Goal: Task Accomplishment & Management: Use online tool/utility

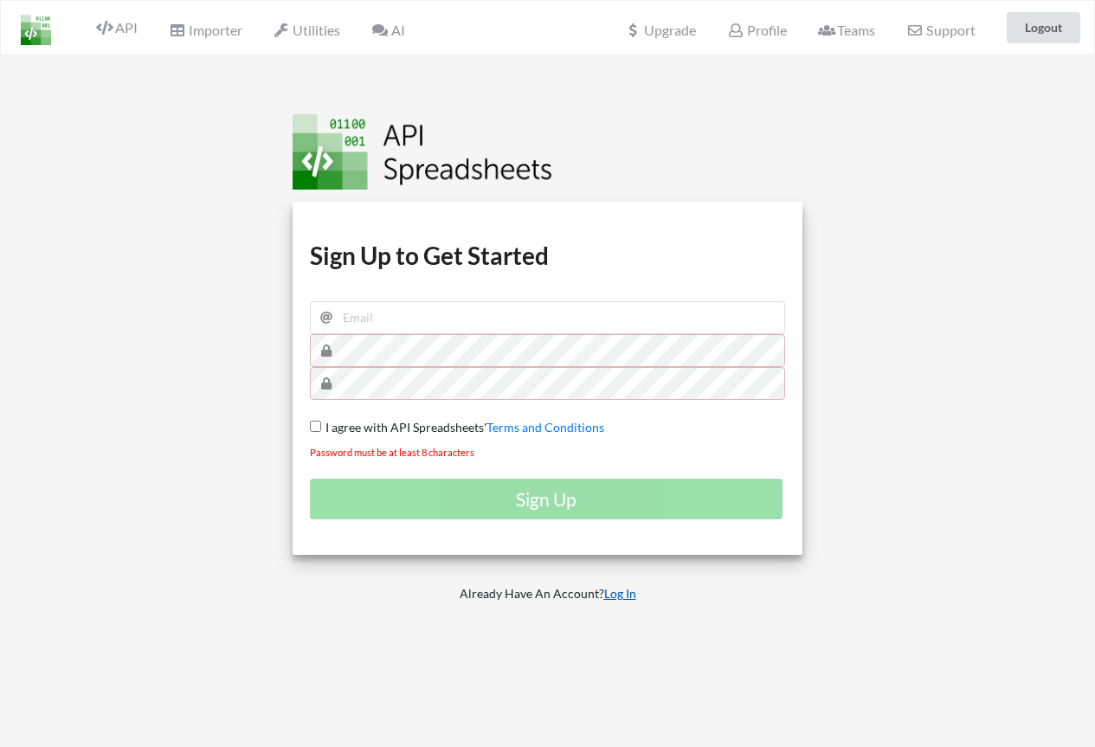
click at [620, 597] on link "Log In" at bounding box center [620, 593] width 32 height 15
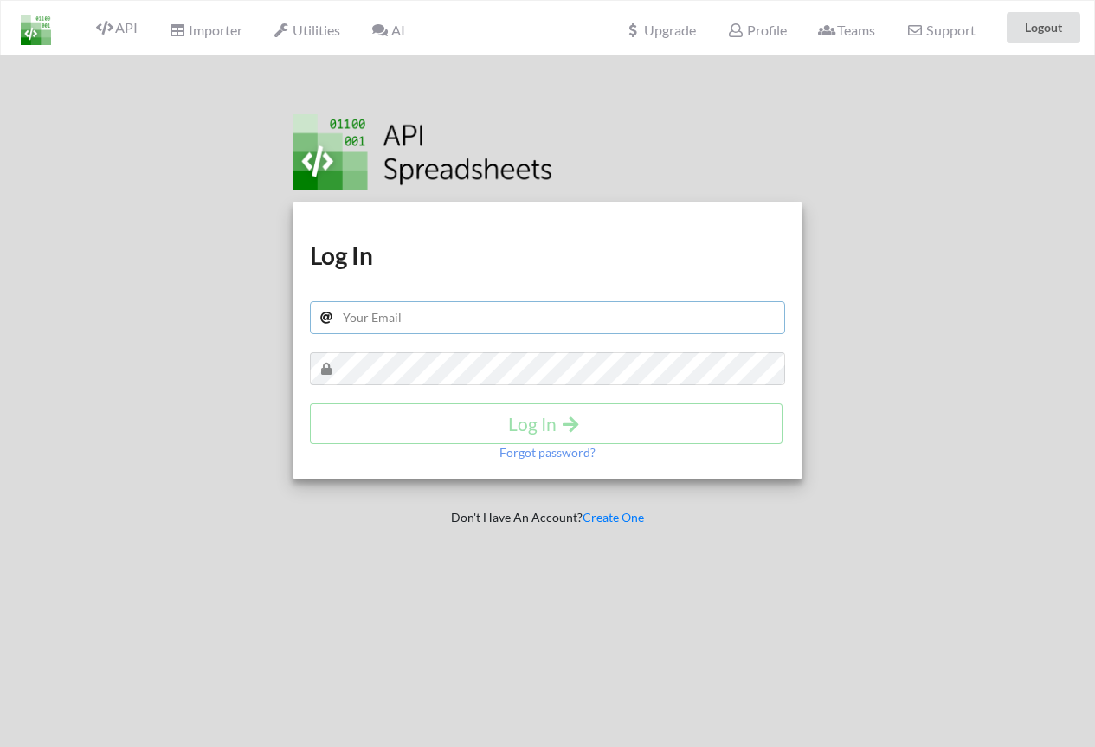
click at [449, 325] on input "text" at bounding box center [548, 317] width 476 height 33
click at [76, 416] on div at bounding box center [127, 428] width 280 height 747
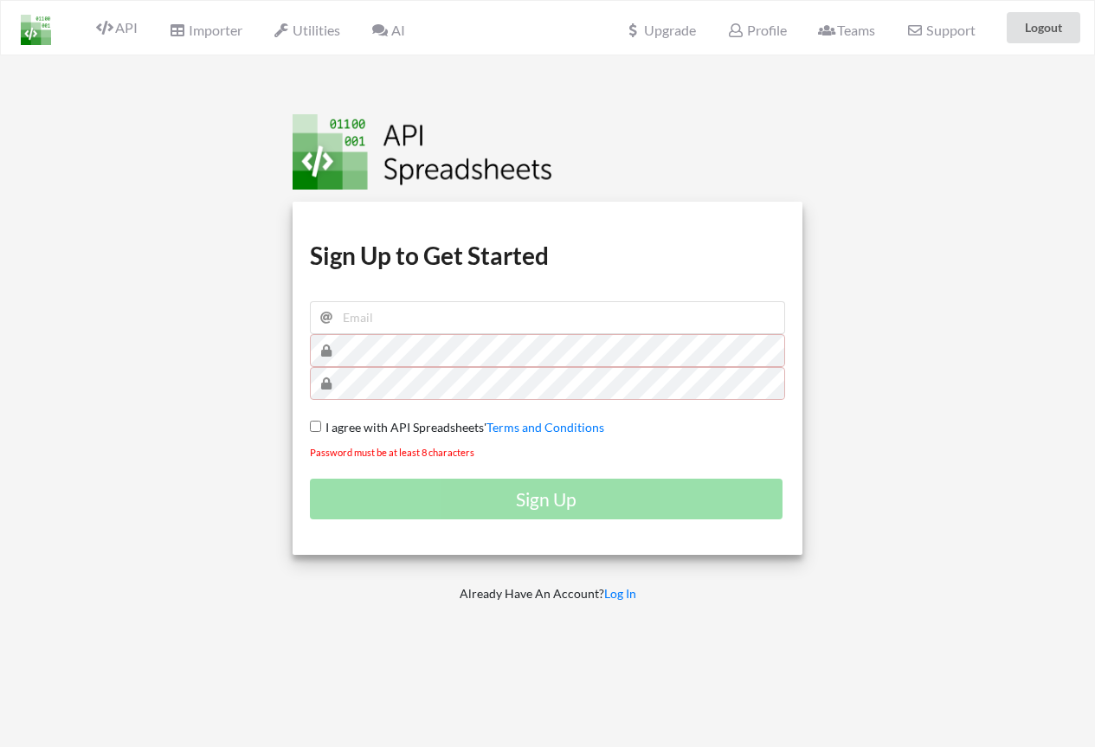
drag, startPoint x: 618, startPoint y: 598, endPoint x: 580, endPoint y: 599, distance: 38.1
click at [617, 598] on link "Log In" at bounding box center [620, 593] width 32 height 15
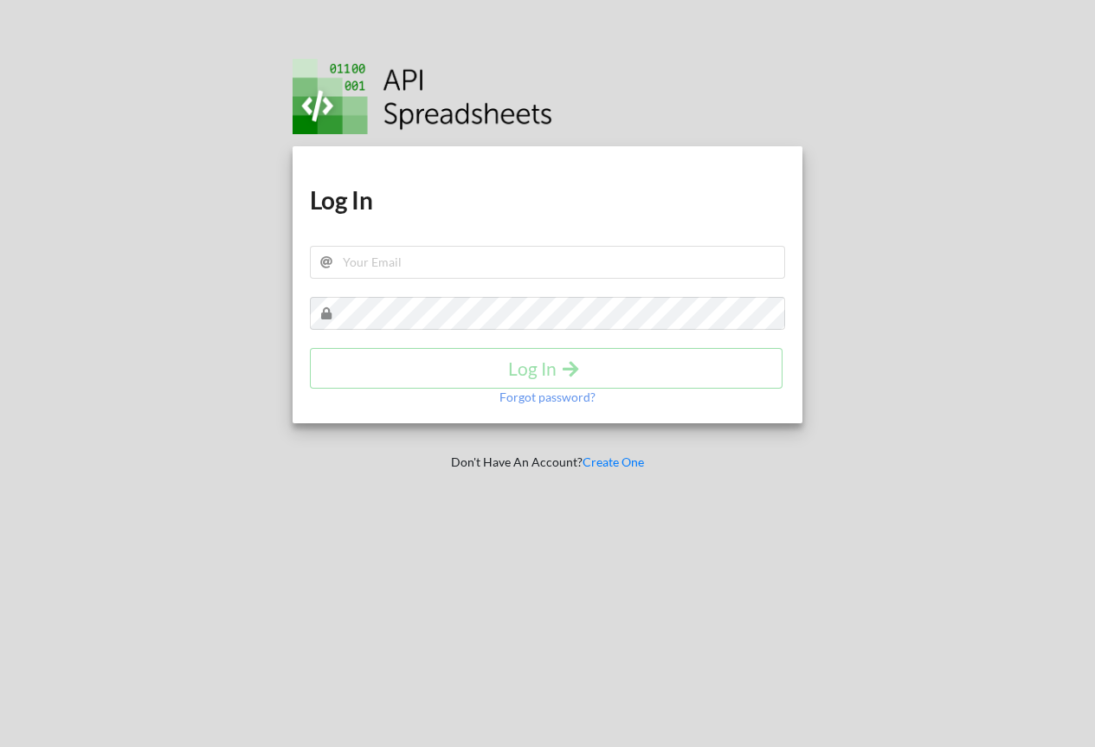
click at [463, 216] on h1 "Log In" at bounding box center [548, 199] width 476 height 31
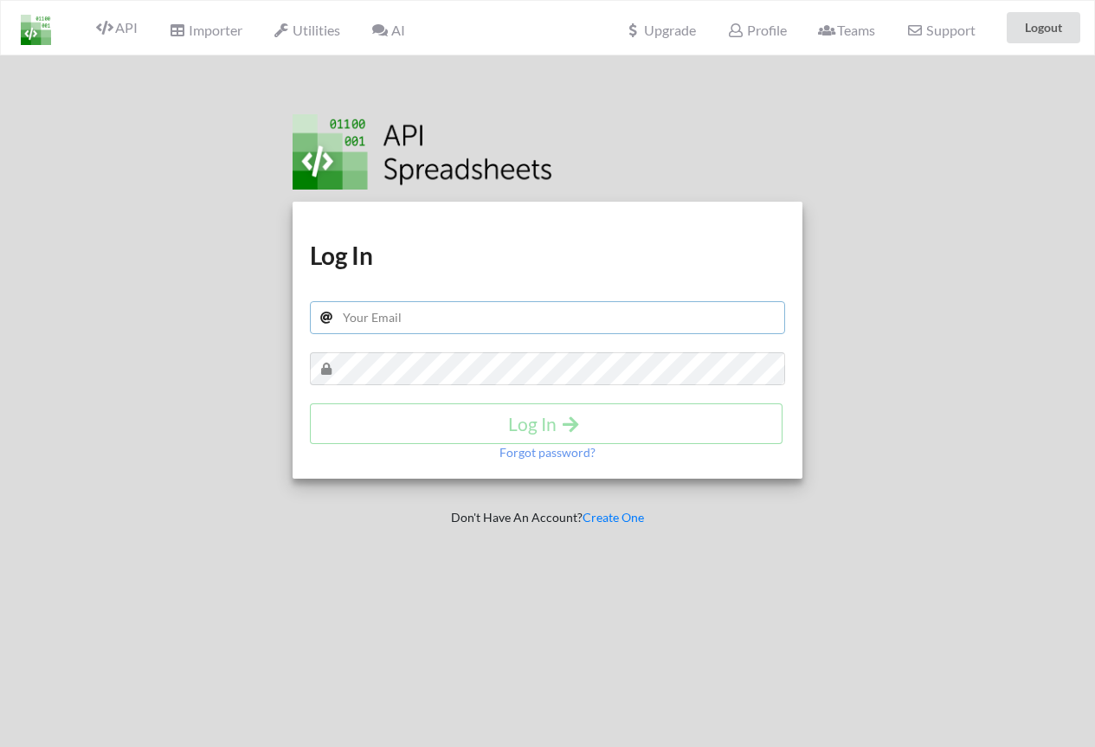
click at [413, 314] on input "text" at bounding box center [548, 317] width 476 height 33
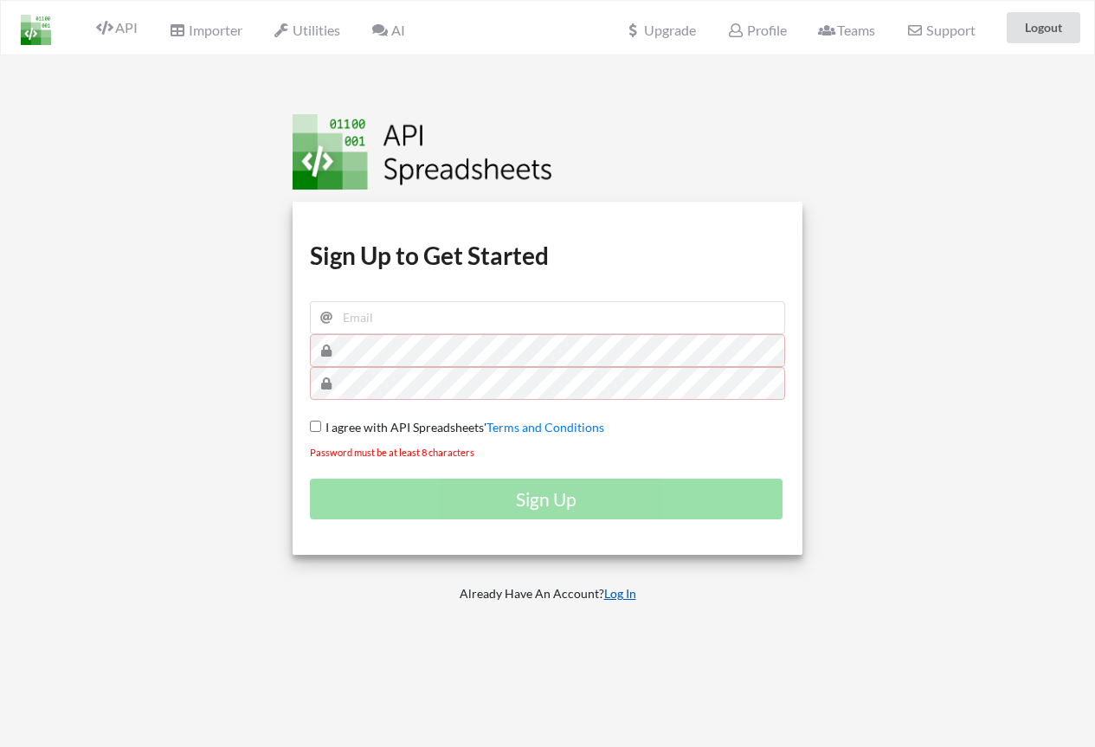
click at [628, 598] on link "Log In" at bounding box center [620, 593] width 32 height 15
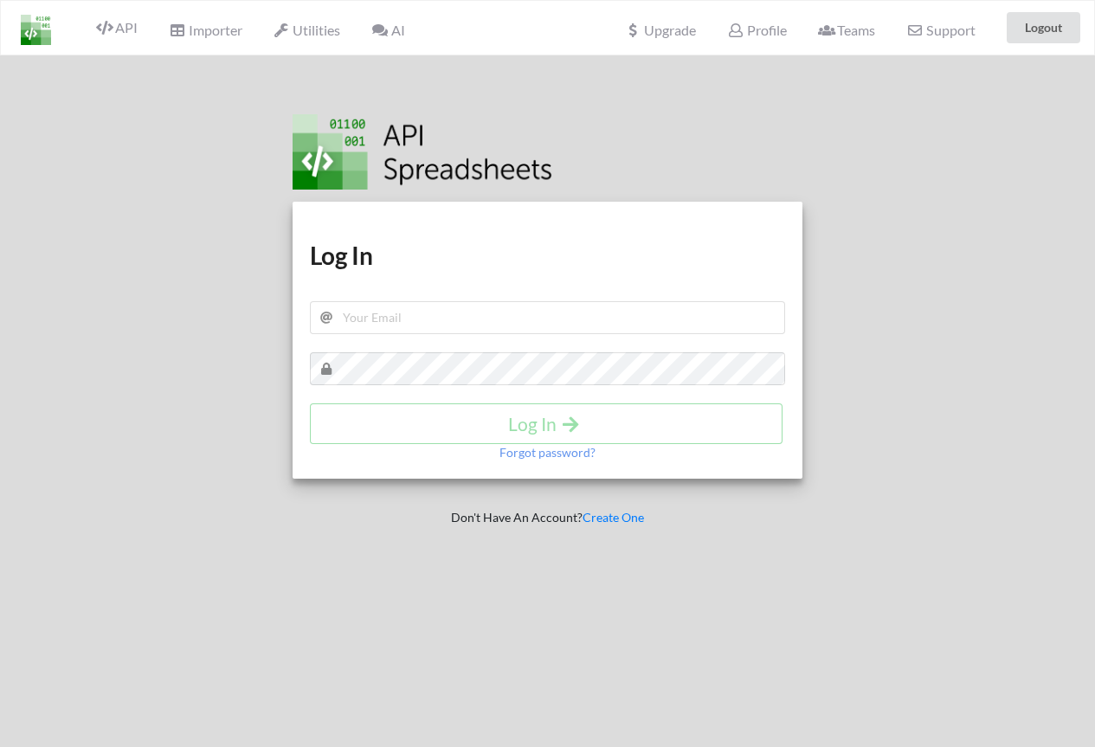
click at [454, 275] on div "Download hidden Download hidden Log In Log In Forgot password?" at bounding box center [548, 340] width 511 height 277
click at [446, 313] on input "text" at bounding box center [548, 317] width 476 height 33
type input "[EMAIL_ADDRESS][DOMAIN_NAME]"
click at [562, 451] on p "Forgot password?" at bounding box center [548, 452] width 96 height 17
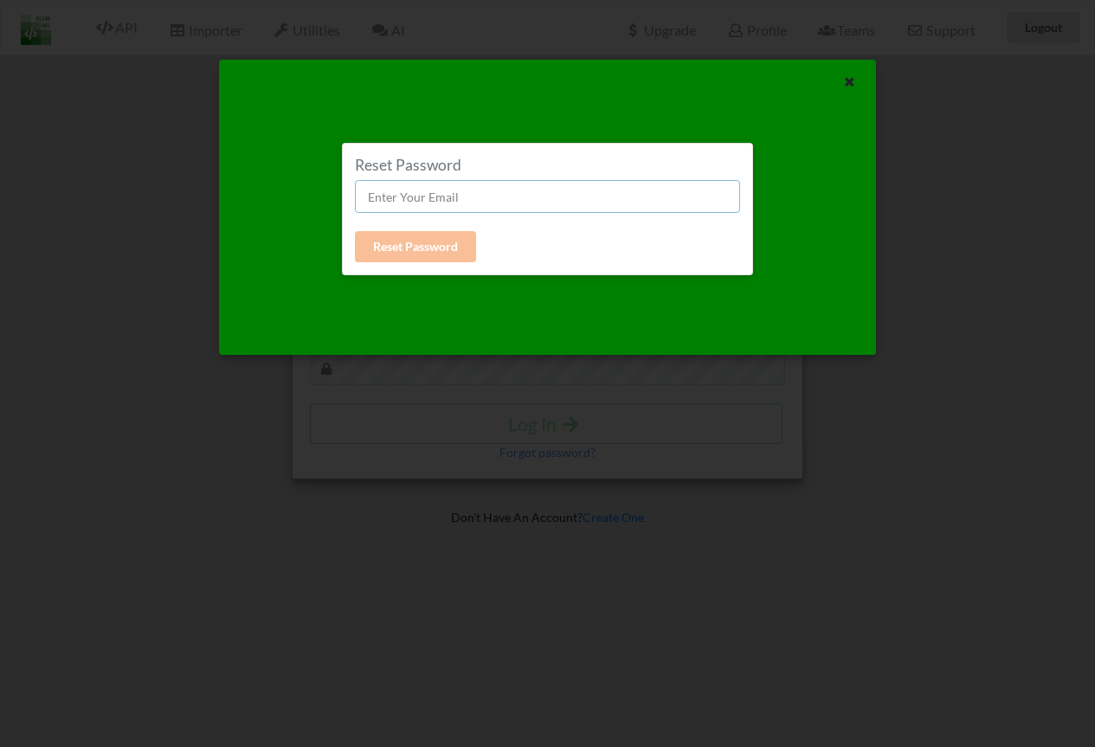
drag, startPoint x: 442, startPoint y: 200, endPoint x: 452, endPoint y: 203, distance: 9.9
click at [442, 200] on input "text" at bounding box center [547, 196] width 385 height 33
type input "[EMAIL_ADDRESS][DOMAIN_NAME]"
click at [433, 235] on button "Reset Password" at bounding box center [415, 246] width 121 height 31
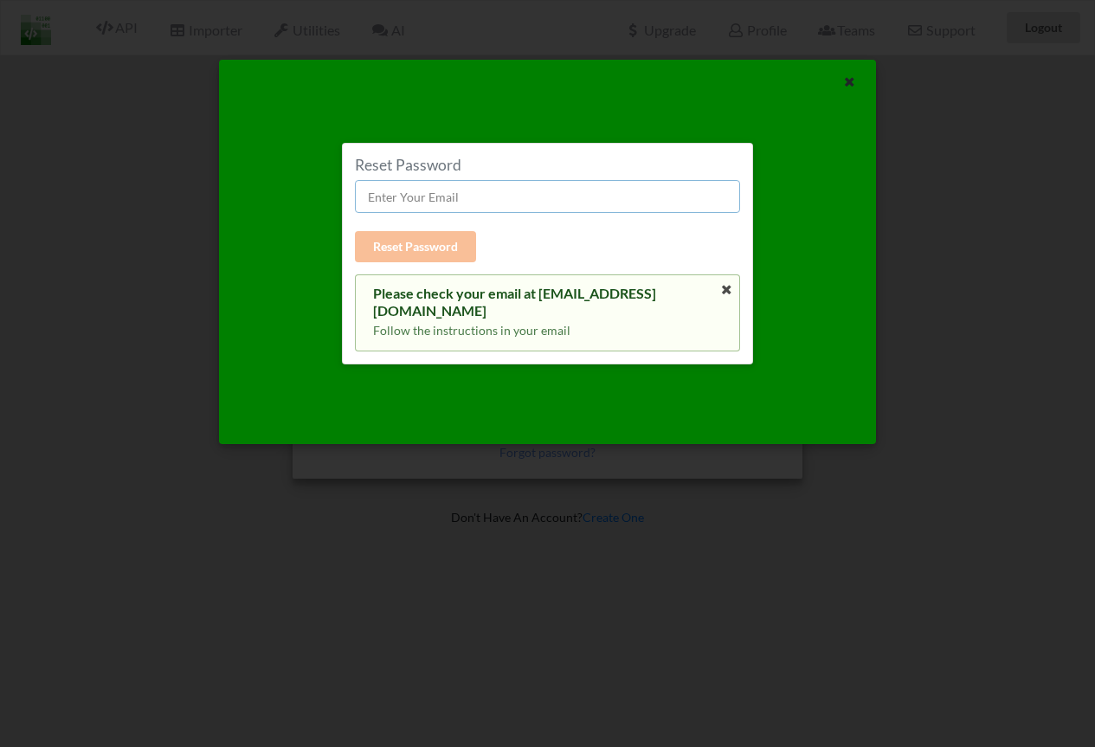
click at [436, 190] on input "text" at bounding box center [547, 196] width 385 height 33
type input "[EMAIL_ADDRESS][DOMAIN_NAME]"
click at [436, 248] on button "Reset Password" at bounding box center [415, 246] width 121 height 31
click at [0, 185] on div "Reset Password Reset Password Please check your email at [EMAIL_ADDRESS][DOMAIN…" at bounding box center [547, 373] width 1095 height 747
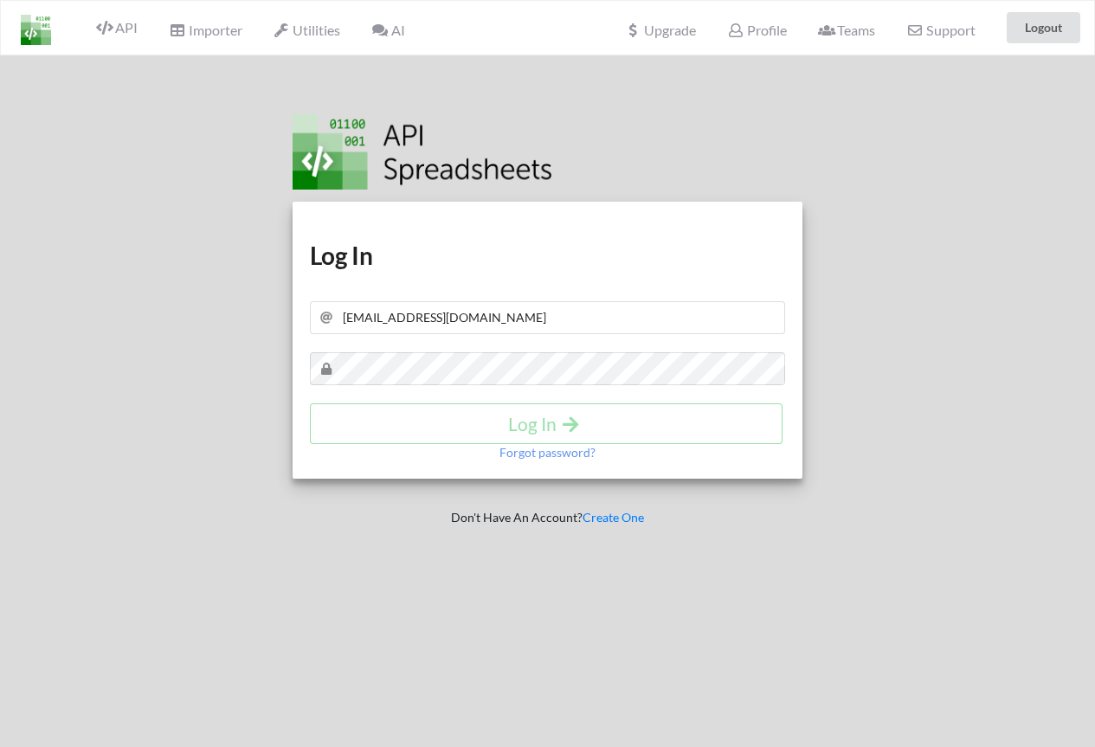
drag, startPoint x: 29, startPoint y: 24, endPoint x: 29, endPoint y: 62, distance: 38.1
click at [29, 25] on img at bounding box center [36, 30] width 30 height 30
click at [390, 30] on span "AI" at bounding box center [387, 30] width 33 height 16
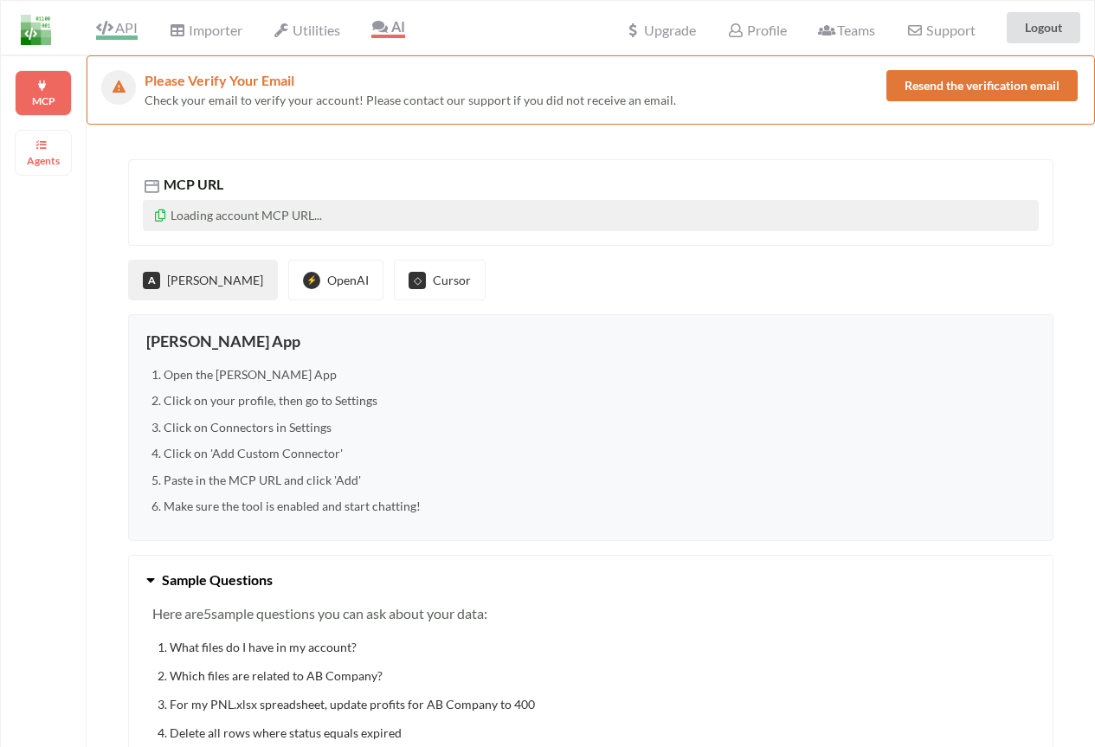
drag, startPoint x: 145, startPoint y: 30, endPoint x: 108, endPoint y: 27, distance: 37.4
click at [143, 30] on div "API" at bounding box center [110, 27] width 78 height 33
click at [108, 26] on icon at bounding box center [104, 28] width 16 height 14
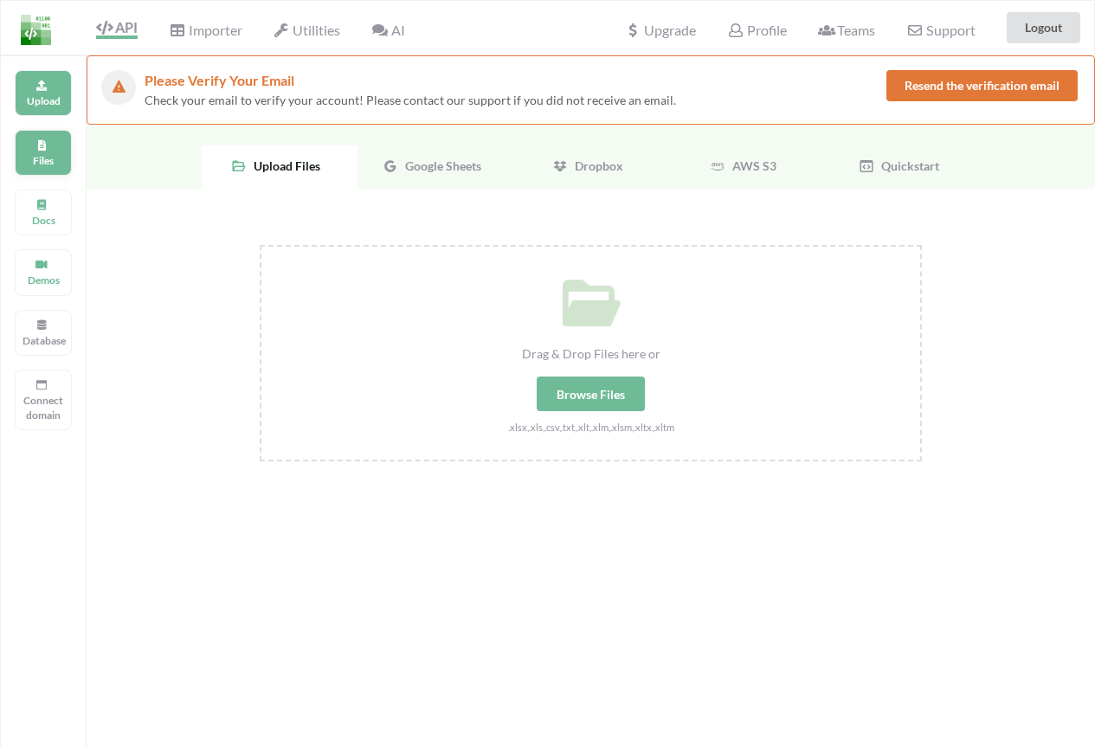
click at [44, 147] on icon at bounding box center [41, 143] width 12 height 10
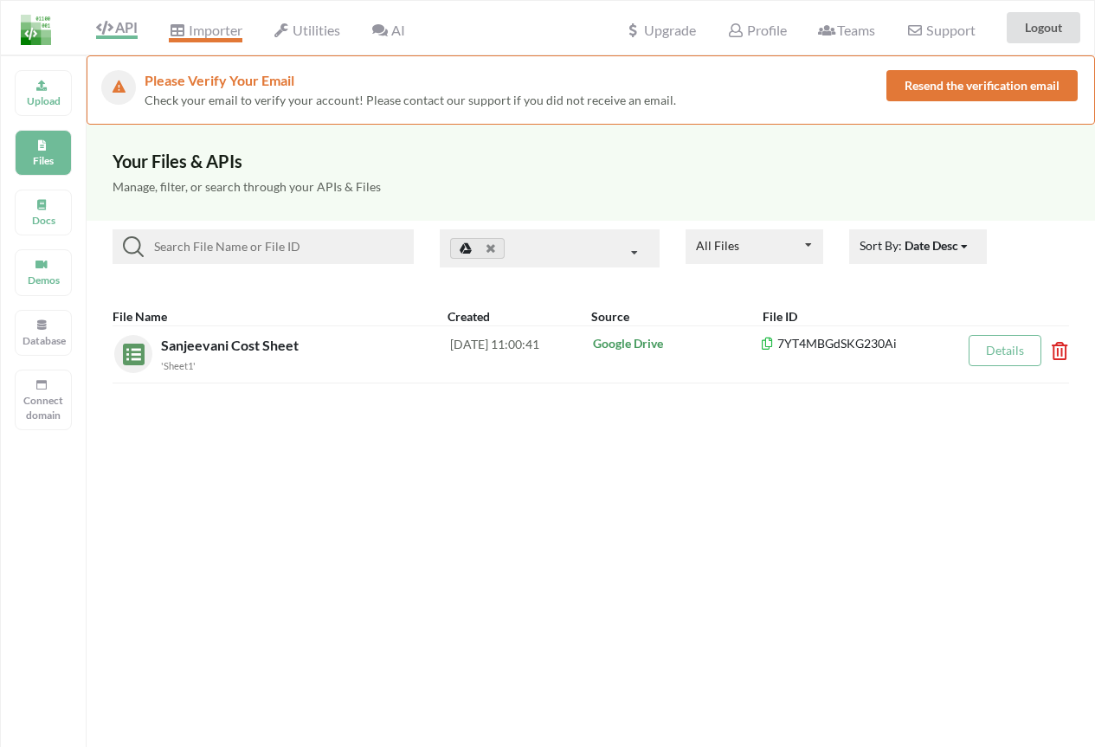
click at [211, 35] on span "Importer" at bounding box center [205, 32] width 73 height 21
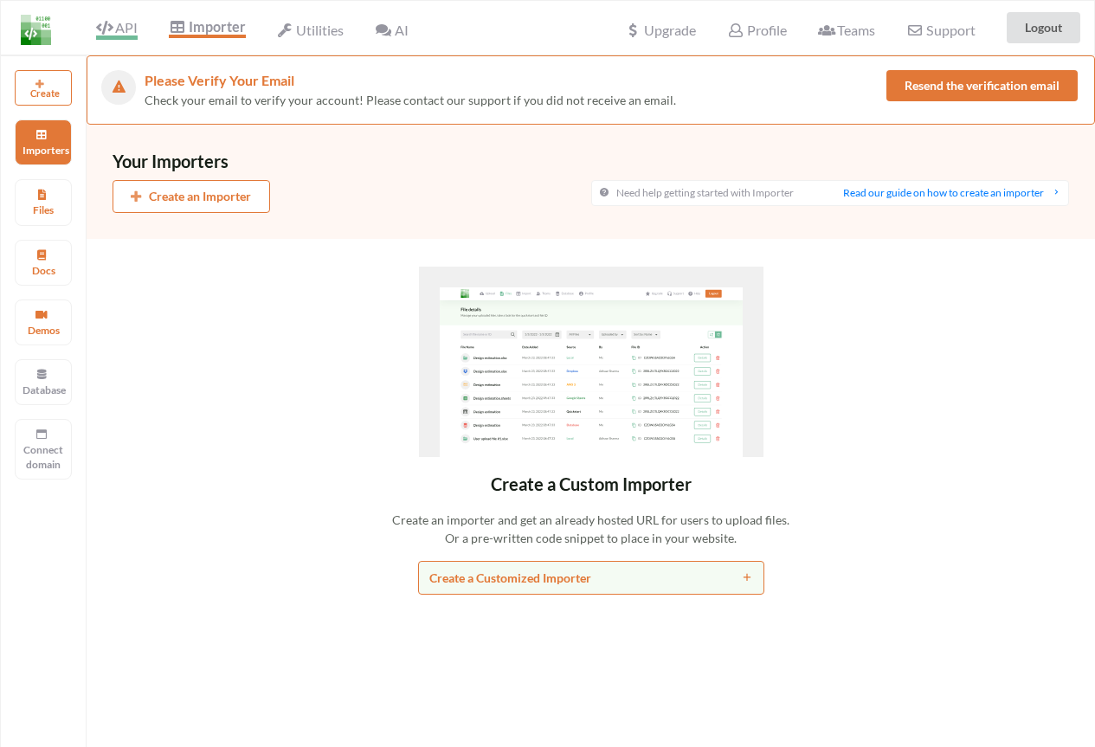
click at [139, 30] on div "API" at bounding box center [110, 27] width 78 height 33
click at [111, 25] on icon at bounding box center [104, 28] width 16 height 14
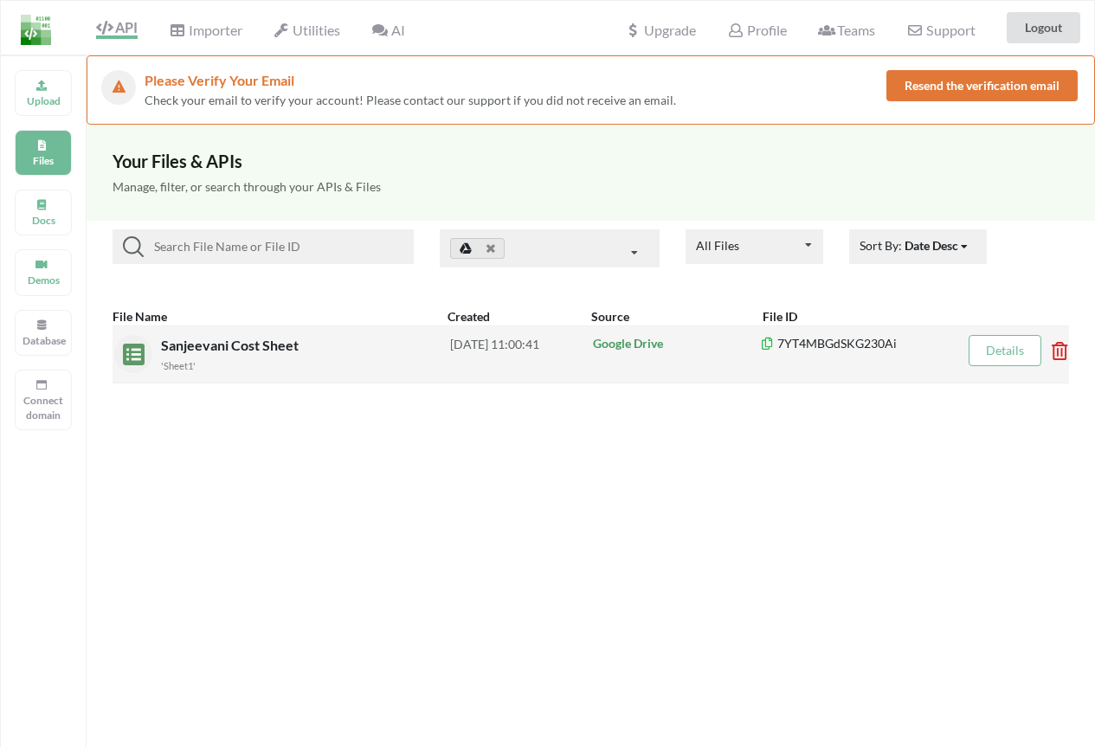
click at [370, 339] on div "Sanjeevani Cost Sheet 'Sheet1'" at bounding box center [305, 354] width 289 height 39
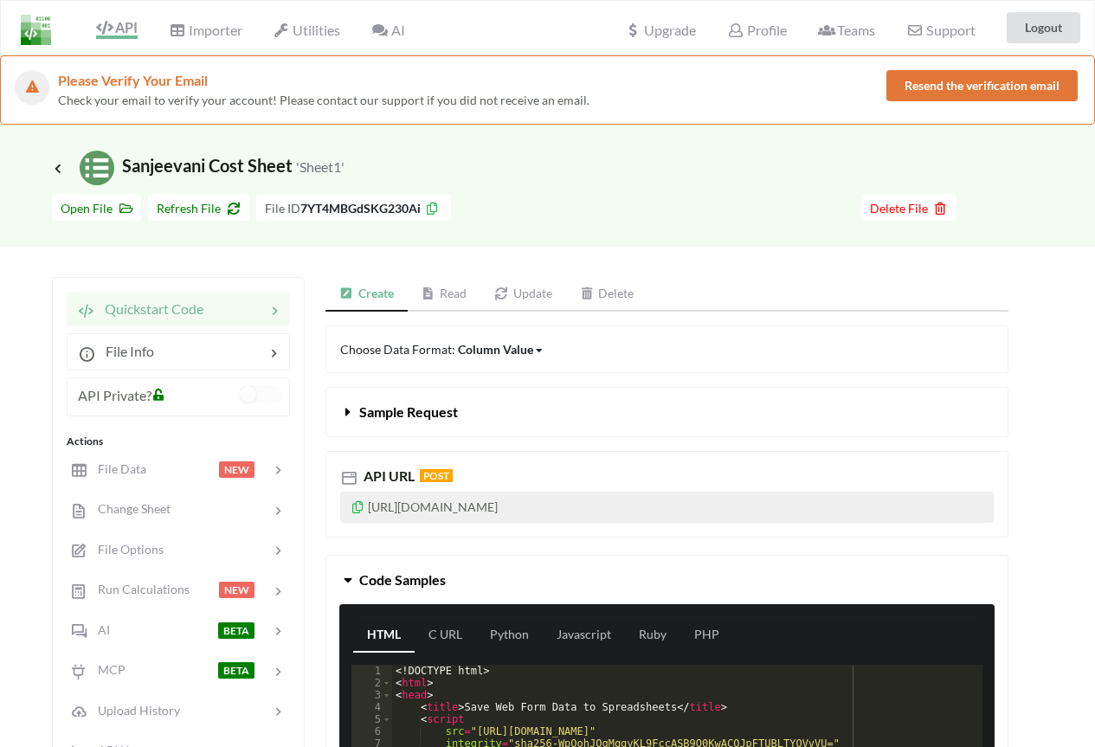
click at [445, 294] on link "Read" at bounding box center [445, 294] width 74 height 35
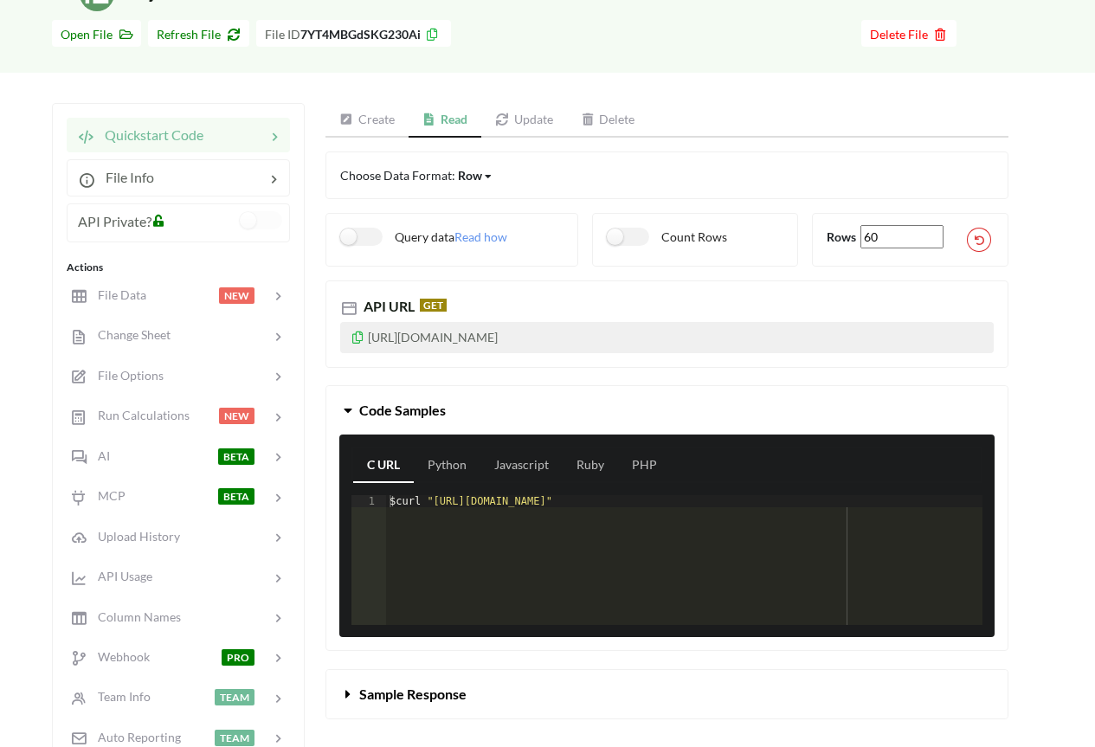
scroll to position [173, 0]
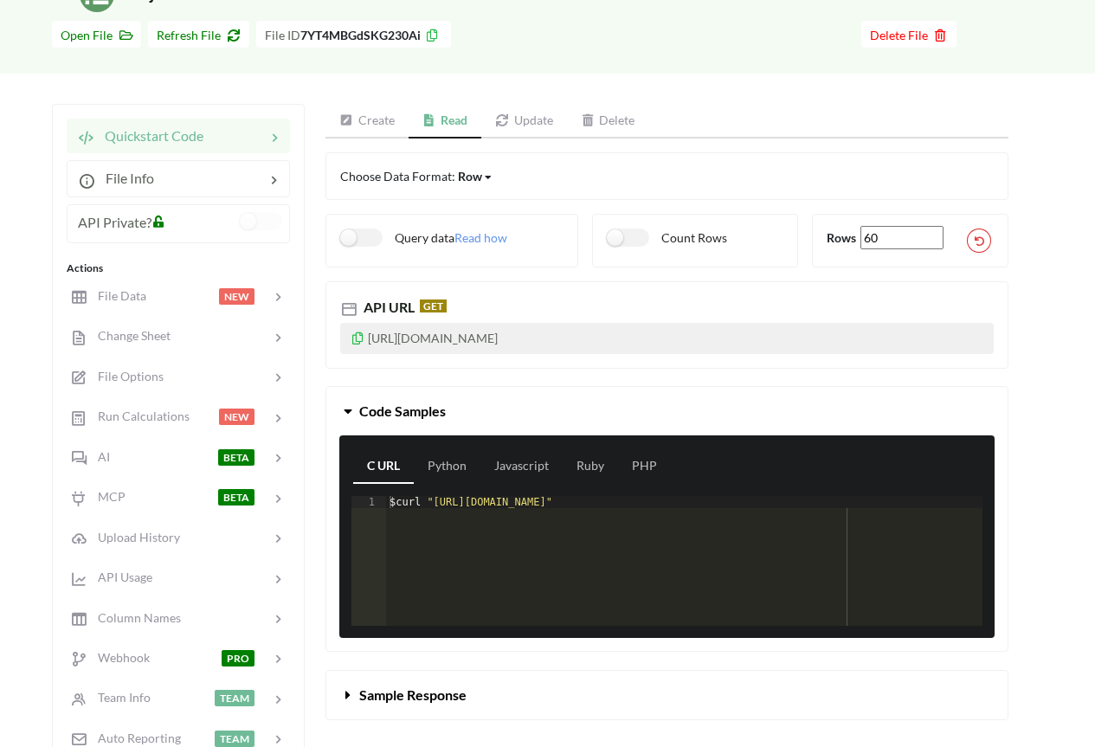
click at [538, 126] on link "Update" at bounding box center [524, 121] width 86 height 35
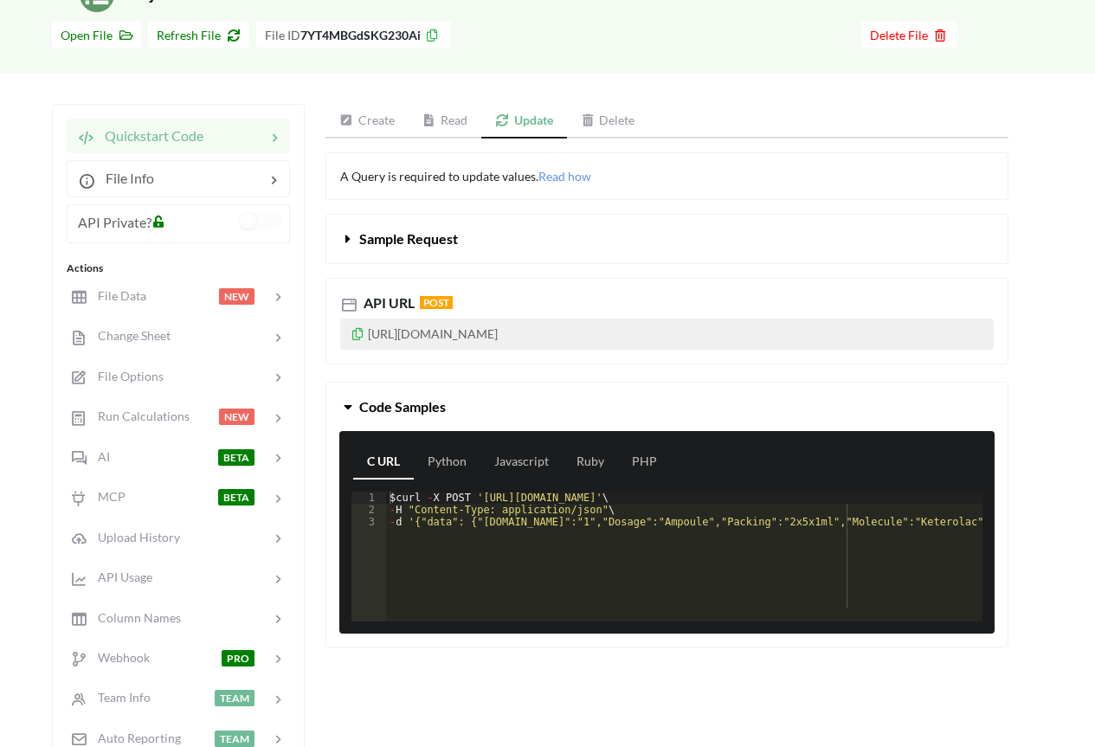
click at [613, 119] on link "Delete" at bounding box center [608, 121] width 82 height 35
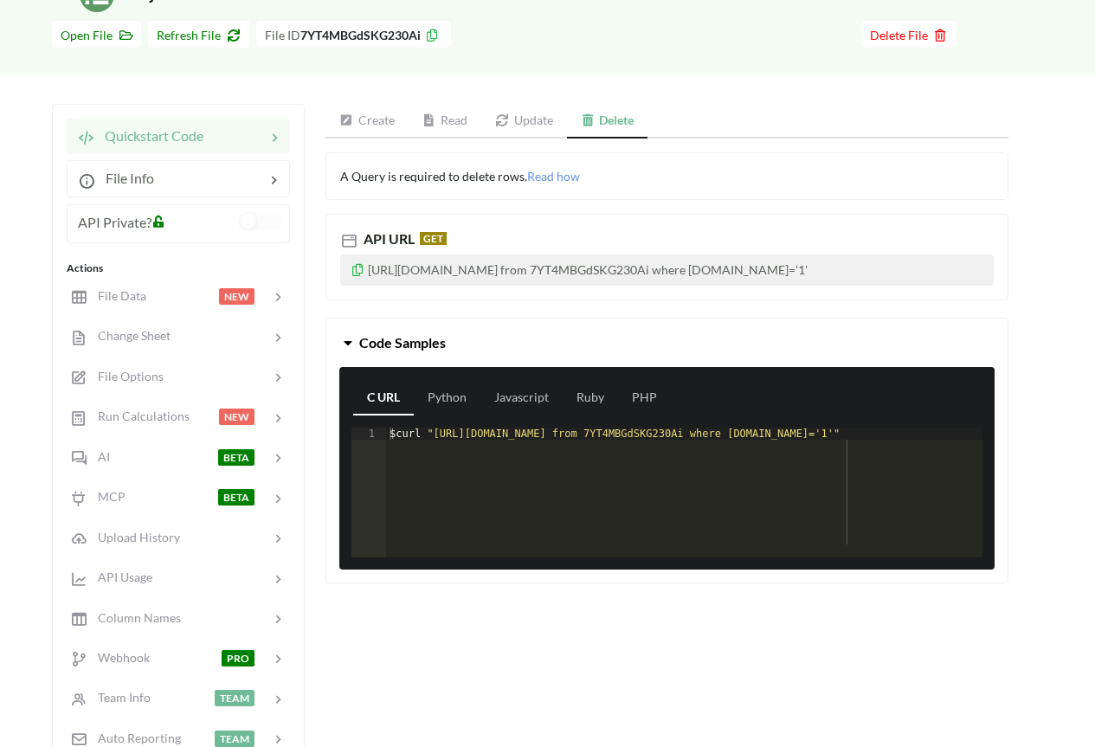
click at [446, 112] on link "Read" at bounding box center [446, 121] width 74 height 35
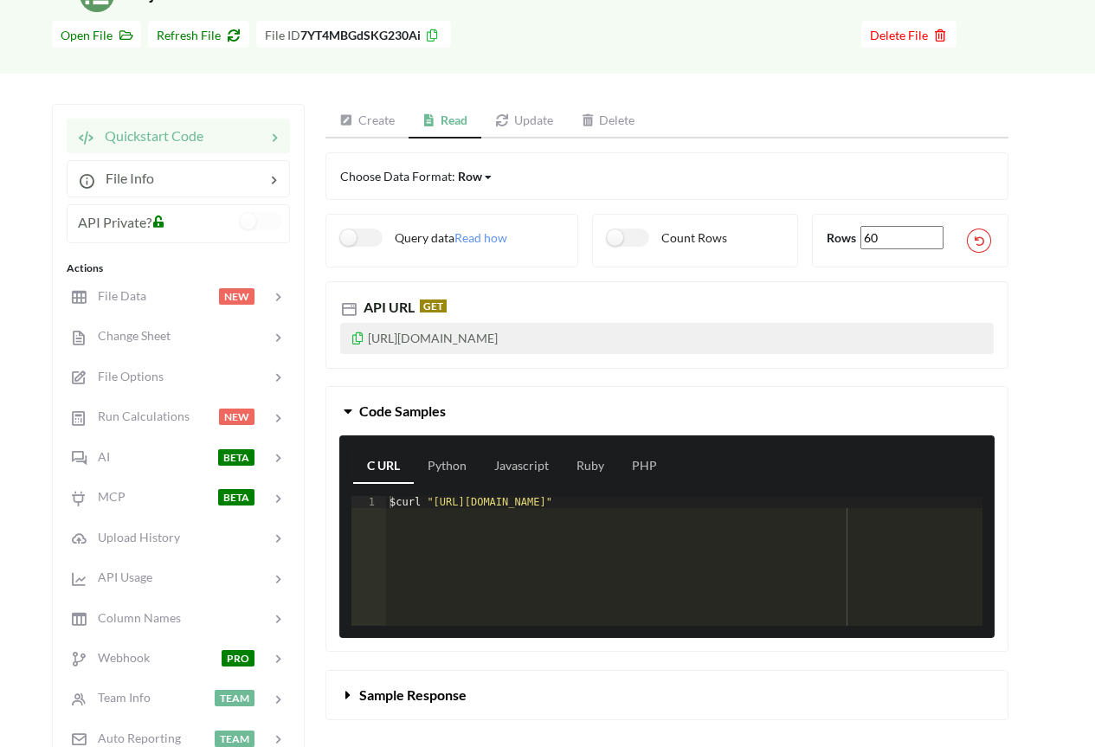
click at [381, 130] on link "Create" at bounding box center [366, 121] width 83 height 35
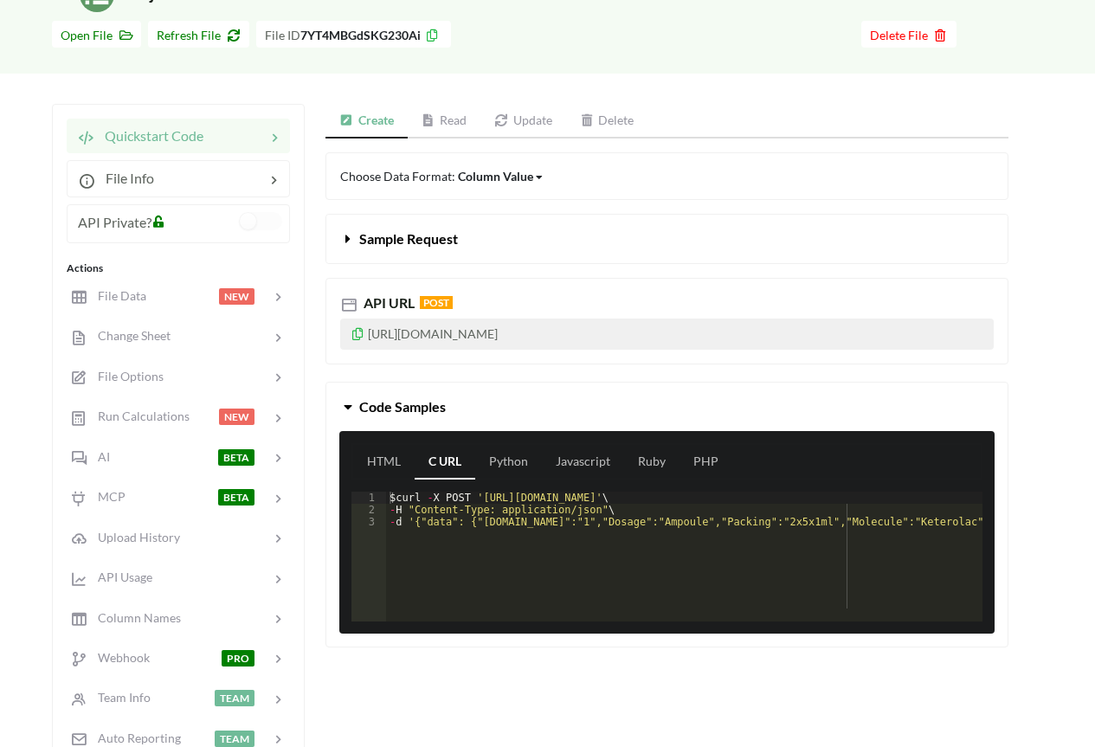
click at [457, 119] on link "Read" at bounding box center [445, 121] width 74 height 35
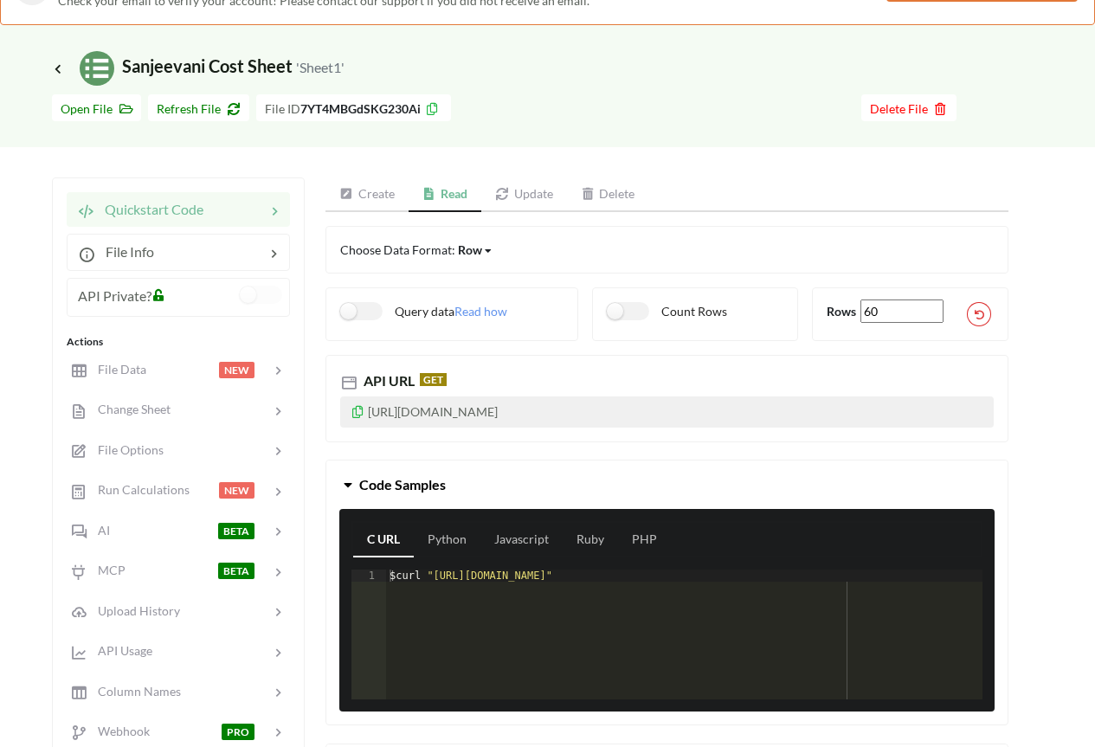
scroll to position [0, 0]
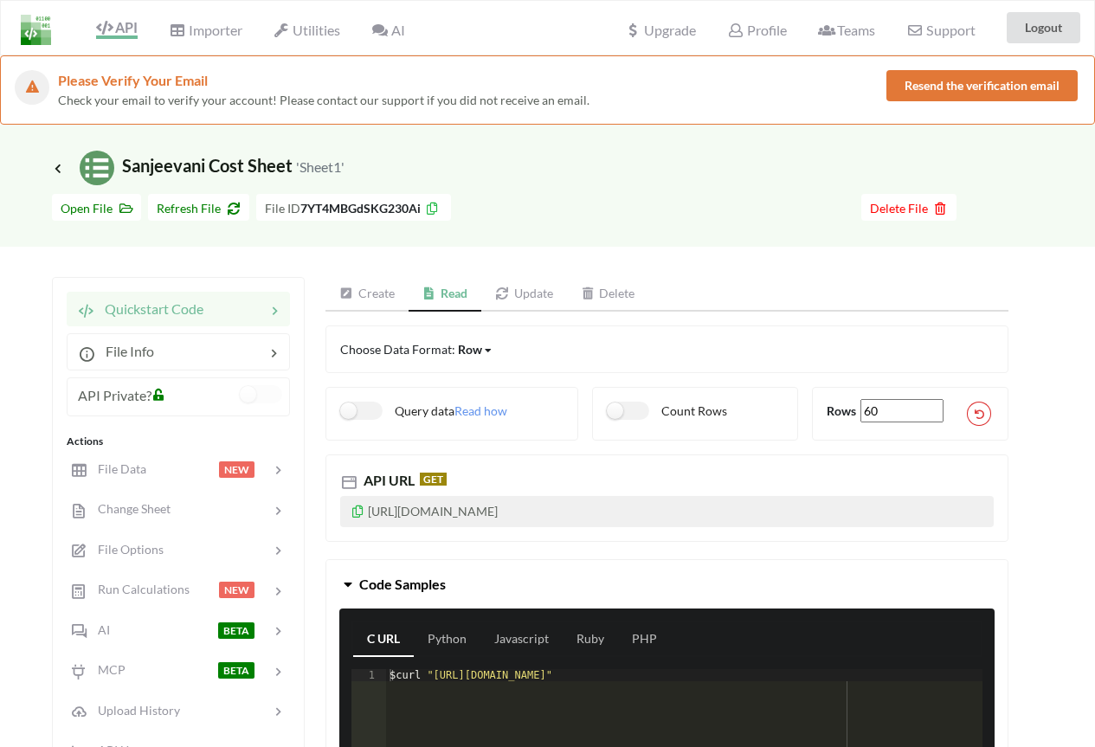
drag, startPoint x: 552, startPoint y: 294, endPoint x: 402, endPoint y: 303, distance: 150.9
click at [552, 295] on link "Update" at bounding box center [524, 294] width 86 height 35
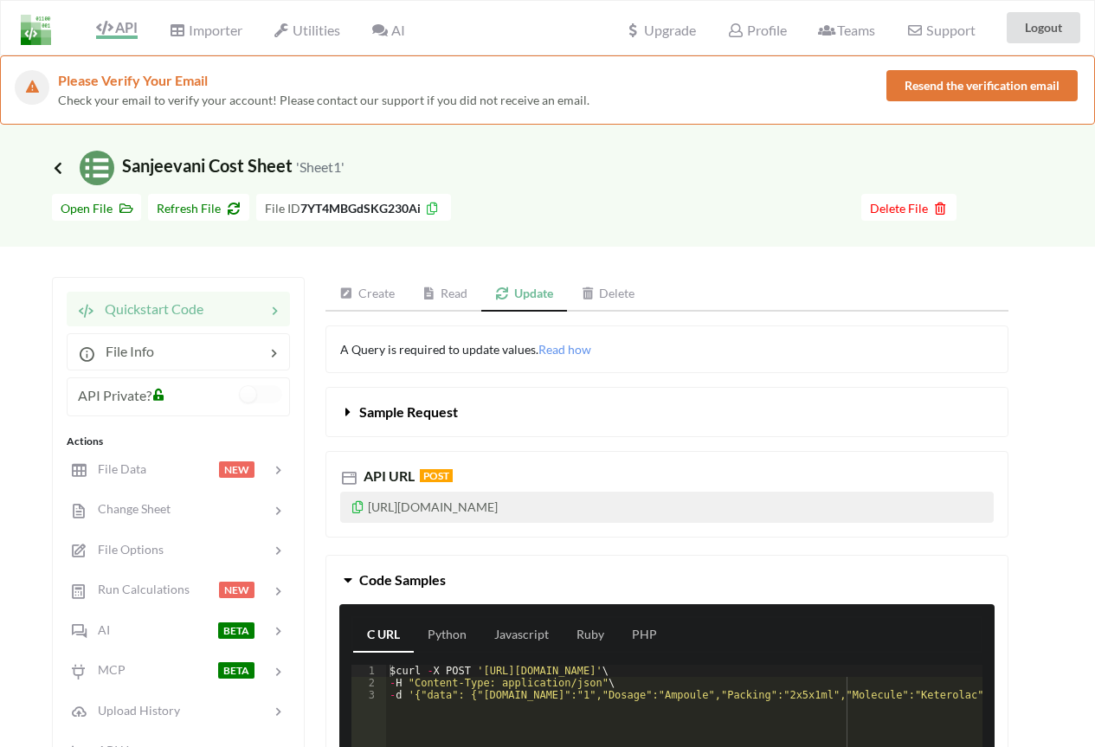
click at [55, 173] on icon at bounding box center [58, 168] width 16 height 14
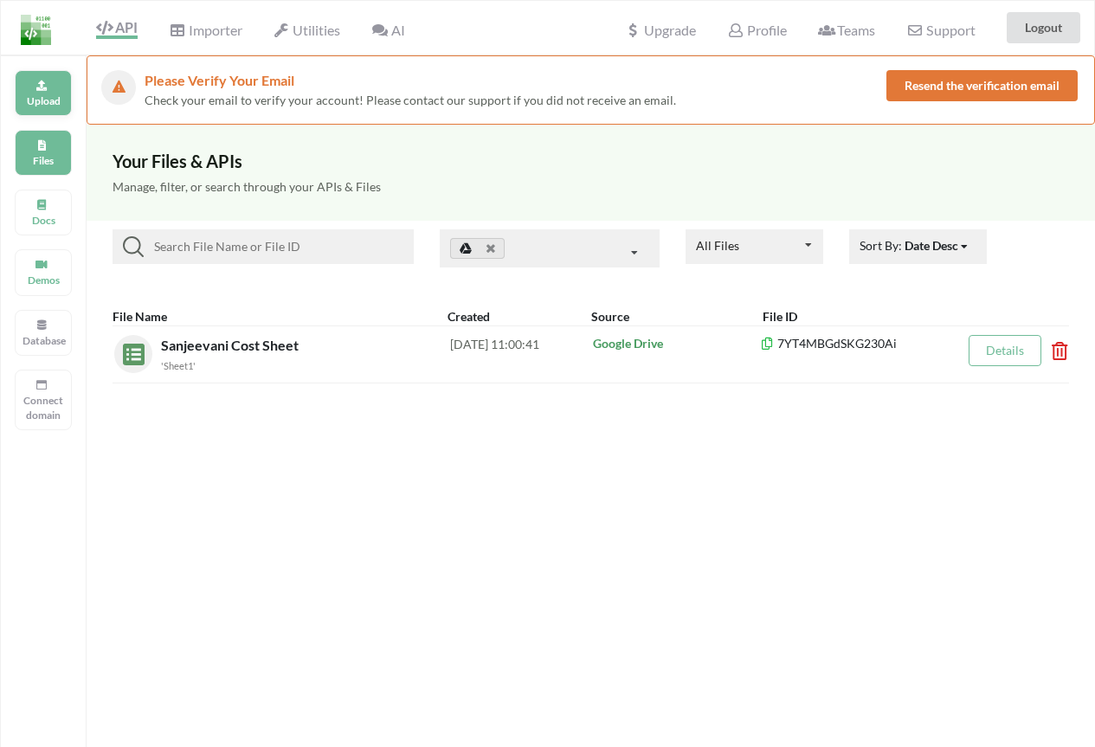
click at [45, 101] on p "Upload" at bounding box center [44, 100] width 42 height 15
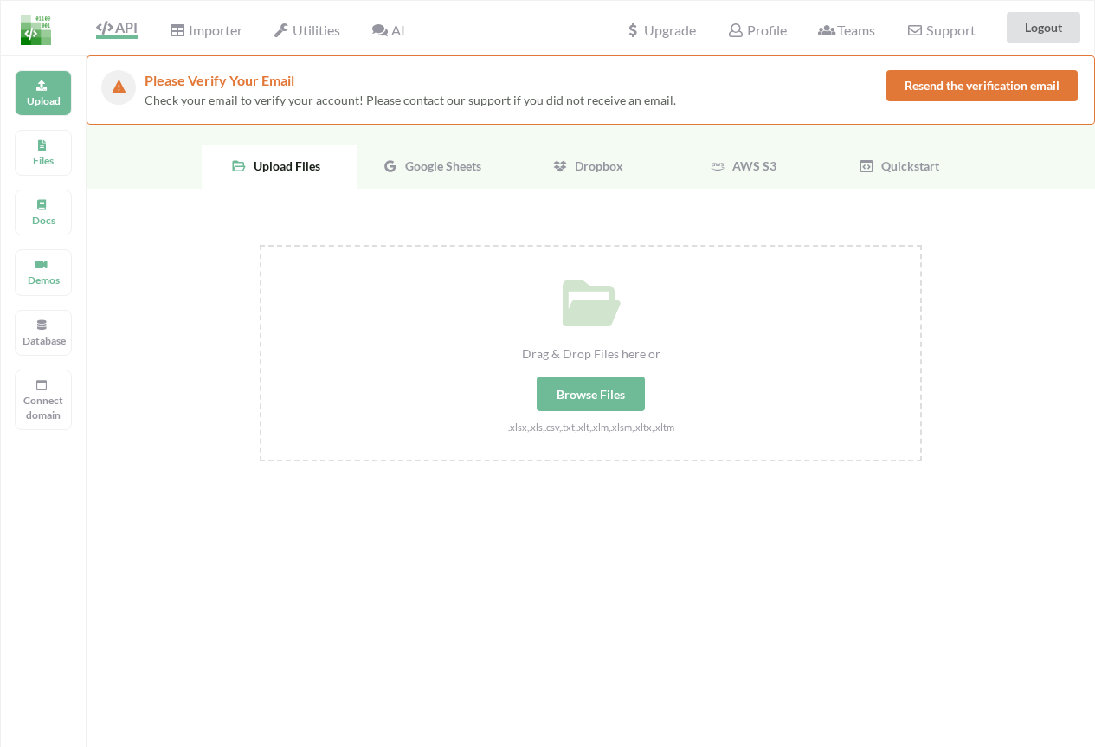
click at [565, 396] on div "Browse Files" at bounding box center [591, 394] width 108 height 35
click at [260, 245] on input "Drag & Drop Files here or Browse Files .xlsx,.xls,.csv,.txt,.xlt,.xlm,.xlsm,.xl…" at bounding box center [260, 245] width 0 height 0
click at [409, 165] on span "Google Sheets" at bounding box center [439, 165] width 83 height 15
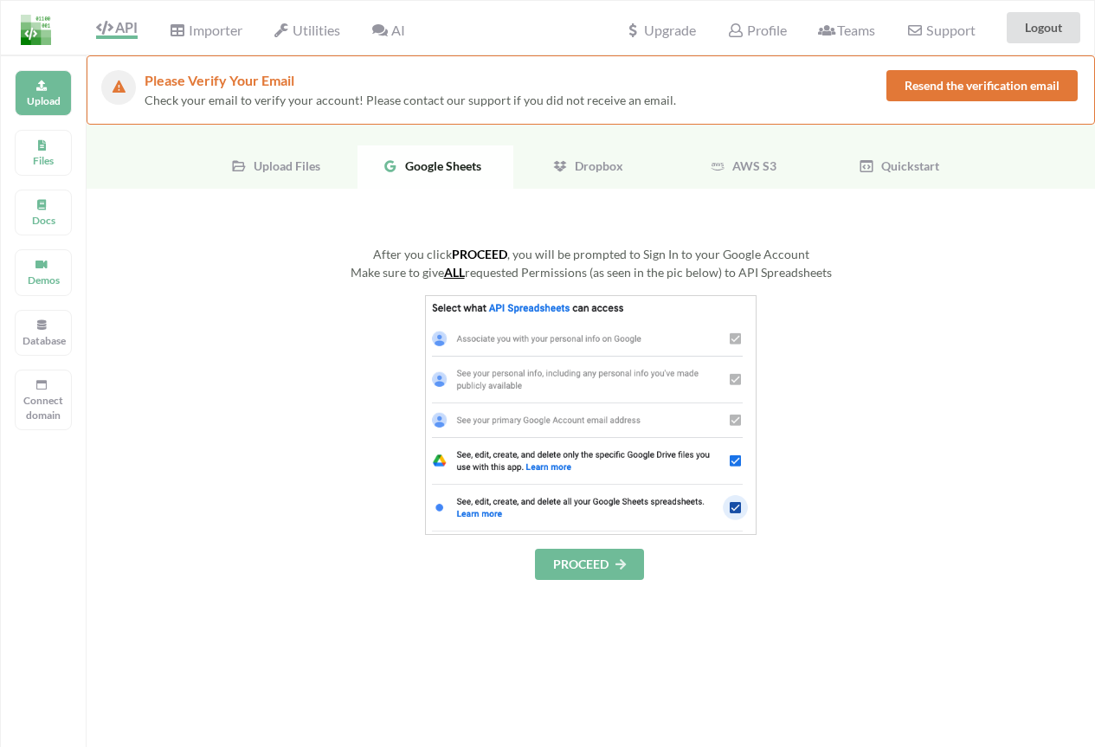
click at [630, 352] on div "After you click PROCEED , you will be prompted to Sign In to your Google Accoun…" at bounding box center [591, 592] width 1009 height 807
click at [615, 328] on img at bounding box center [591, 415] width 332 height 240
click at [581, 562] on button "PROCEED" at bounding box center [589, 564] width 109 height 31
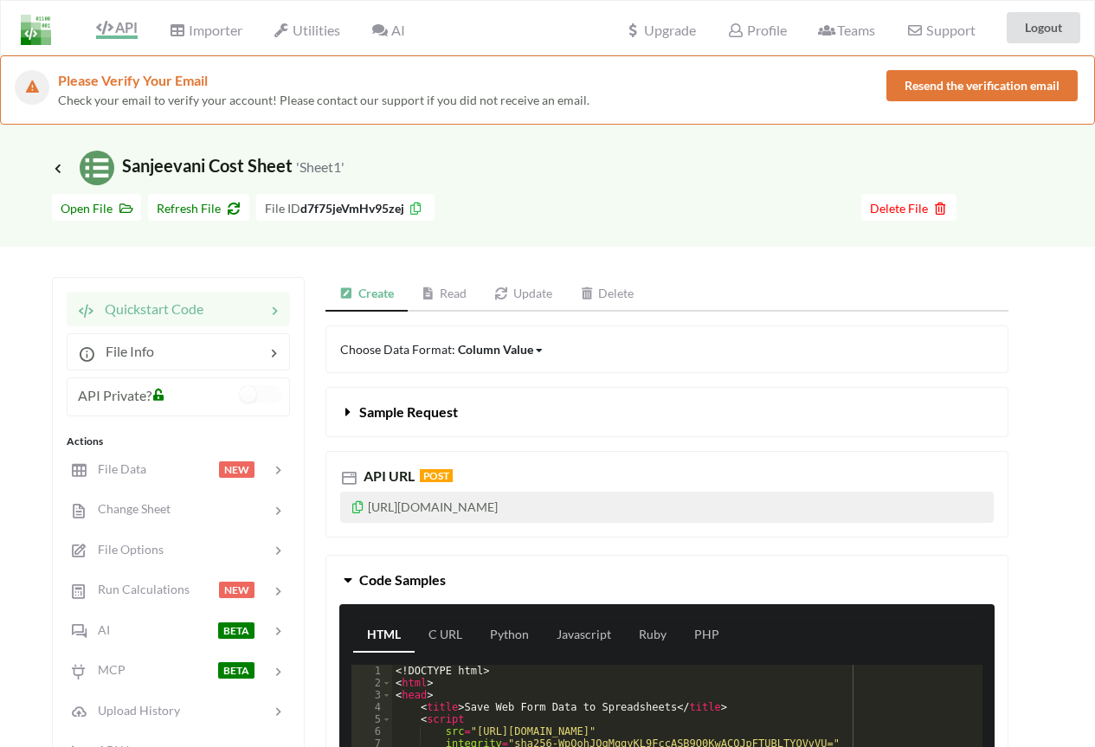
click at [546, 294] on link "Update" at bounding box center [523, 294] width 86 height 35
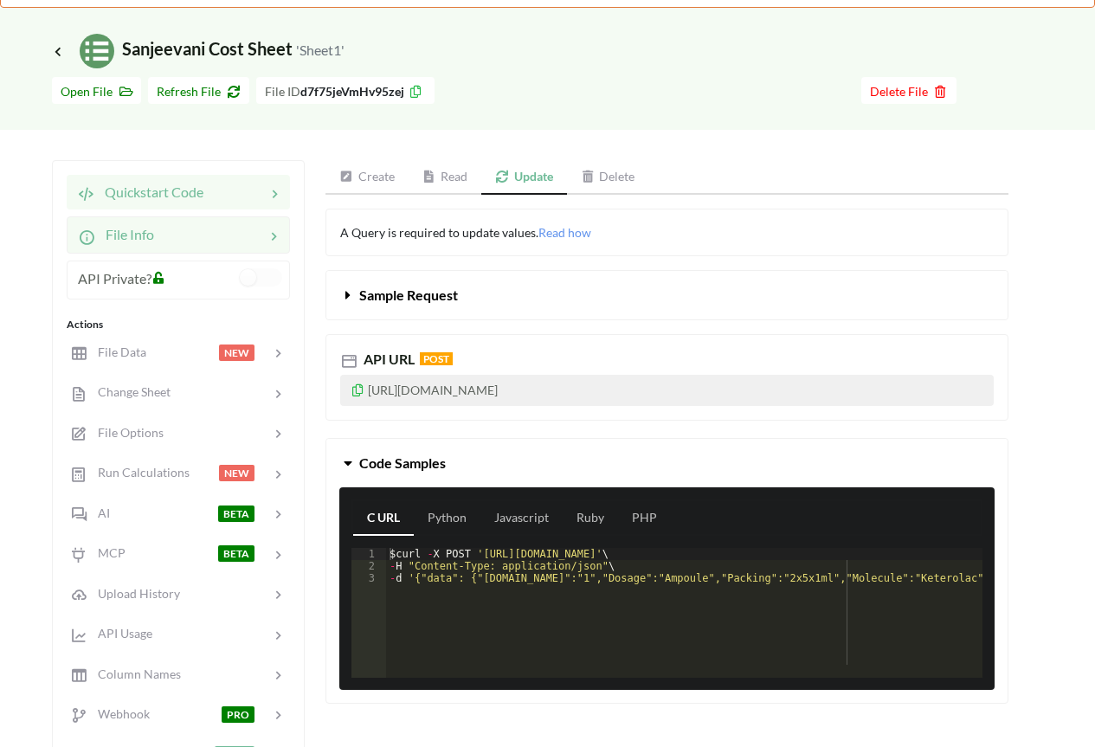
scroll to position [87, 0]
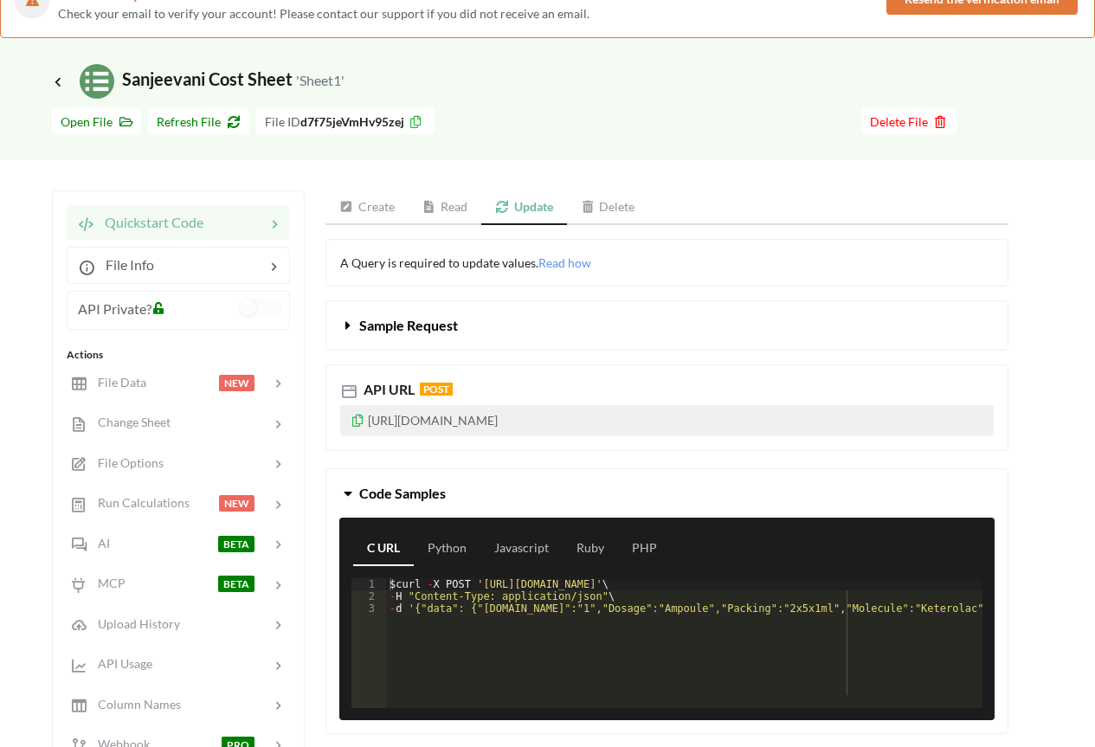
click at [345, 323] on icon at bounding box center [348, 322] width 16 height 14
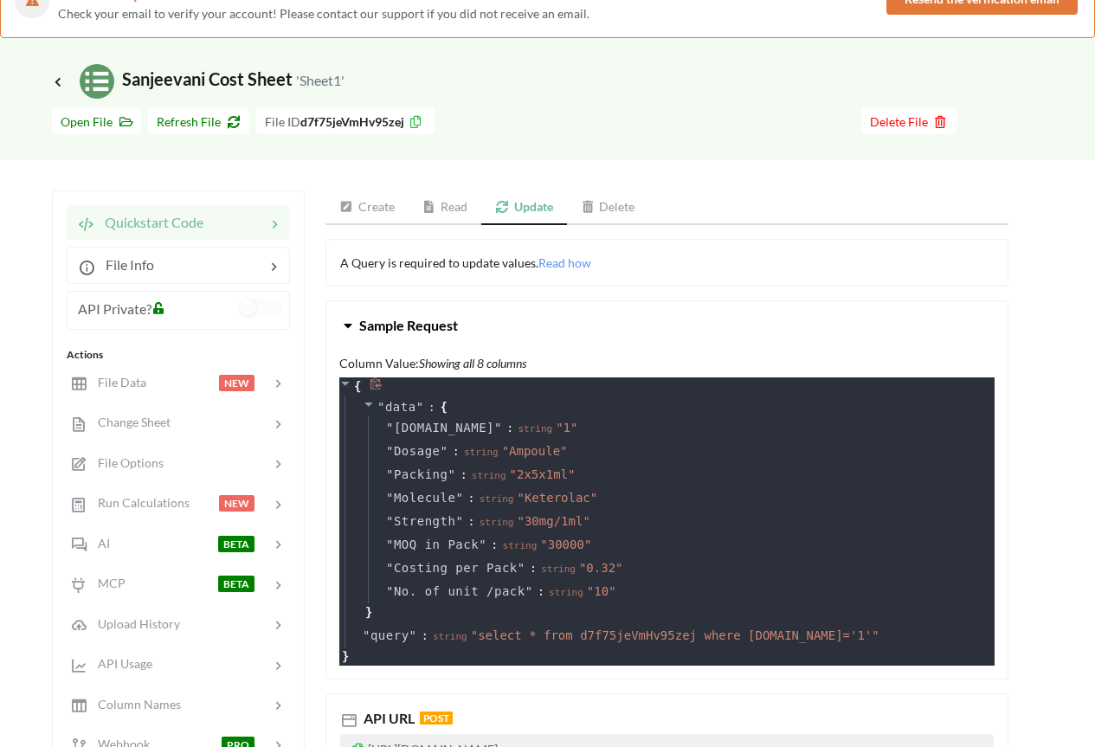
click at [347, 380] on icon at bounding box center [345, 383] width 12 height 12
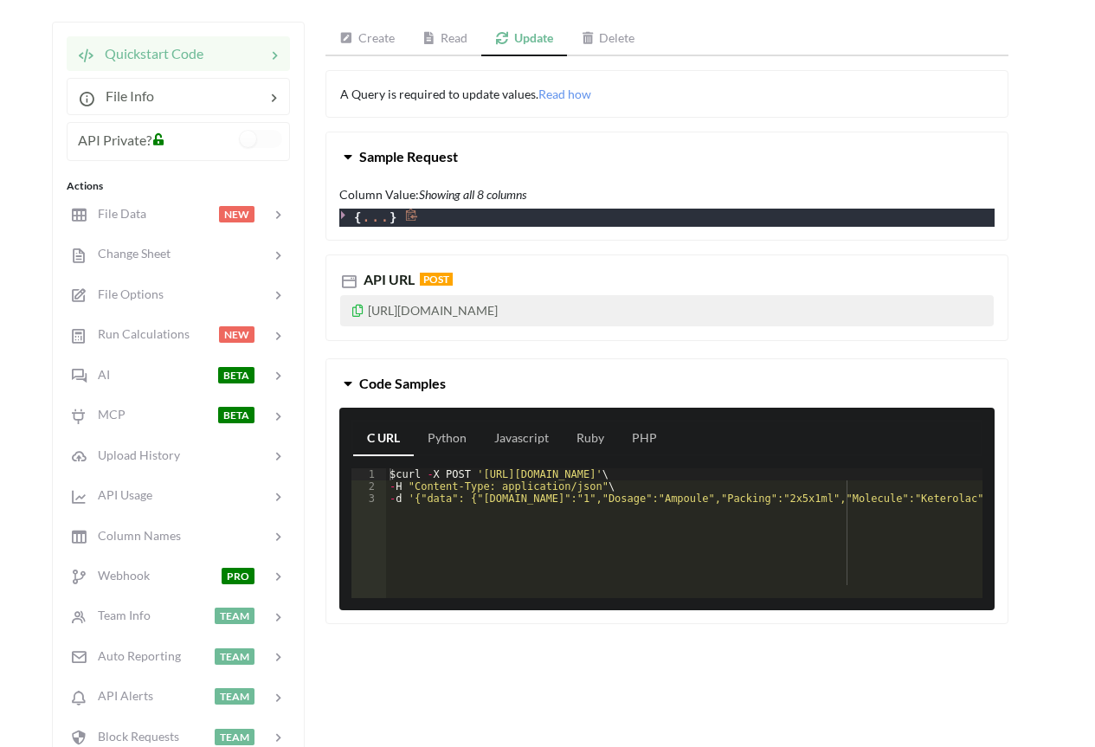
scroll to position [260, 0]
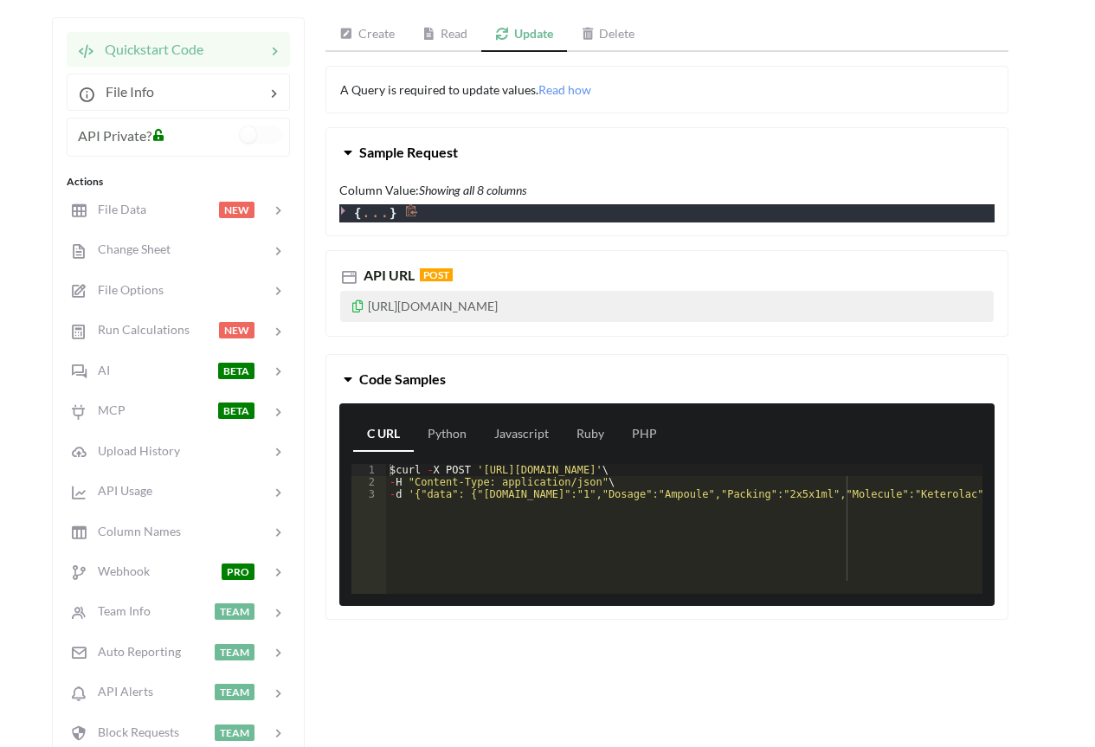
click at [358, 309] on icon at bounding box center [358, 304] width 15 height 12
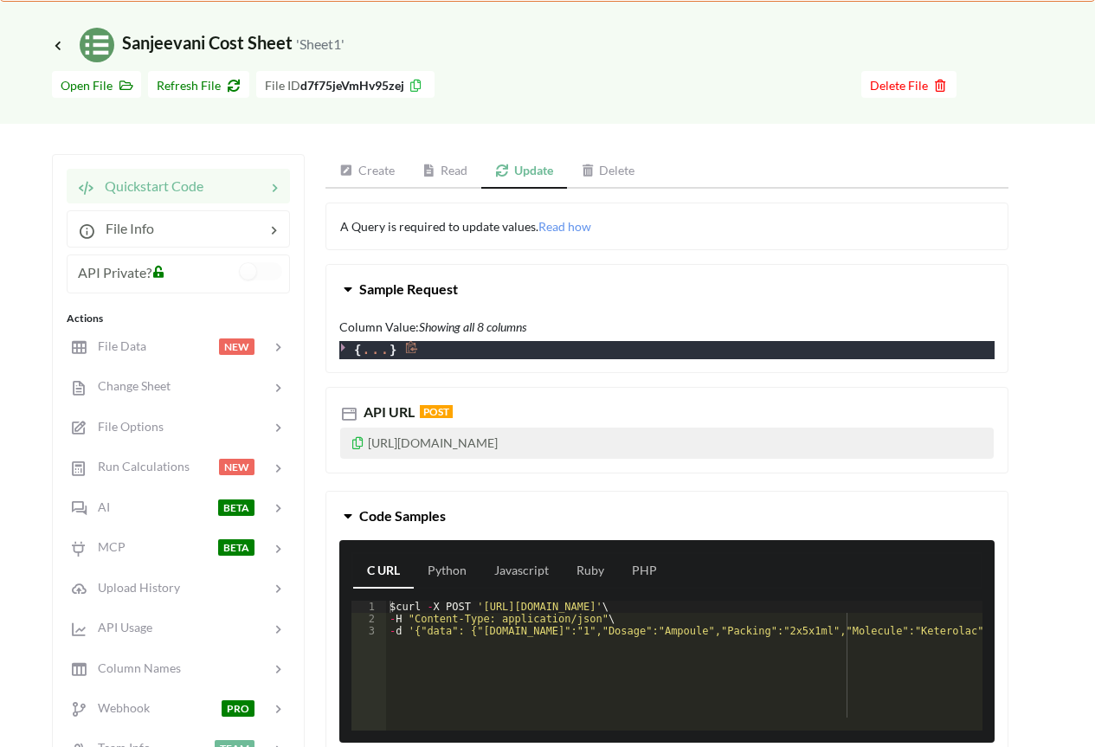
scroll to position [0, 0]
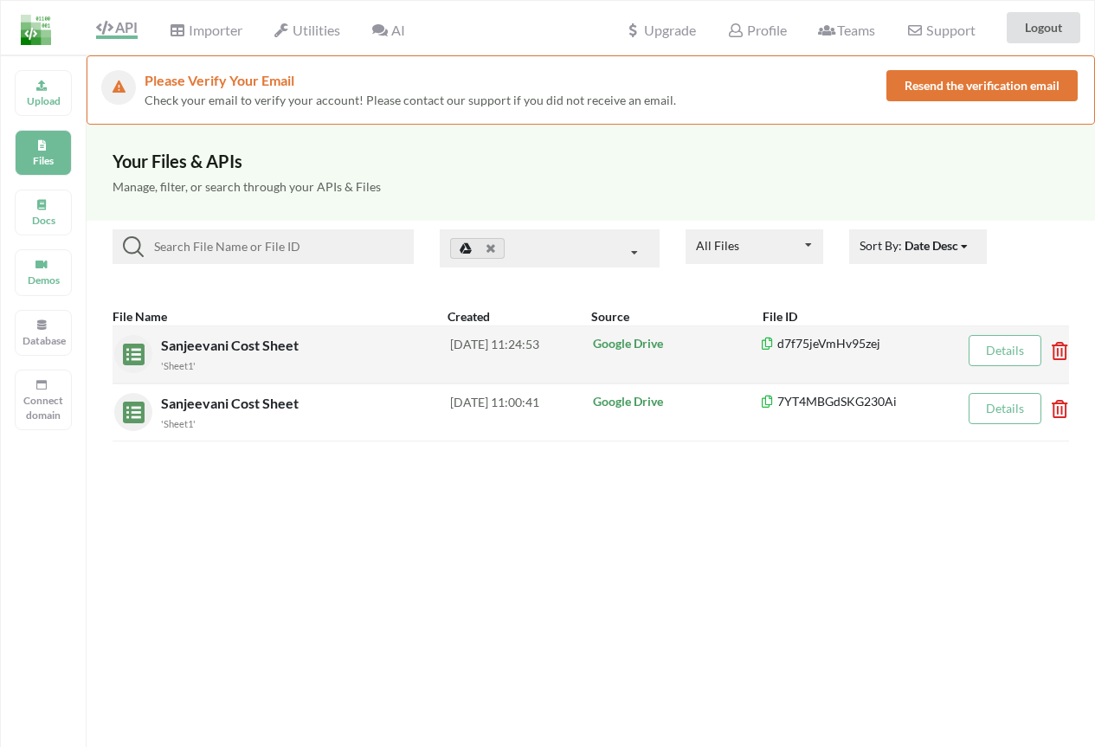
click at [332, 352] on div "Sanjeevani Cost Sheet 'Sheet1'" at bounding box center [305, 354] width 289 height 39
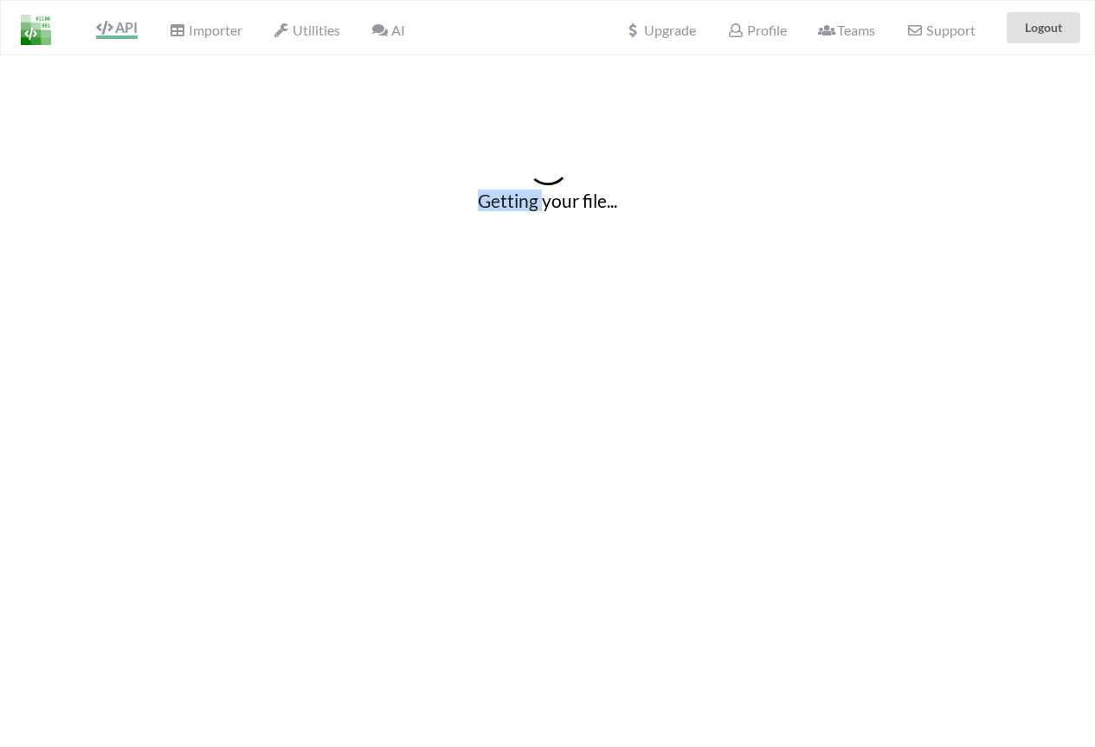
click at [332, 352] on div "Getting your file..." at bounding box center [547, 428] width 1095 height 747
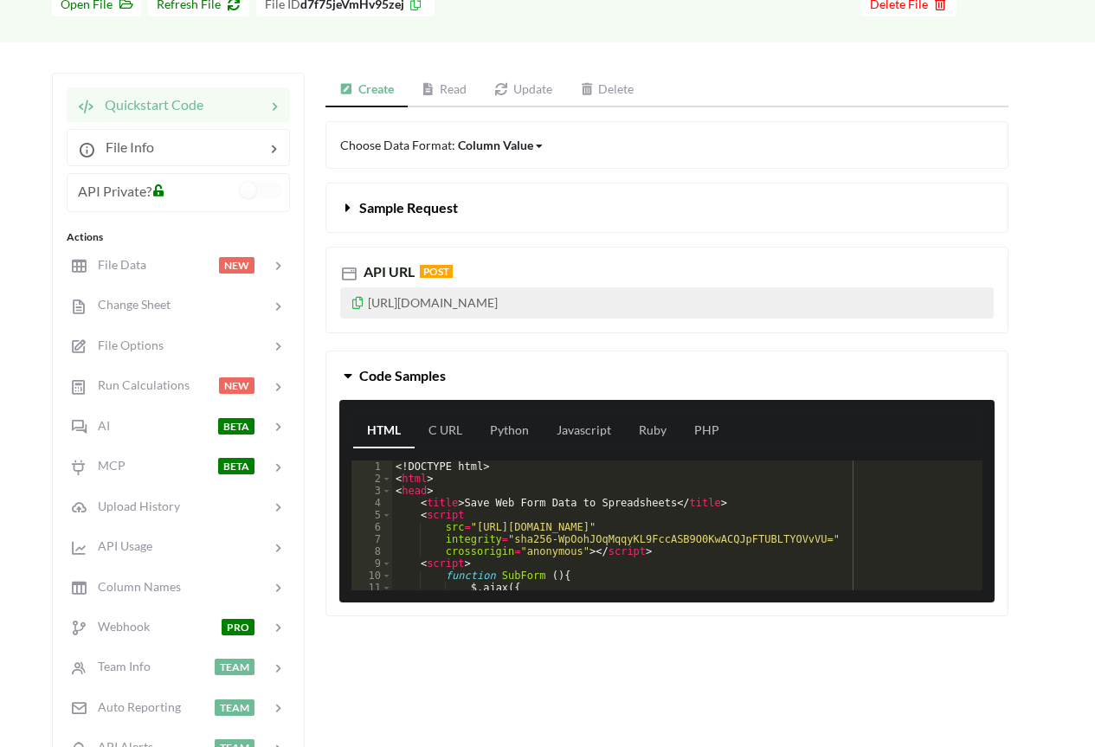
scroll to position [173, 0]
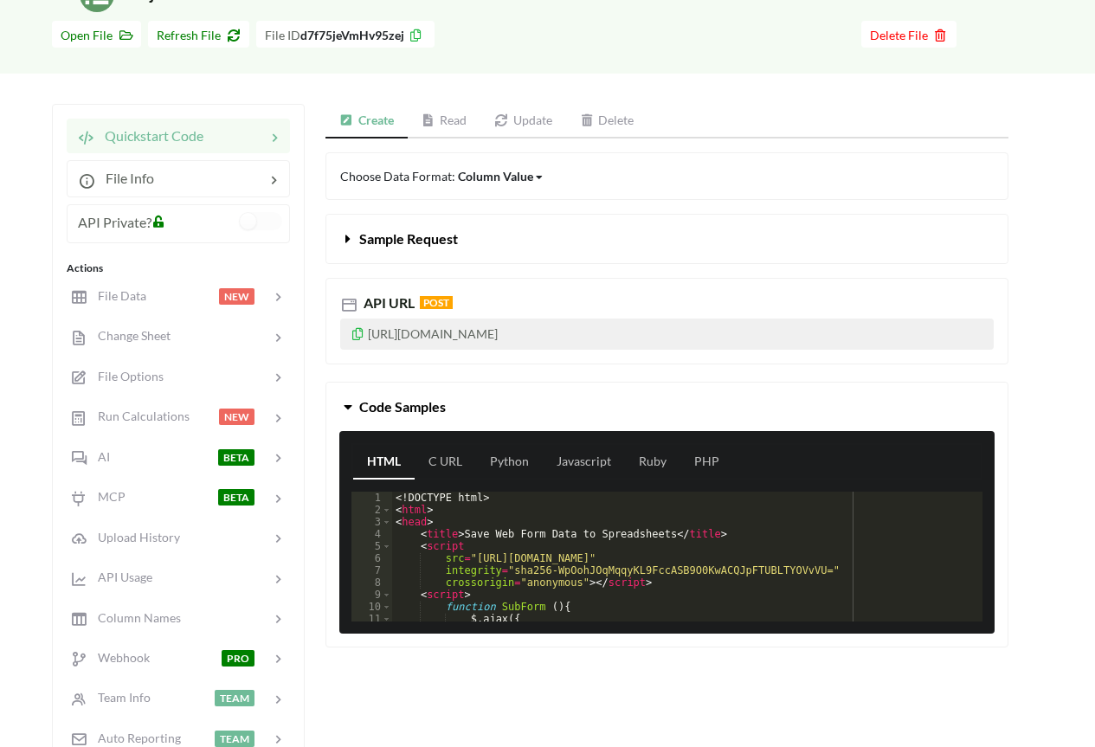
click at [442, 117] on link "Read" at bounding box center [445, 121] width 74 height 35
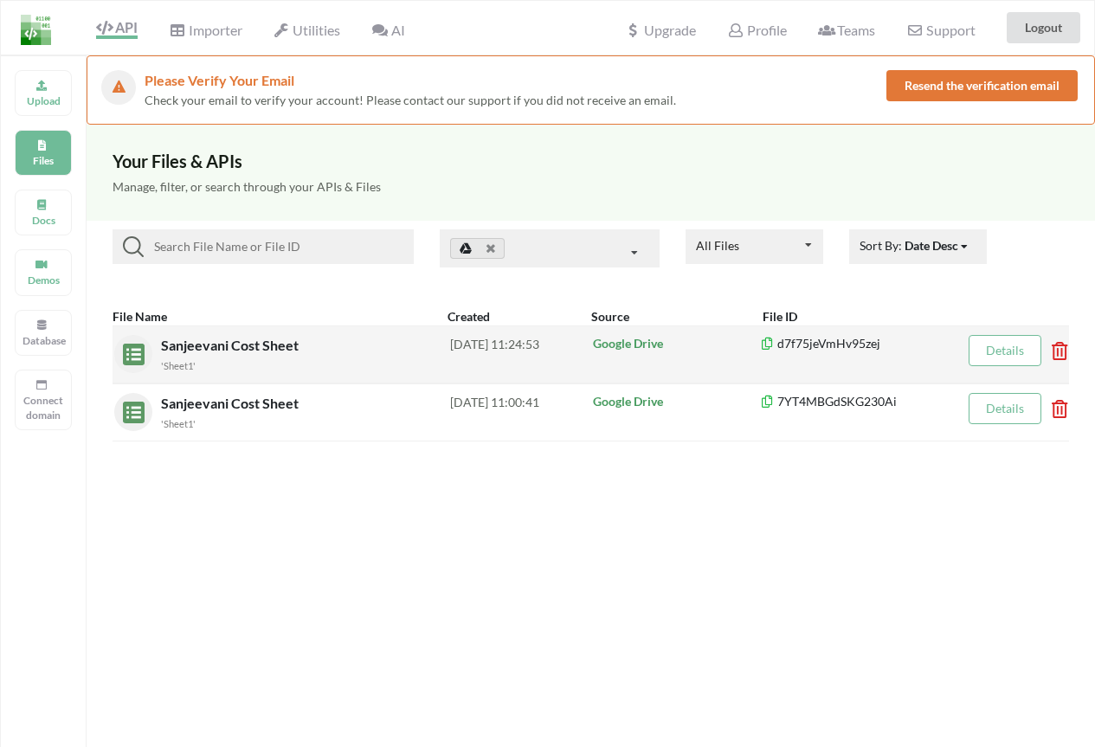
click at [1057, 349] on icon at bounding box center [1054, 345] width 5 height 7
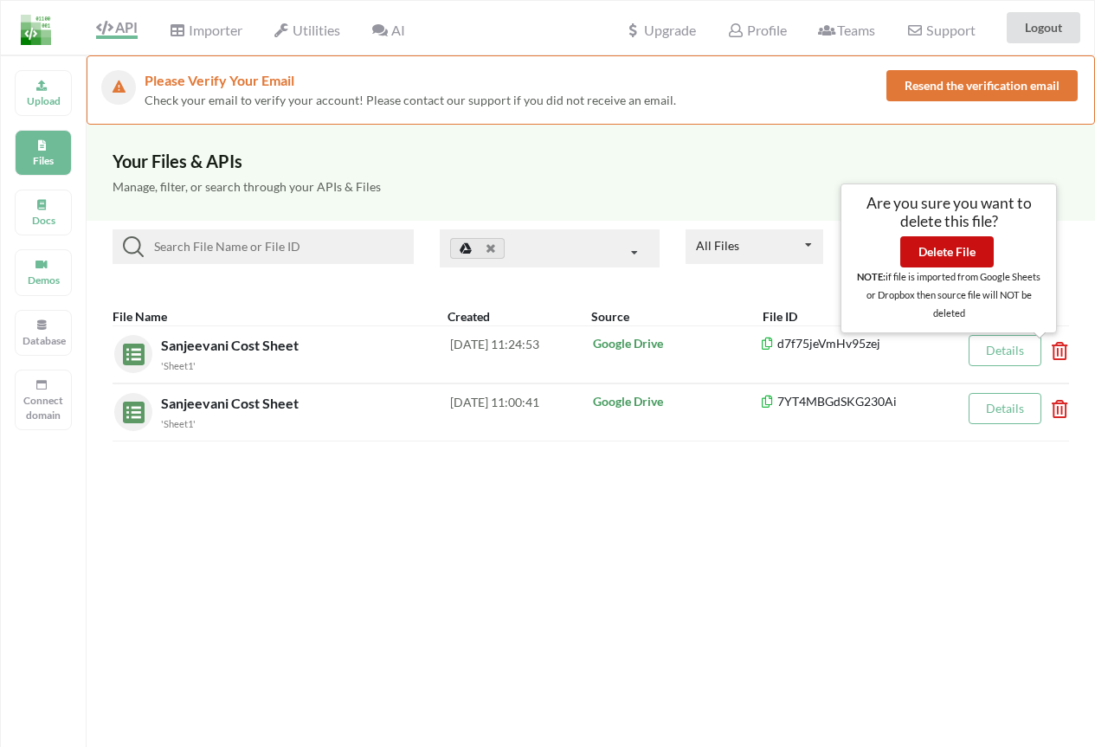
click at [951, 264] on button "Delete File" at bounding box center [946, 251] width 93 height 31
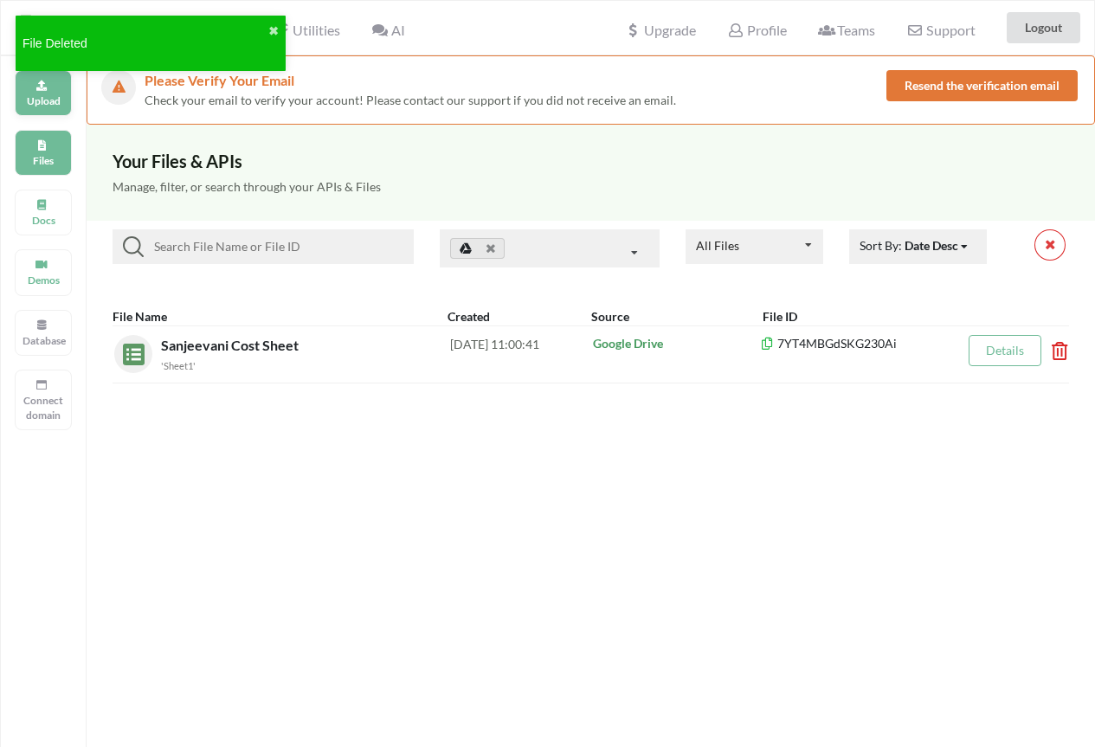
click at [55, 99] on p "Upload" at bounding box center [44, 100] width 42 height 15
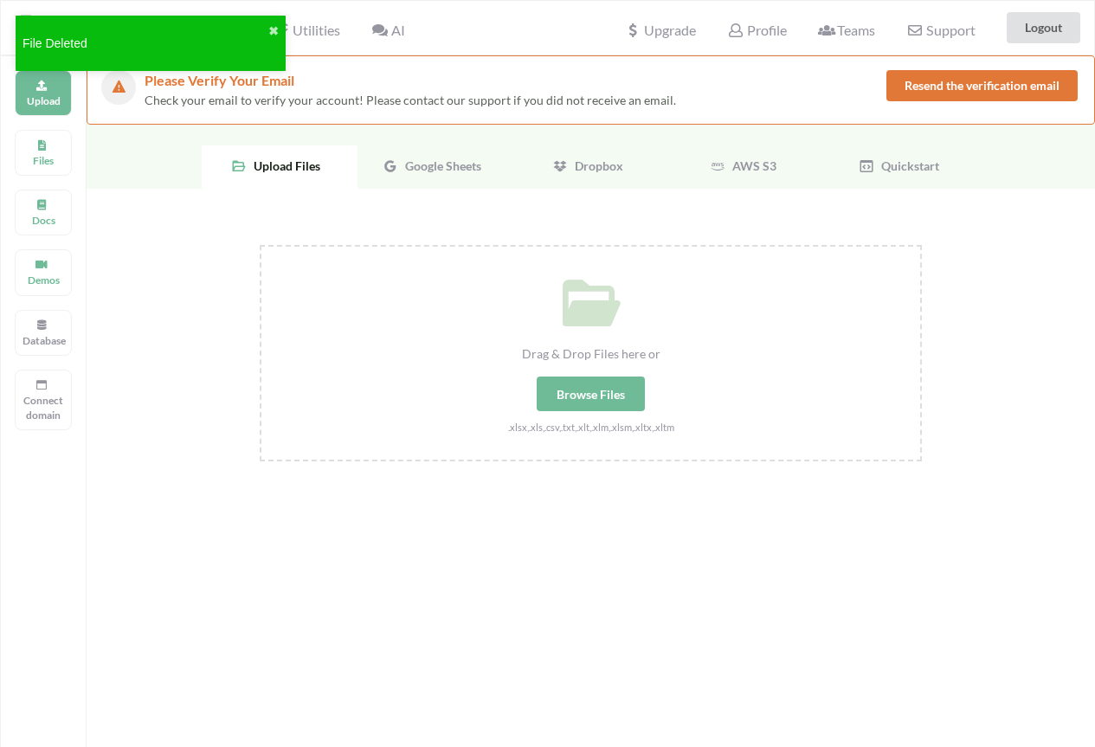
click at [448, 174] on div "Google Sheets" at bounding box center [436, 166] width 156 height 43
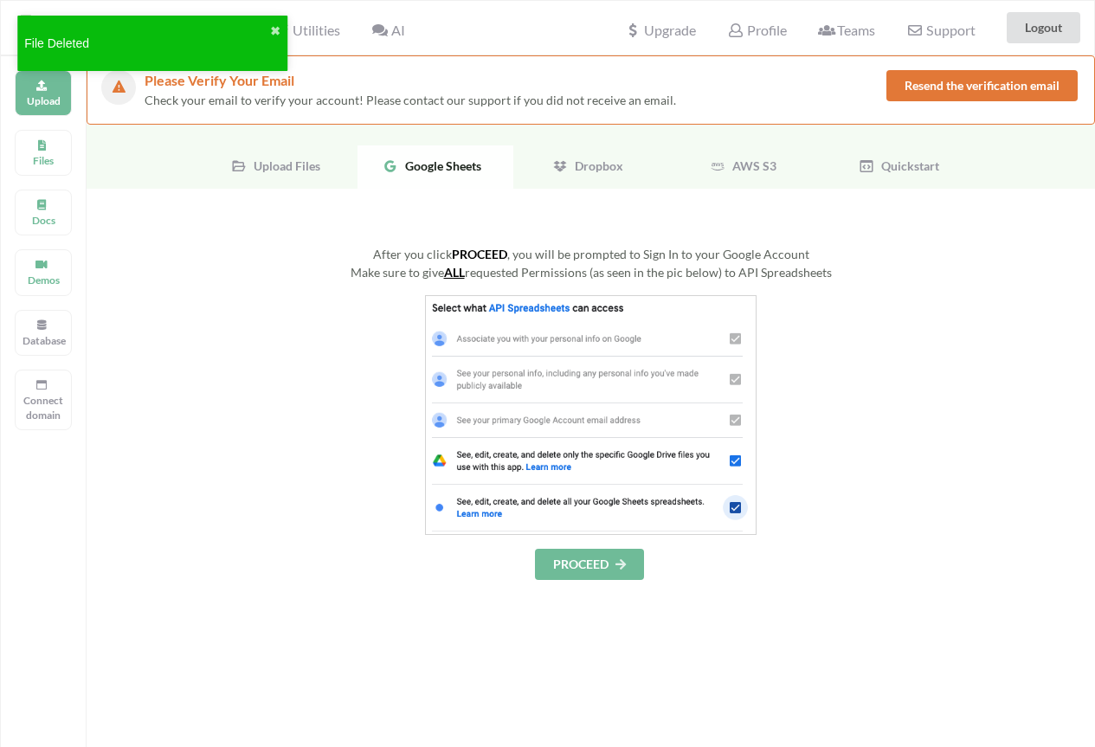
click at [586, 561] on button "PROCEED" at bounding box center [589, 564] width 109 height 31
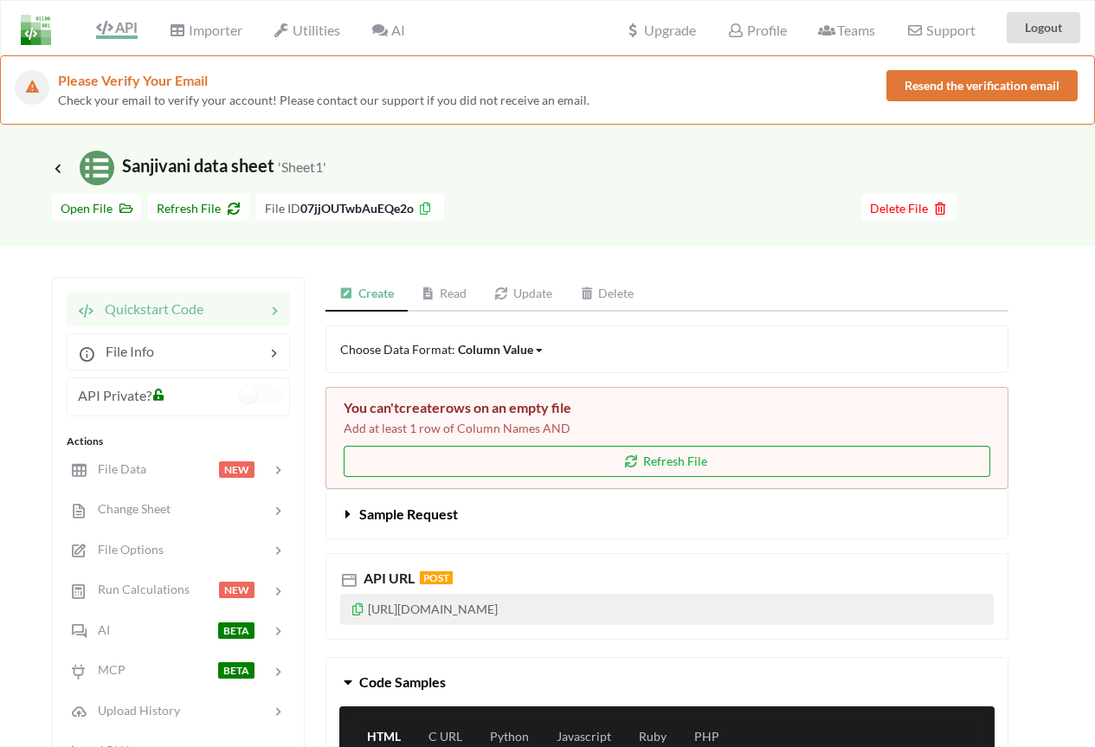
click at [661, 458] on button "Refresh File" at bounding box center [667, 461] width 647 height 31
click at [448, 293] on link "Read" at bounding box center [445, 294] width 74 height 35
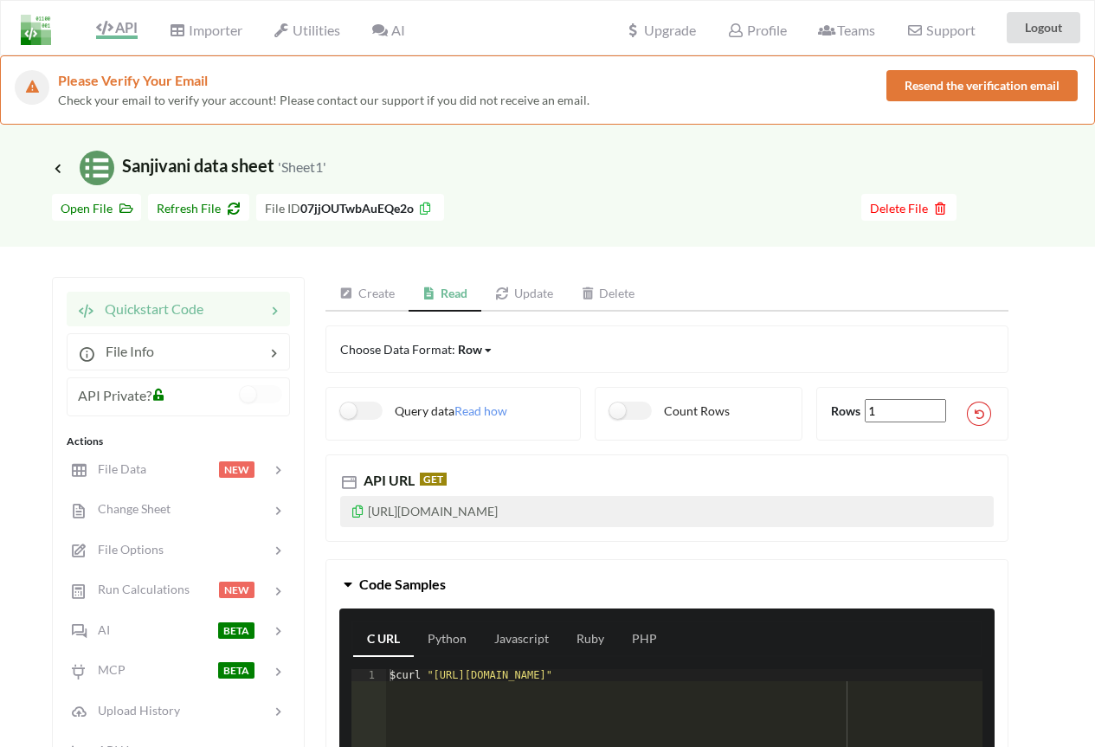
click at [520, 294] on link "Update" at bounding box center [524, 294] width 86 height 35
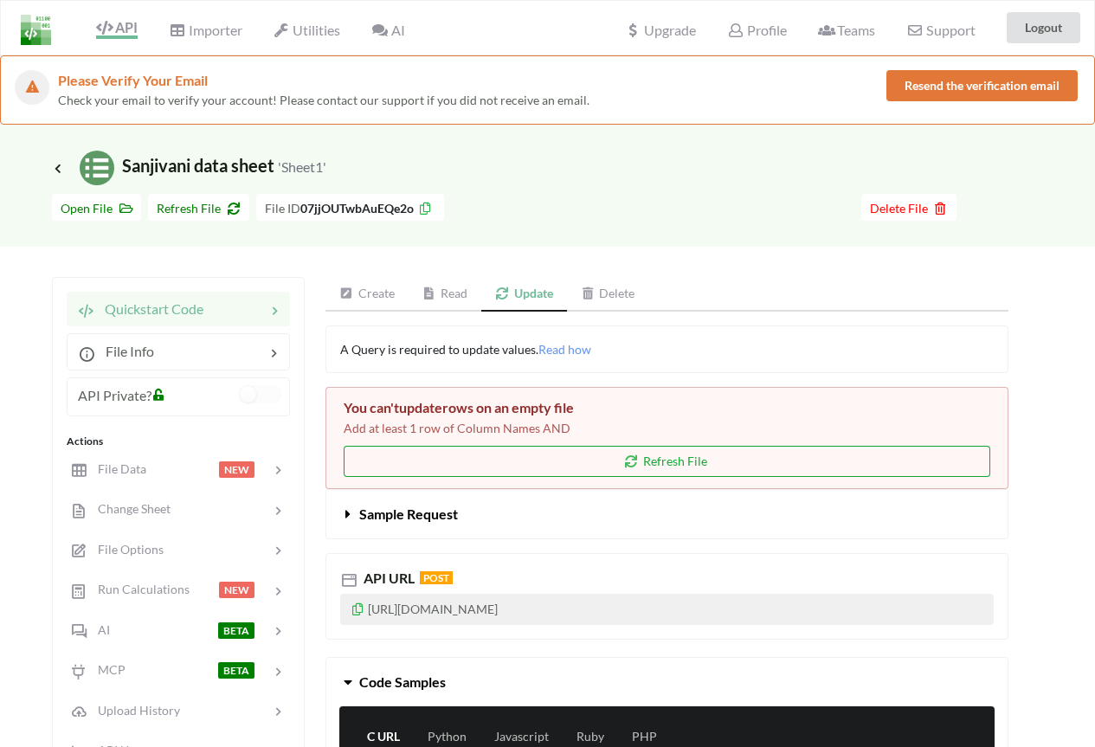
click at [603, 459] on button "Refresh File" at bounding box center [667, 461] width 647 height 31
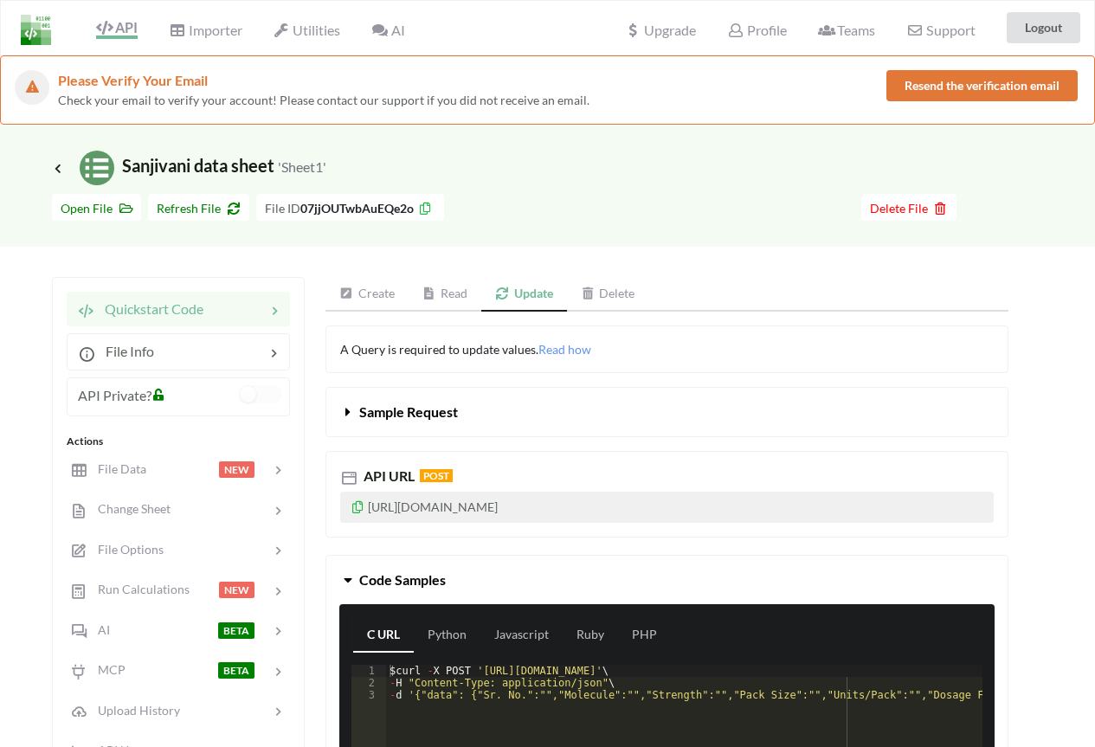
click at [371, 293] on link "Create" at bounding box center [366, 294] width 83 height 35
click at [456, 293] on link "Read" at bounding box center [445, 294] width 74 height 35
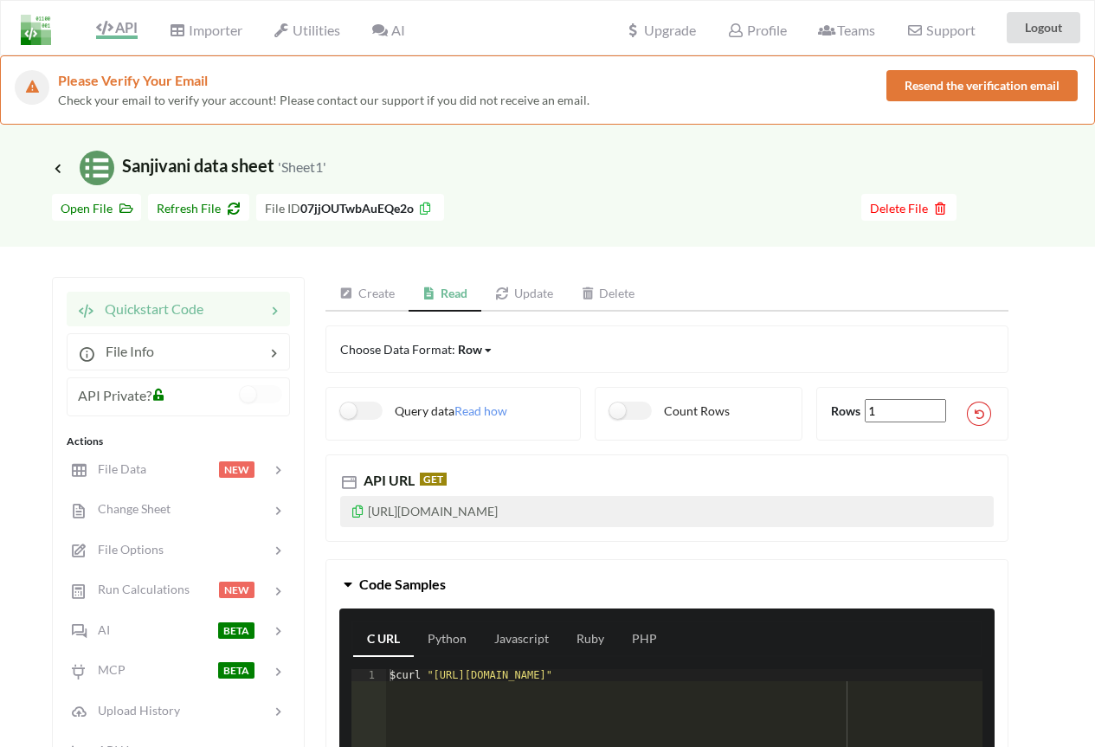
click at [531, 293] on link "Update" at bounding box center [524, 294] width 86 height 35
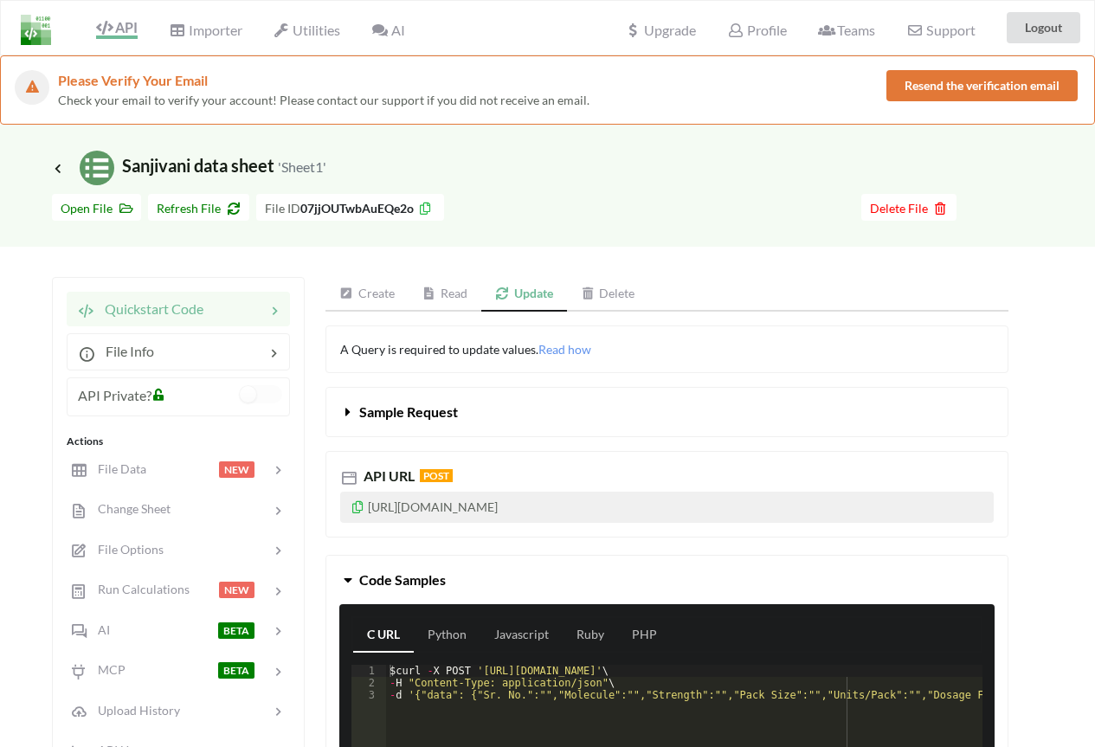
click at [358, 507] on icon at bounding box center [358, 505] width 15 height 12
click at [352, 509] on icon at bounding box center [358, 505] width 15 height 12
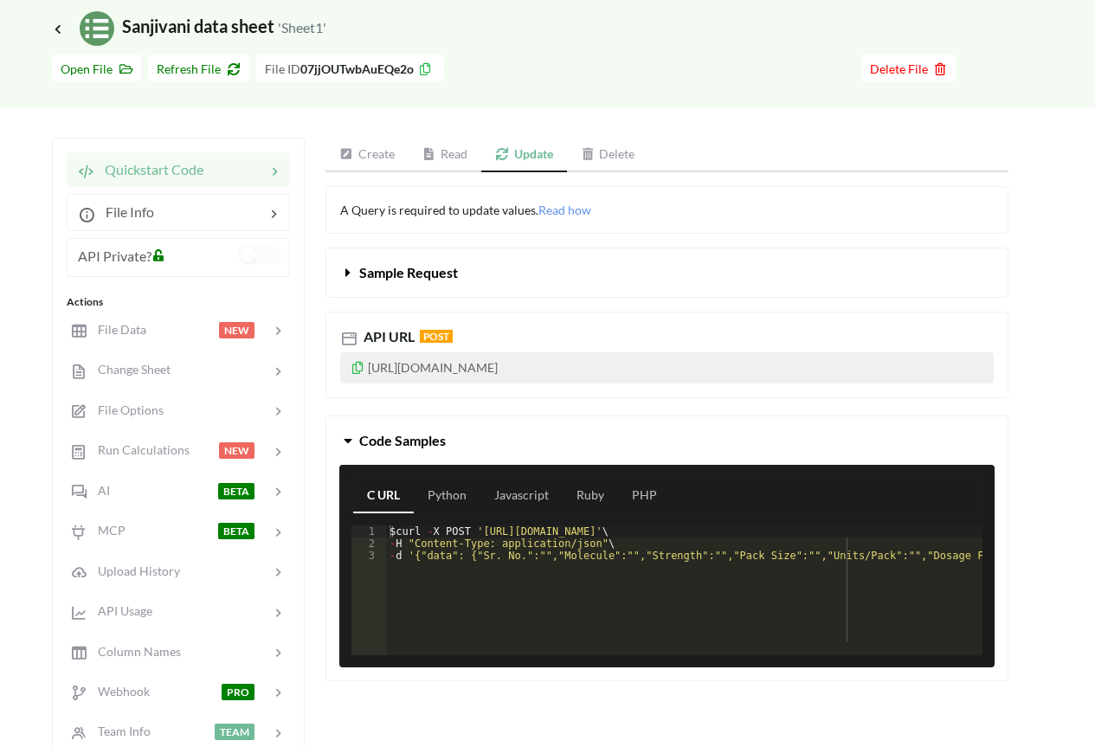
scroll to position [173, 0]
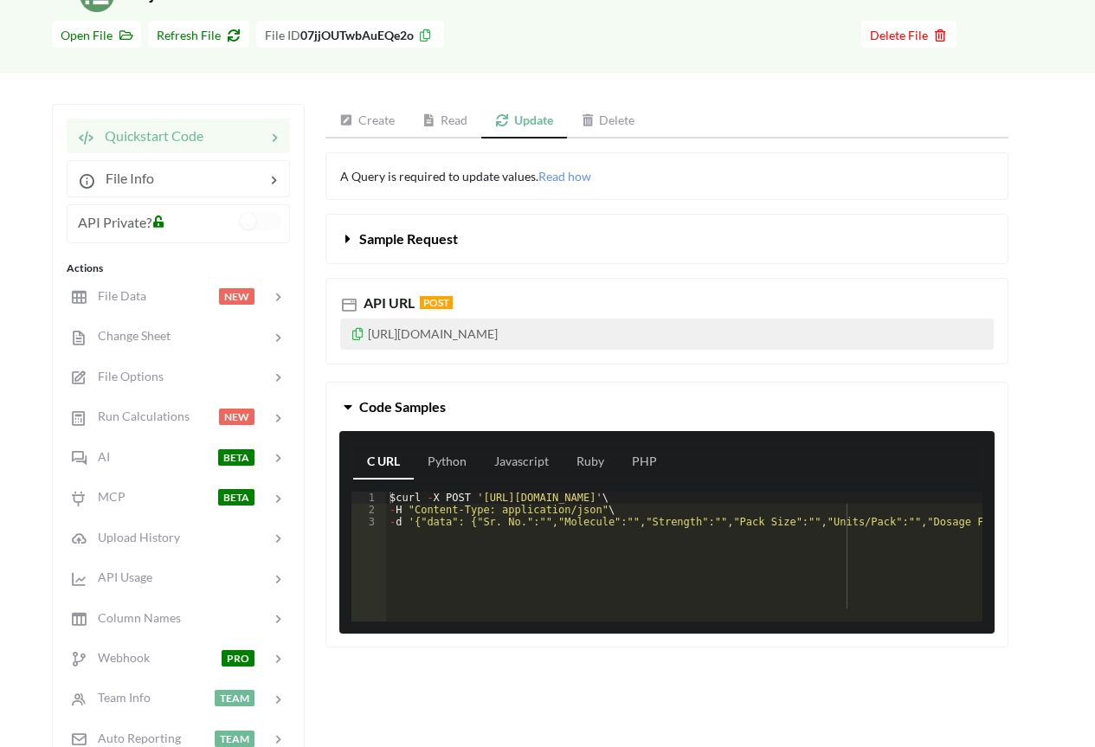
drag, startPoint x: 364, startPoint y: 116, endPoint x: 303, endPoint y: 223, distance: 123.7
click at [364, 116] on link "Create" at bounding box center [366, 121] width 83 height 35
click at [358, 331] on icon at bounding box center [358, 331] width 15 height 12
click at [354, 333] on icon at bounding box center [358, 331] width 15 height 12
click at [437, 115] on link "Read" at bounding box center [445, 121] width 74 height 35
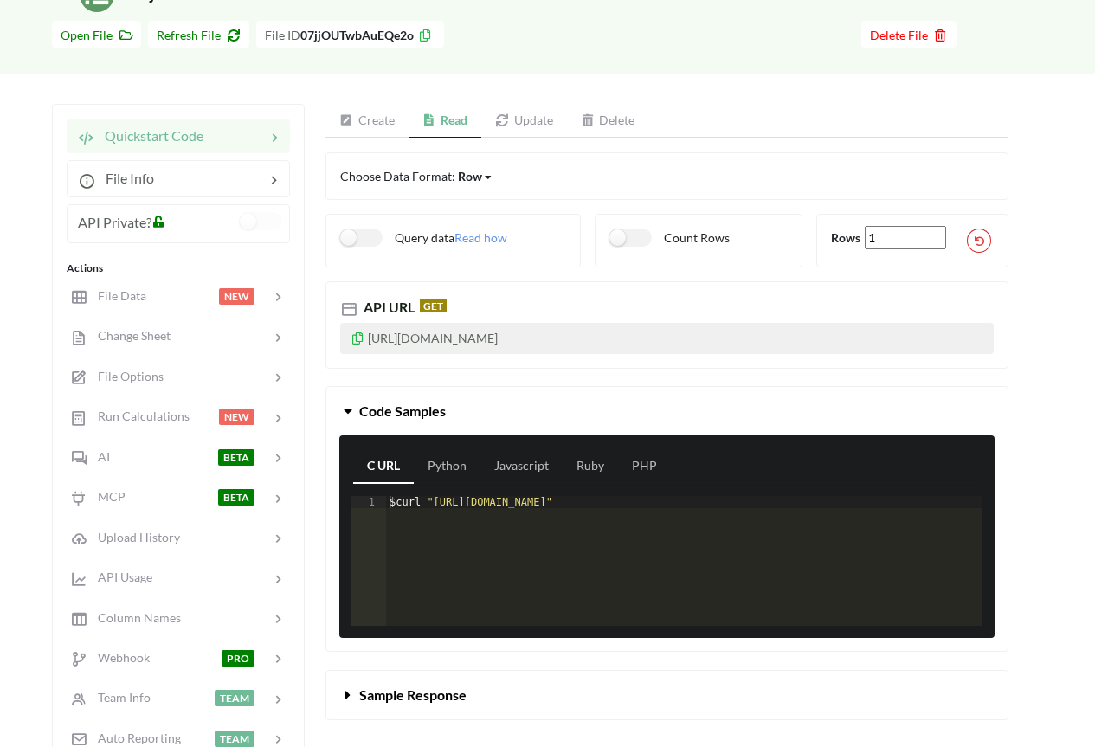
click at [527, 116] on link "Update" at bounding box center [524, 121] width 86 height 35
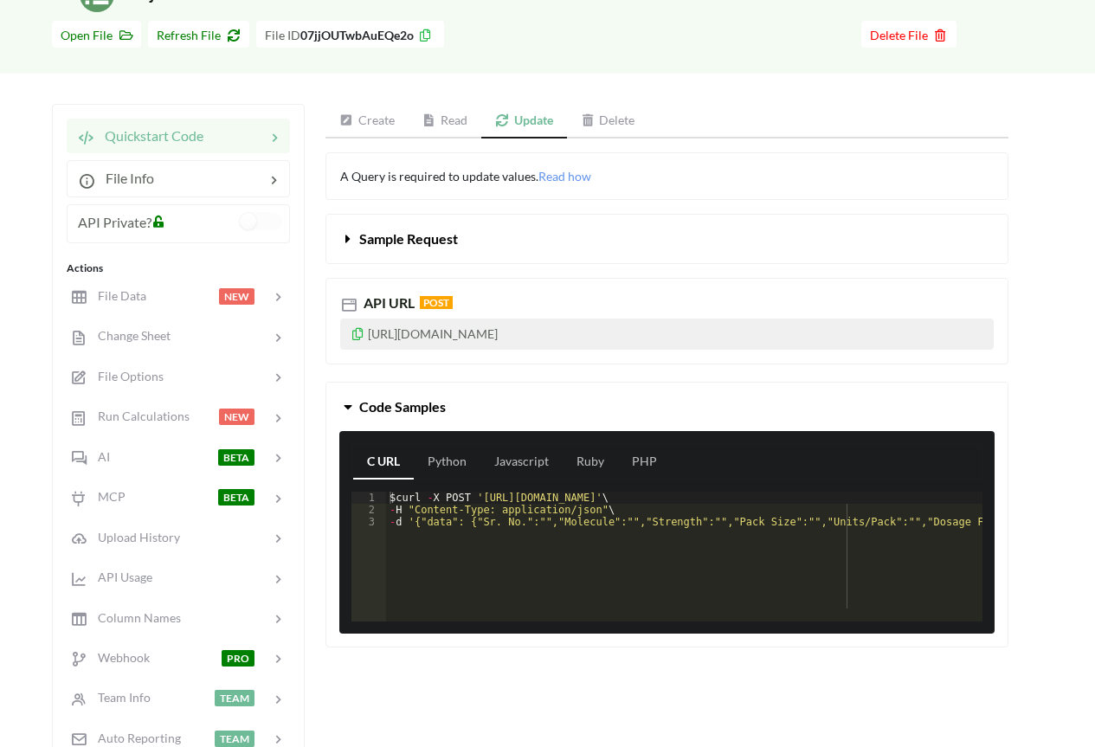
click at [389, 116] on link "Create" at bounding box center [366, 121] width 83 height 35
click at [429, 115] on icon at bounding box center [429, 120] width 15 height 12
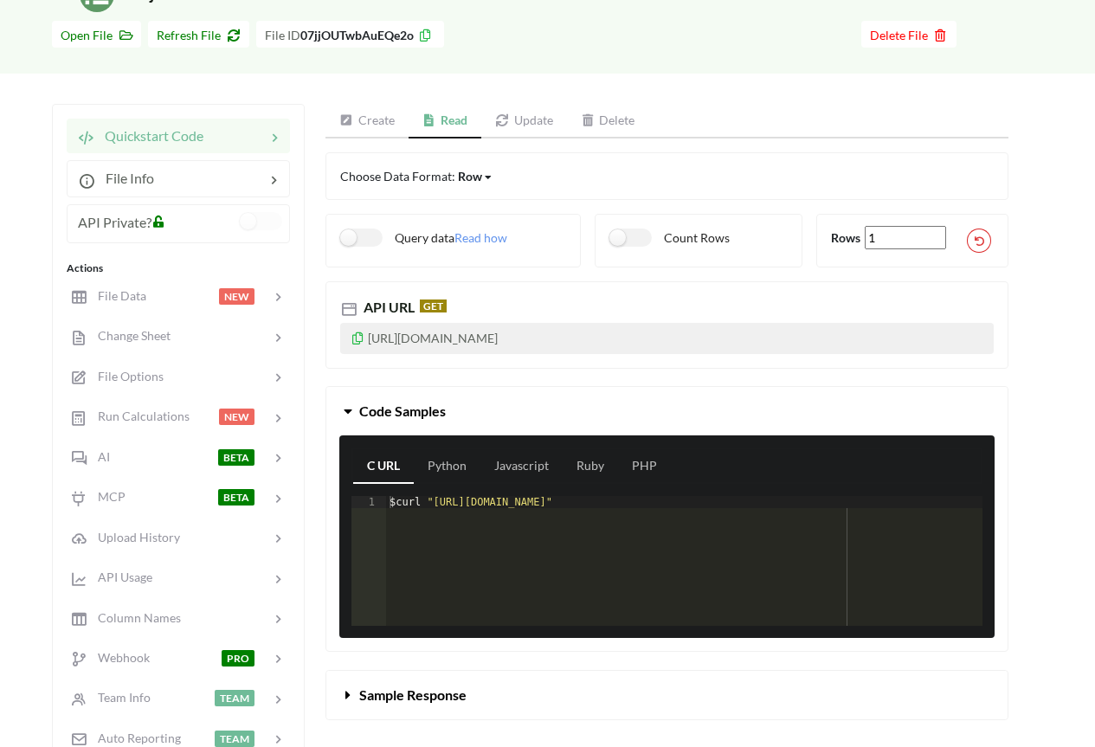
click at [512, 123] on link "Update" at bounding box center [524, 121] width 86 height 35
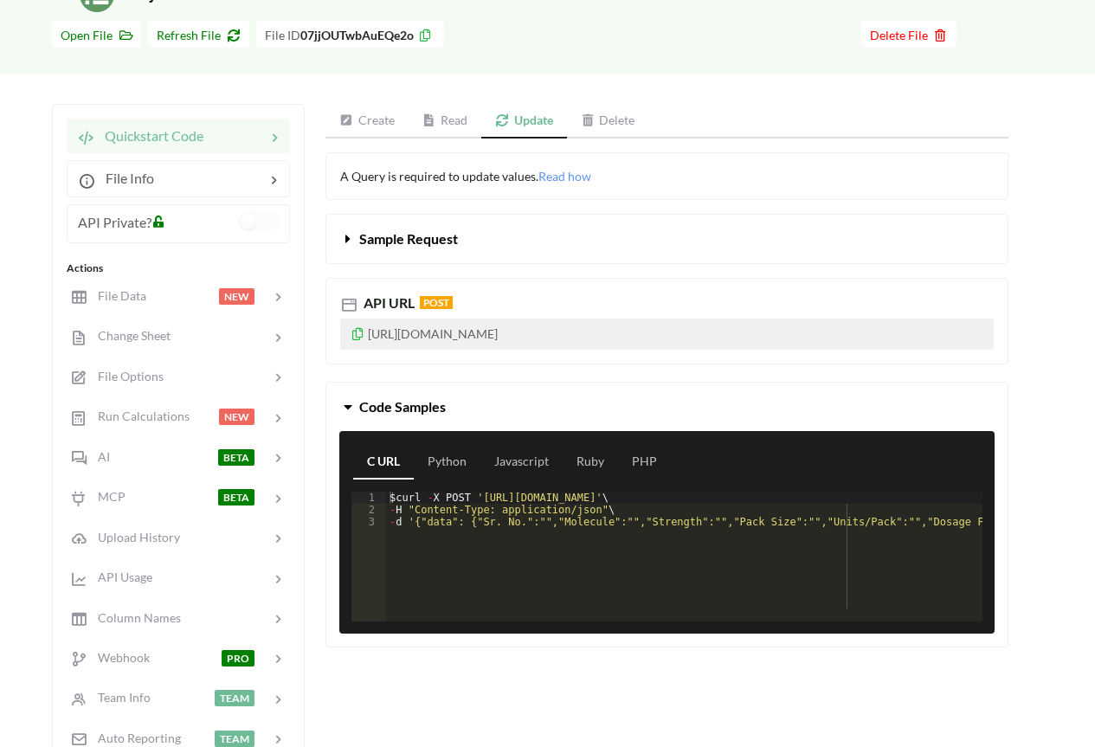
click at [441, 120] on link "Read" at bounding box center [446, 121] width 74 height 35
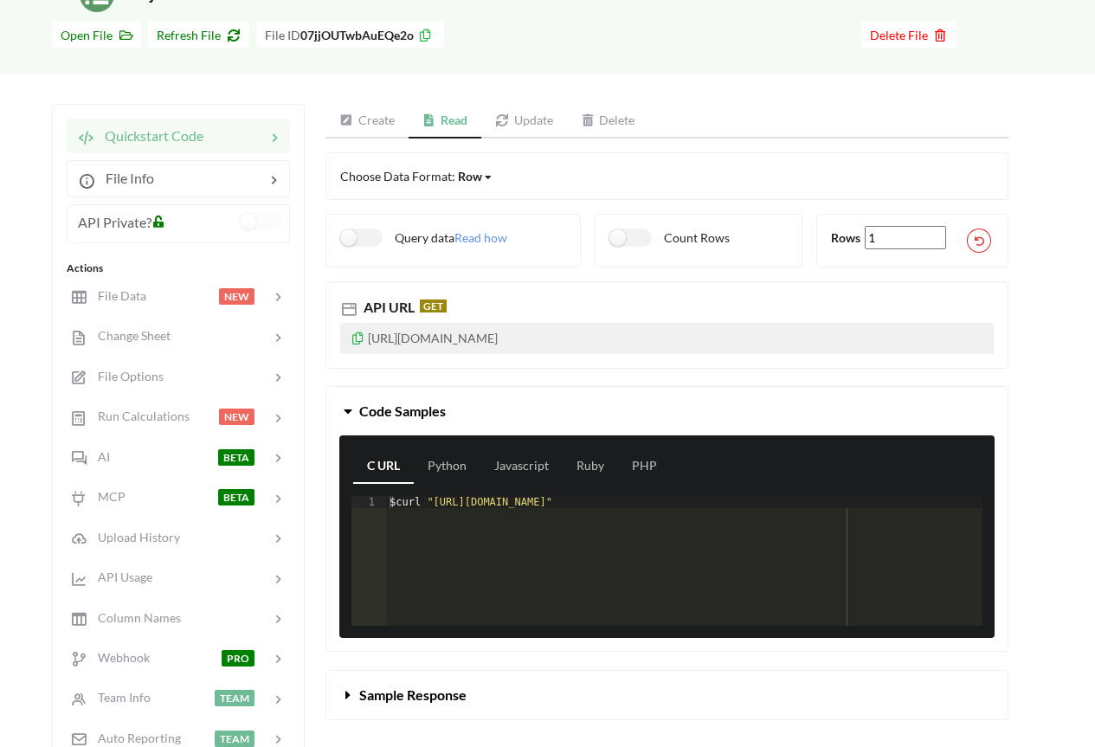
click at [406, 117] on link "Create" at bounding box center [366, 121] width 83 height 35
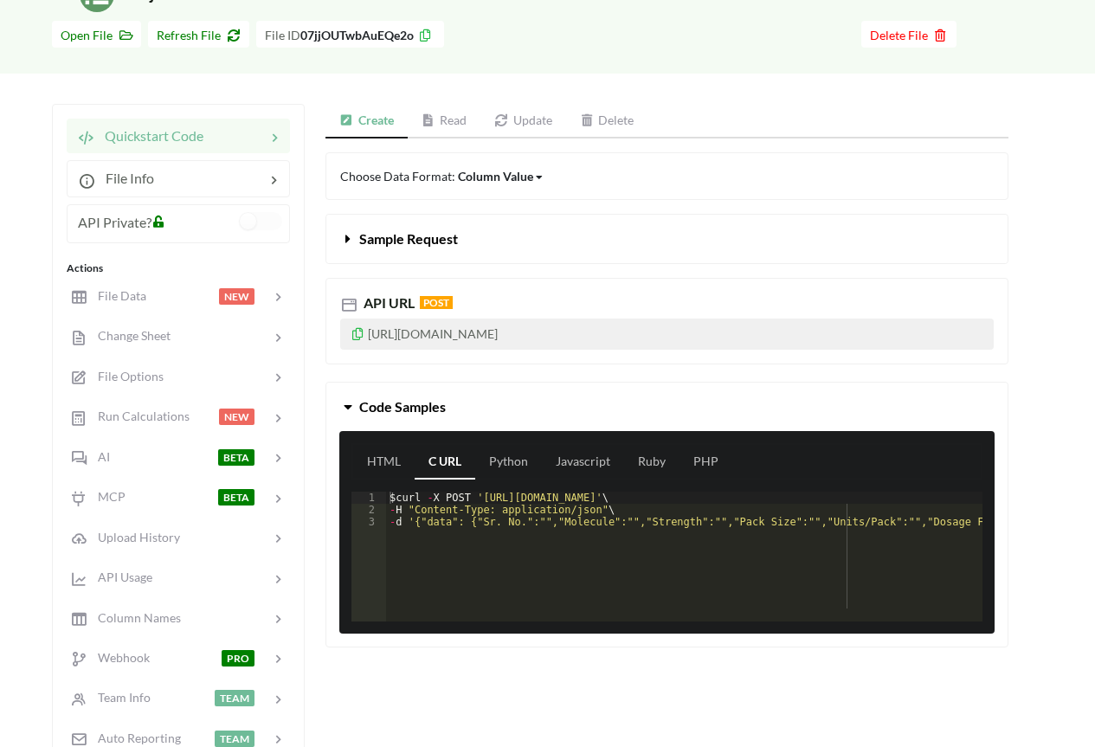
click at [461, 118] on link "Read" at bounding box center [445, 121] width 74 height 35
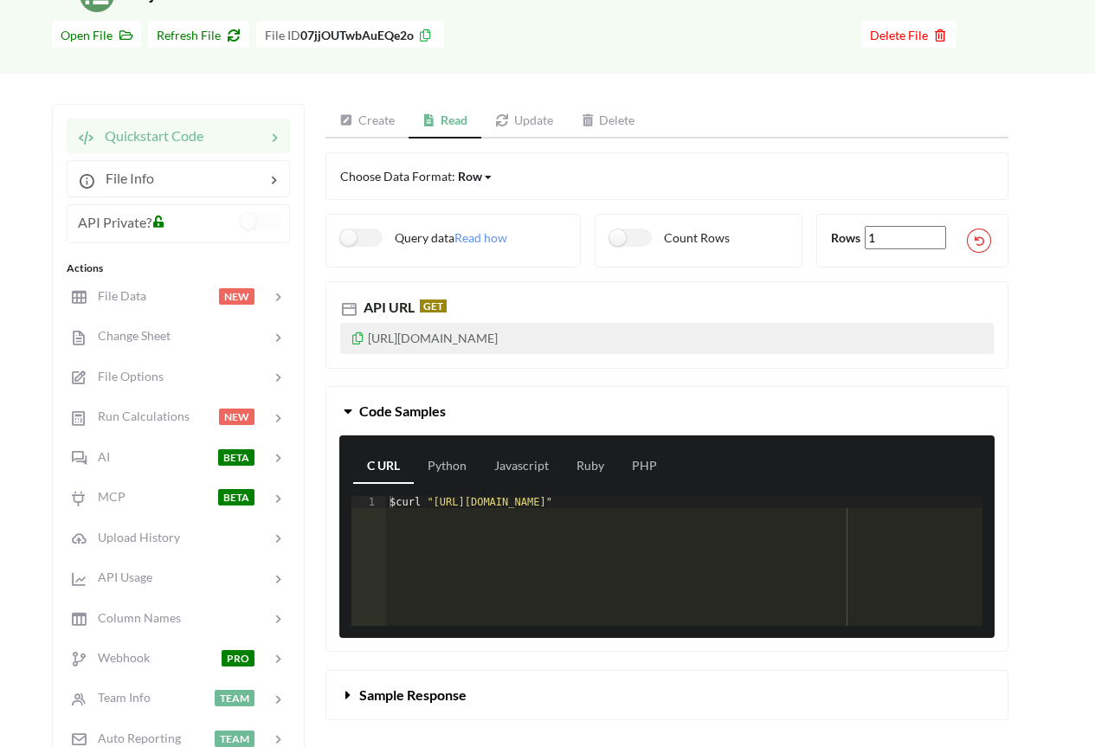
click at [501, 119] on icon at bounding box center [502, 120] width 15 height 12
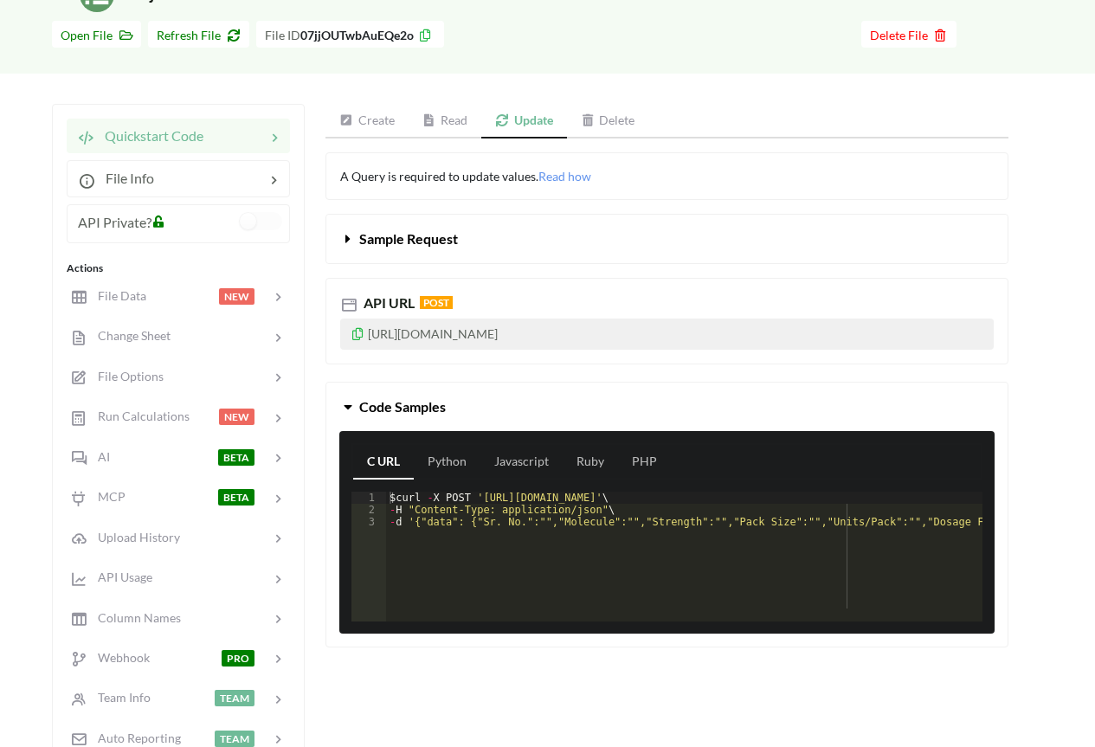
click at [448, 115] on link "Read" at bounding box center [446, 121] width 74 height 35
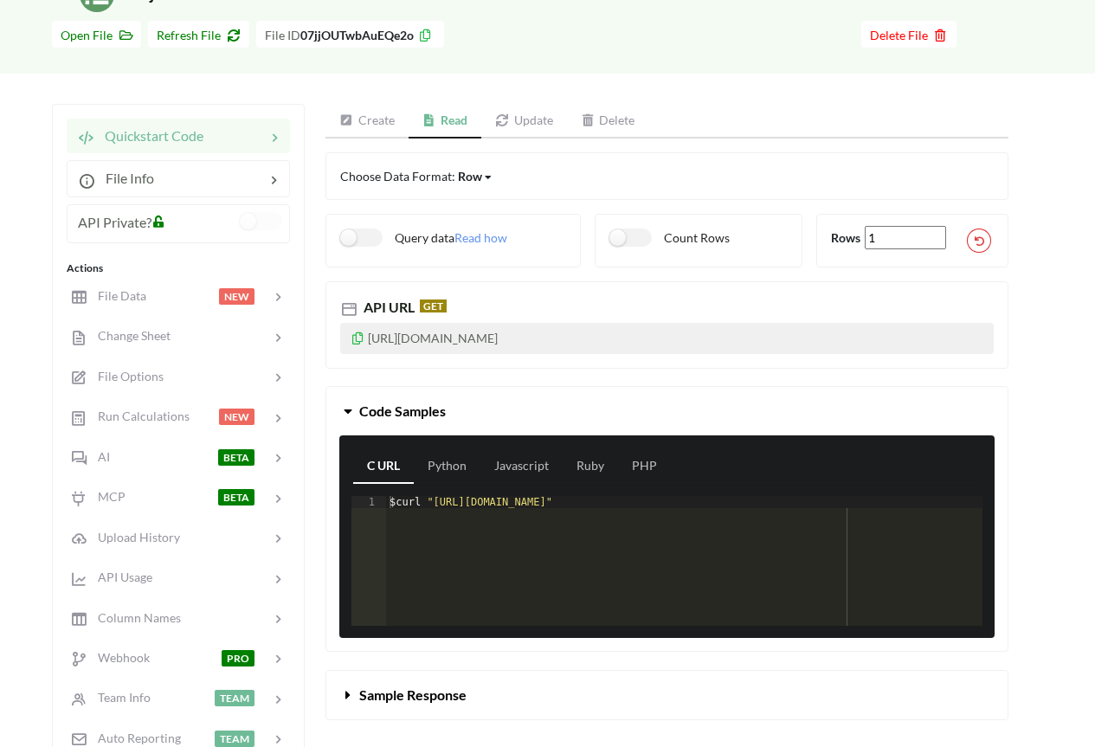
click at [388, 116] on link "Create" at bounding box center [366, 121] width 83 height 35
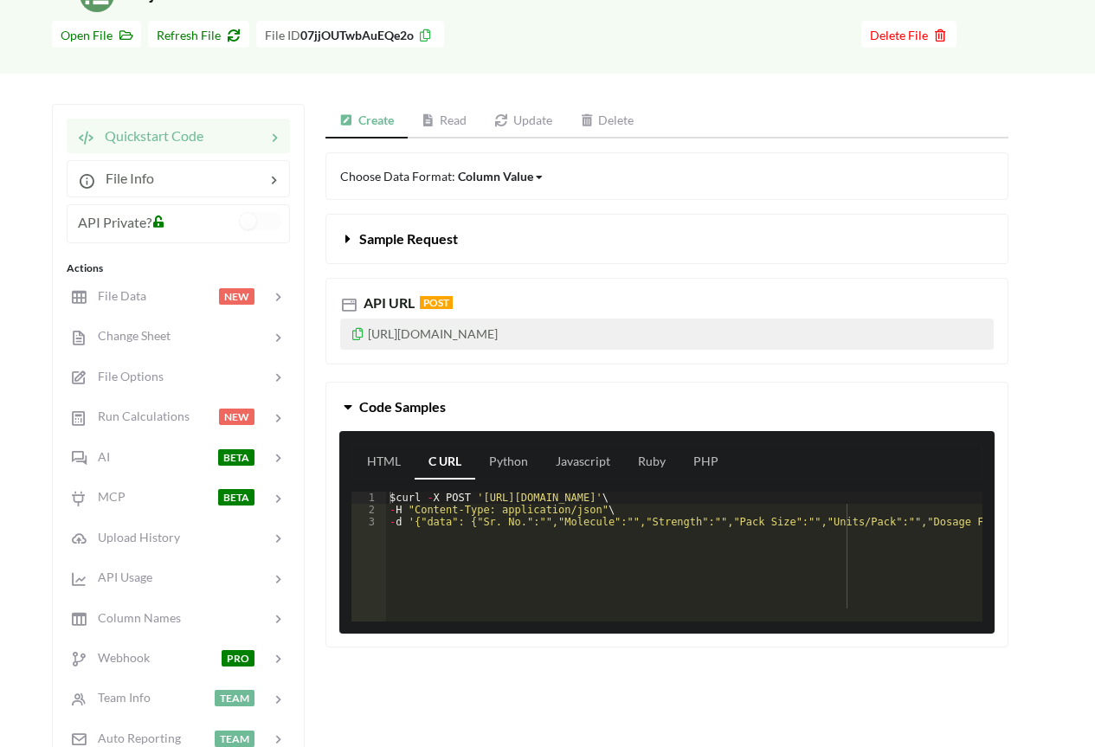
click at [464, 115] on link "Read" at bounding box center [445, 121] width 74 height 35
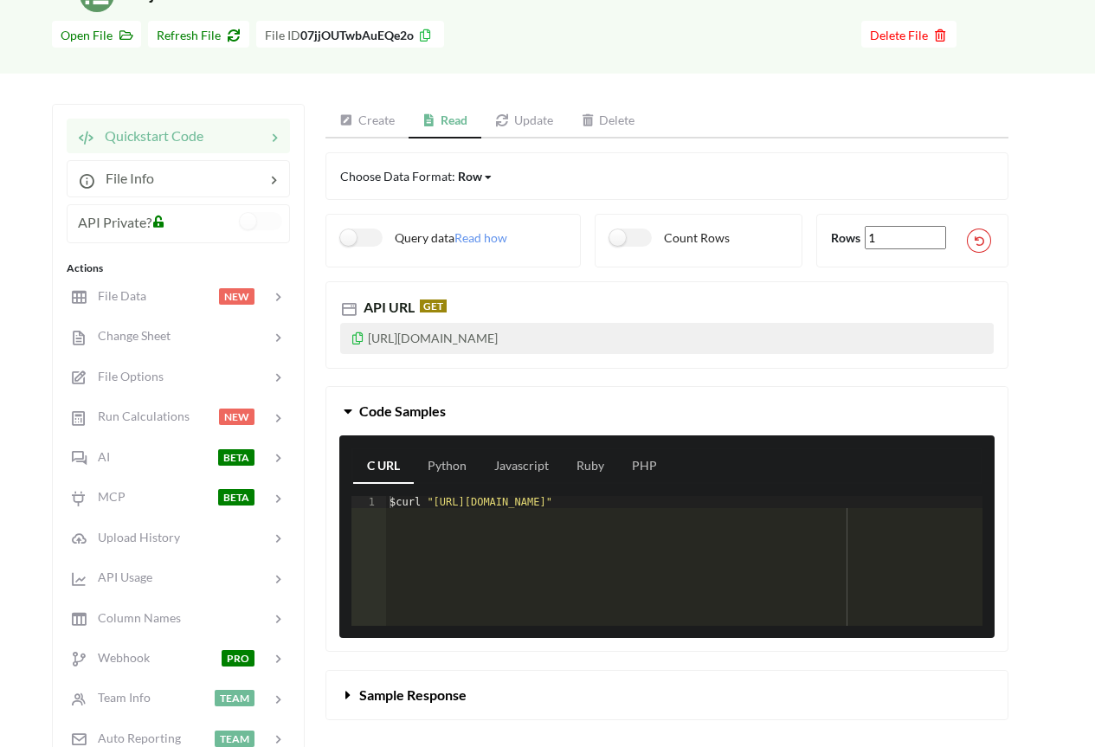
click at [517, 119] on link "Update" at bounding box center [524, 121] width 86 height 35
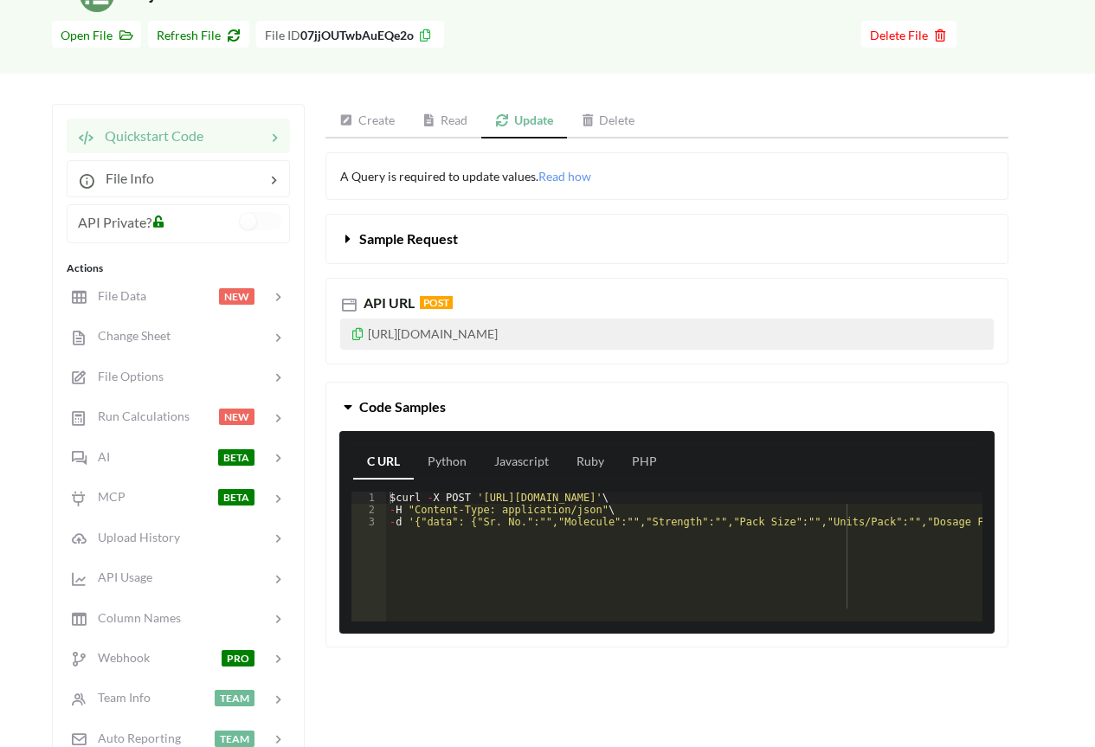
drag, startPoint x: 442, startPoint y: 127, endPoint x: 429, endPoint y: 127, distance: 13.0
click at [441, 127] on link "Read" at bounding box center [446, 121] width 74 height 35
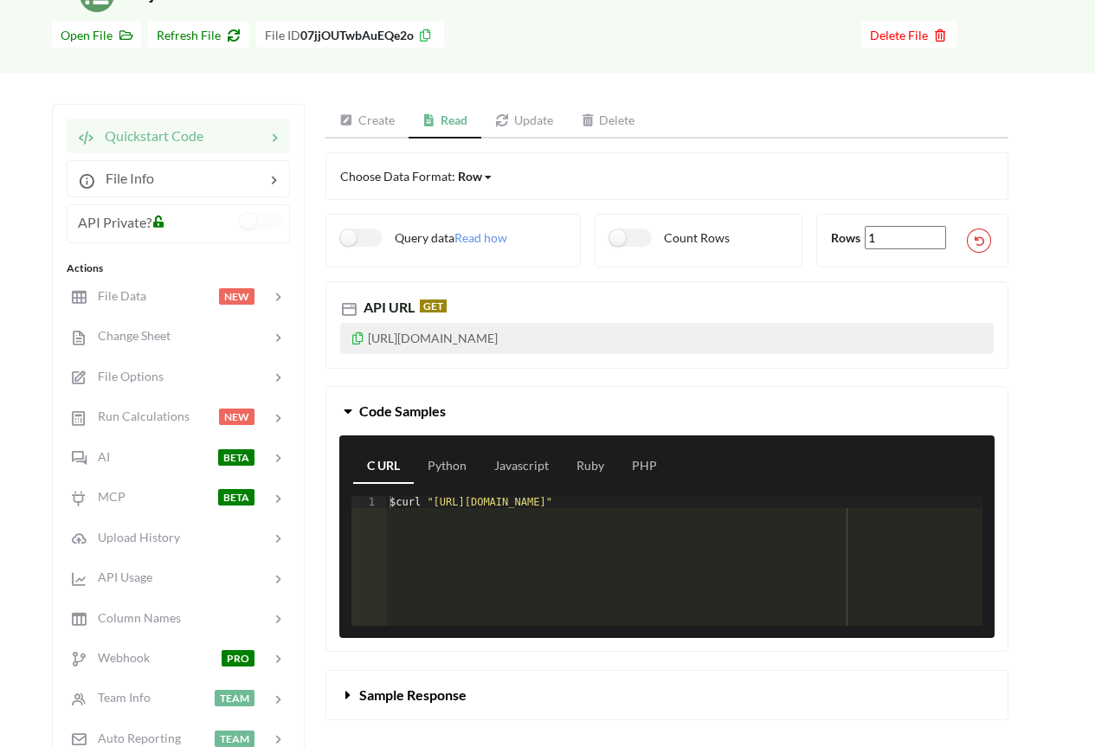
click at [385, 119] on link "Create" at bounding box center [366, 121] width 83 height 35
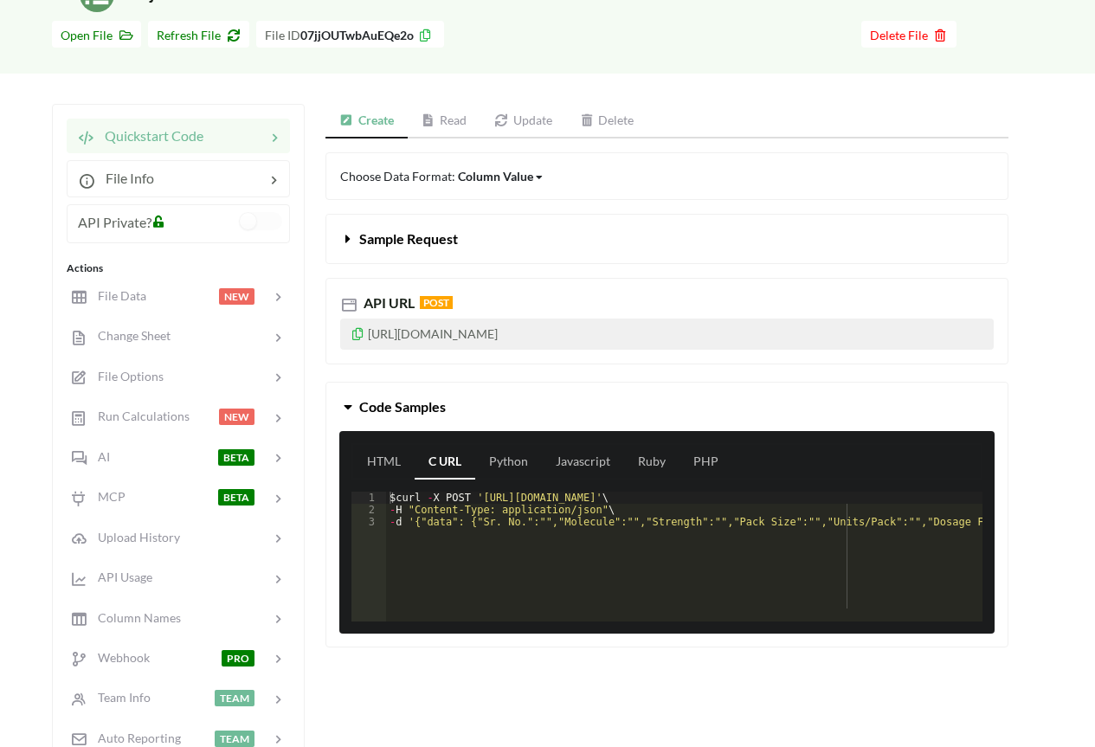
click at [455, 118] on link "Read" at bounding box center [445, 121] width 74 height 35
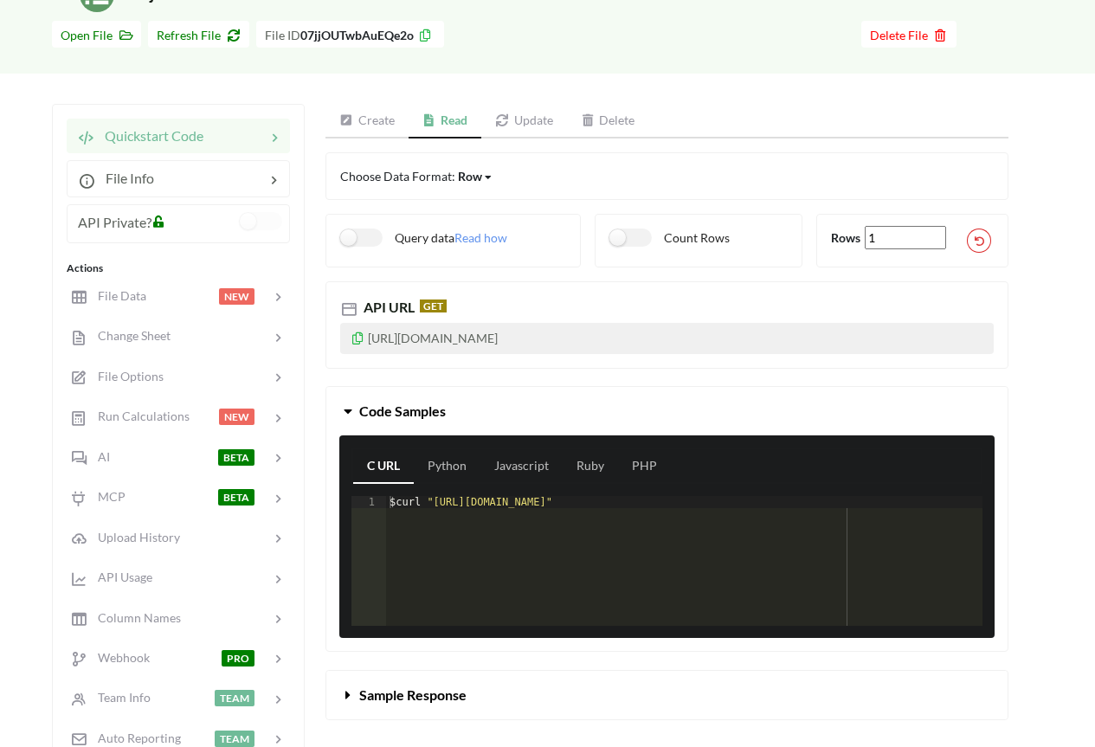
click at [517, 119] on link "Update" at bounding box center [524, 121] width 86 height 35
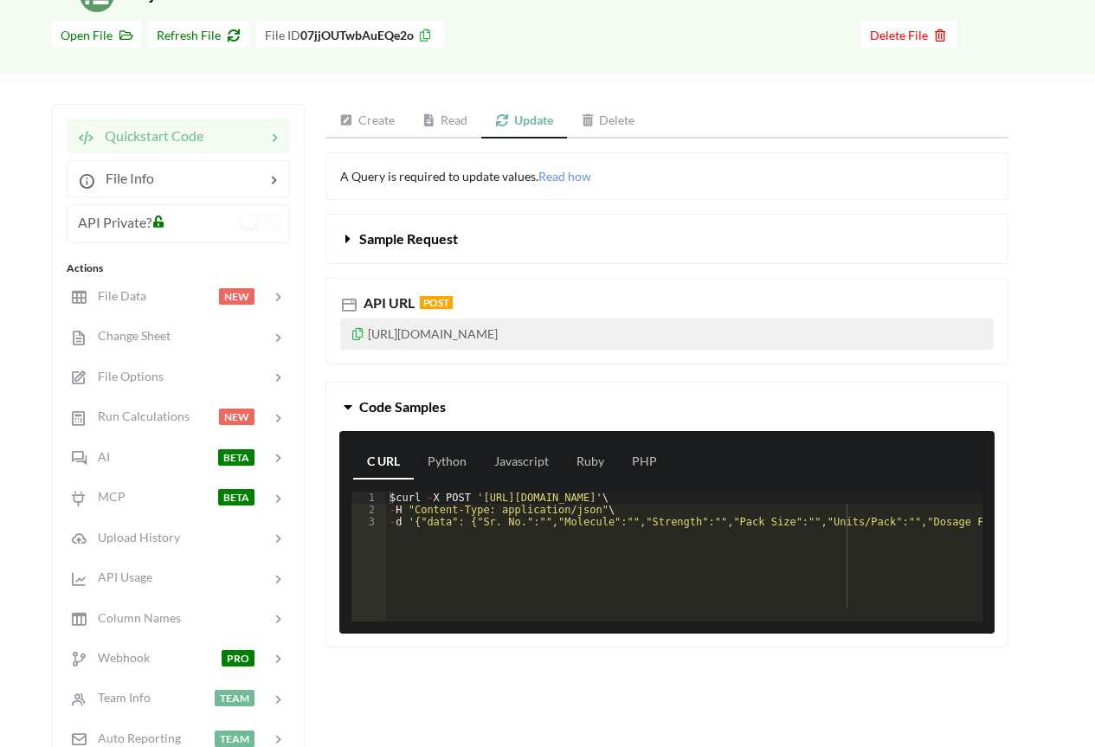
click at [458, 116] on link "Read" at bounding box center [446, 121] width 74 height 35
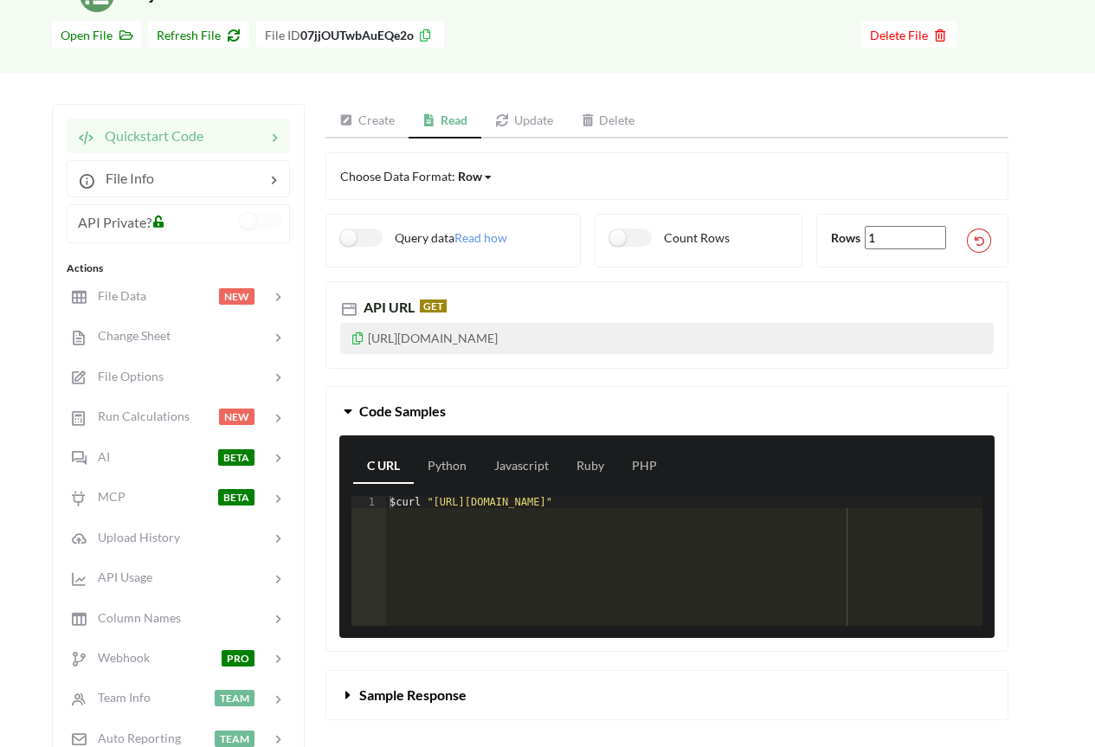
click at [378, 119] on link "Create" at bounding box center [366, 121] width 83 height 35
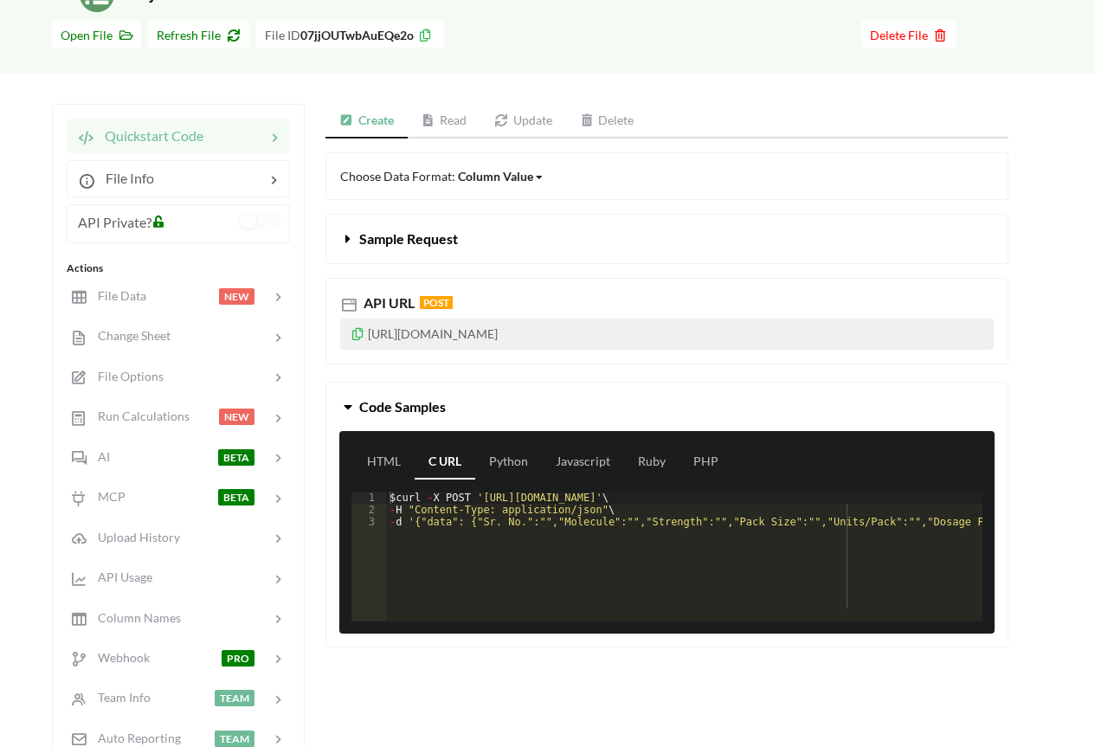
click at [494, 123] on link "Update" at bounding box center [523, 121] width 86 height 35
click at [421, 130] on link "Read" at bounding box center [446, 121] width 74 height 35
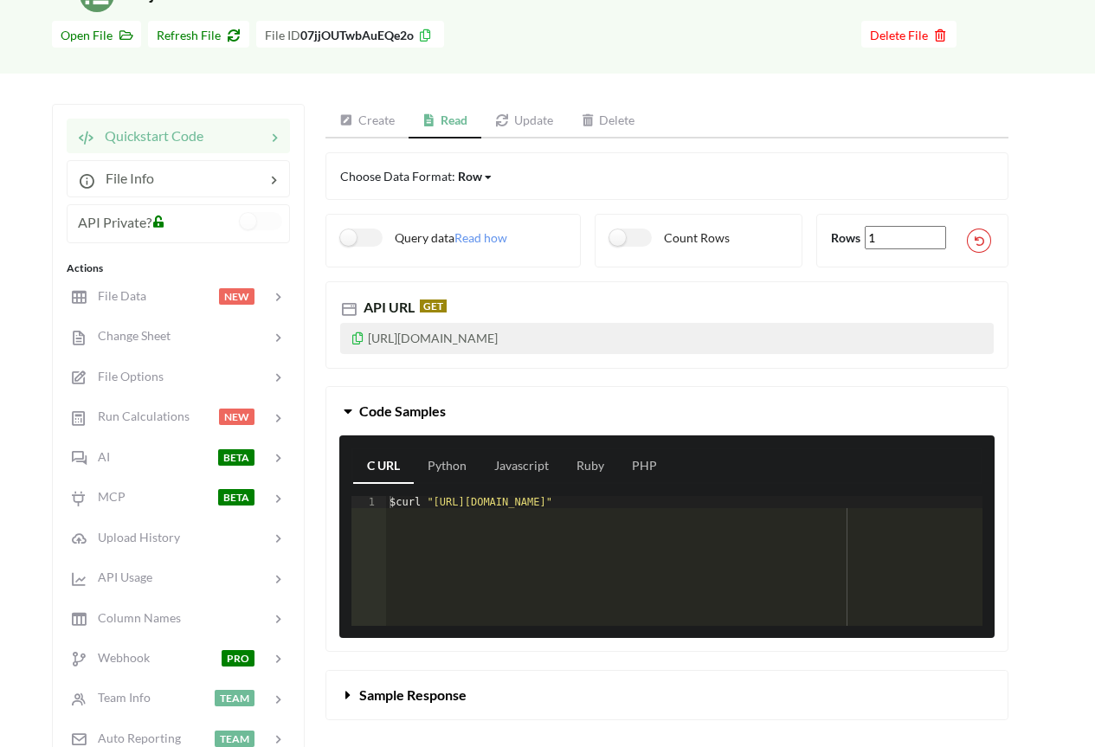
click at [508, 119] on icon at bounding box center [502, 120] width 15 height 12
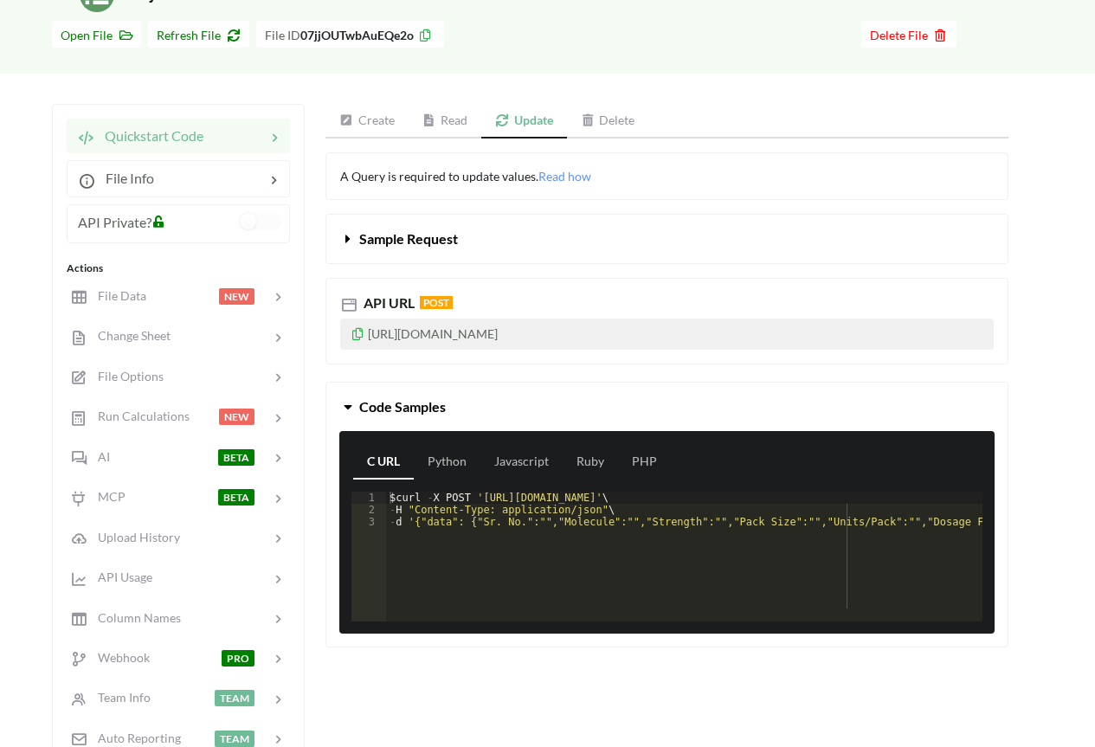
click at [385, 124] on link "Create" at bounding box center [366, 121] width 83 height 35
click at [533, 126] on link "Update" at bounding box center [523, 121] width 86 height 35
click at [373, 118] on link "Create" at bounding box center [366, 121] width 83 height 35
click at [538, 119] on link "Update" at bounding box center [523, 121] width 86 height 35
click at [375, 126] on link "Create" at bounding box center [366, 121] width 83 height 35
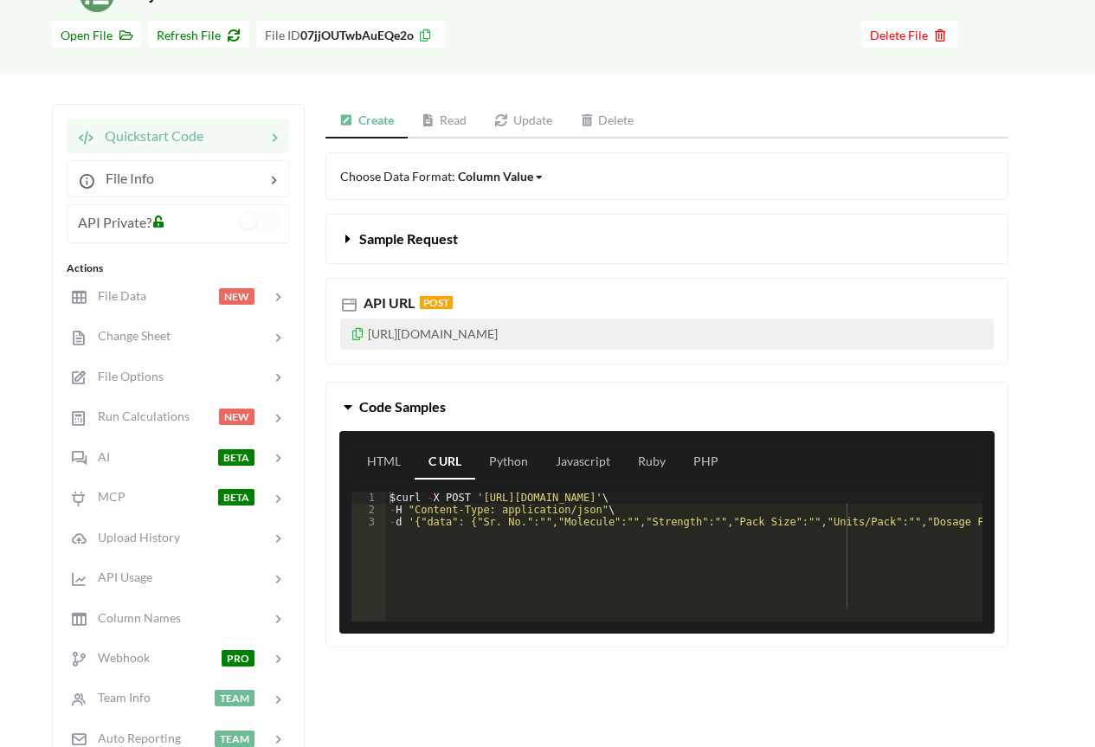
click at [650, 75] on div "Icon Link Sanjivani data sheet 'Sheet1' Go To Files page Download hidden Open F…" at bounding box center [547, 432] width 1095 height 961
click at [130, 293] on span "File Data" at bounding box center [116, 295] width 60 height 15
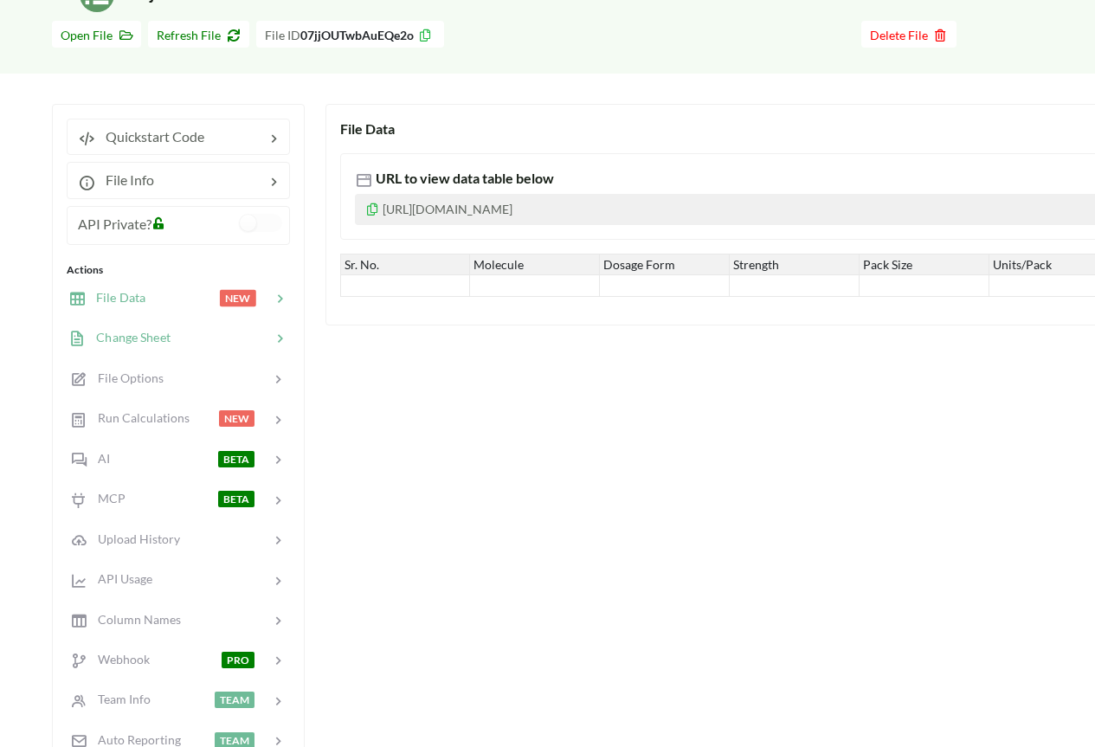
click at [168, 336] on span "Change Sheet" at bounding box center [128, 337] width 85 height 15
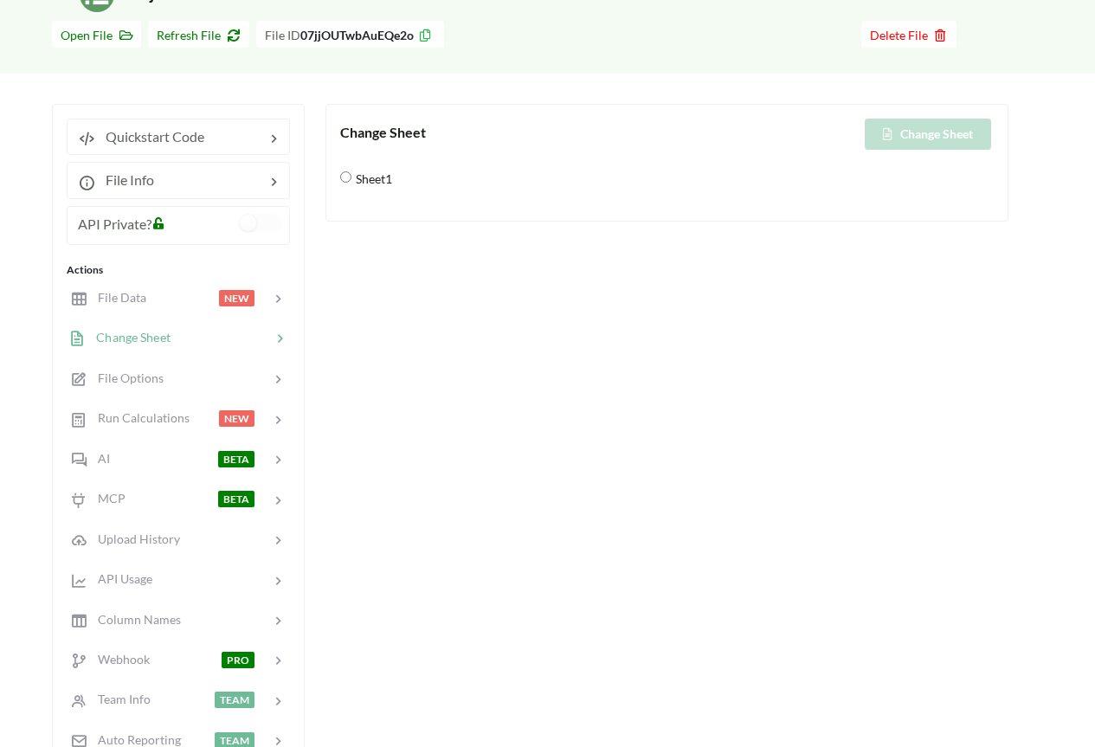
click at [640, 138] on div "Change Sheet" at bounding box center [503, 132] width 327 height 21
click at [932, 136] on div "Change Sheet" at bounding box center [830, 134] width 327 height 31
click at [142, 307] on div "File Data" at bounding box center [107, 298] width 78 height 20
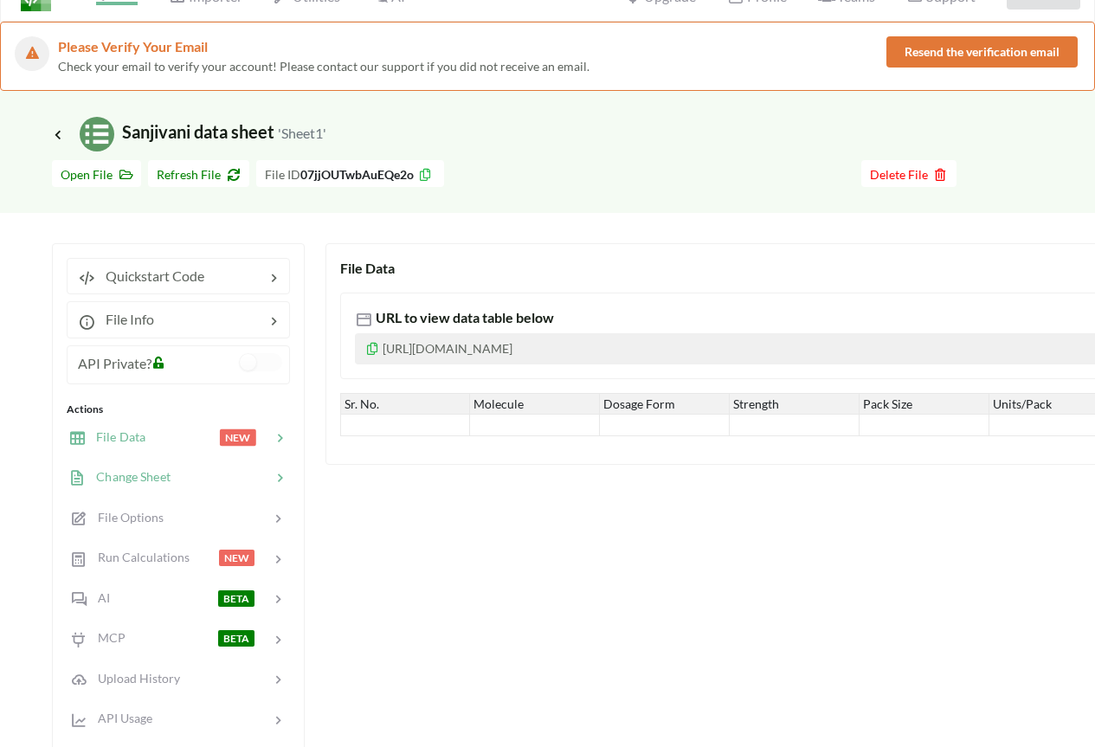
scroll to position [0, 0]
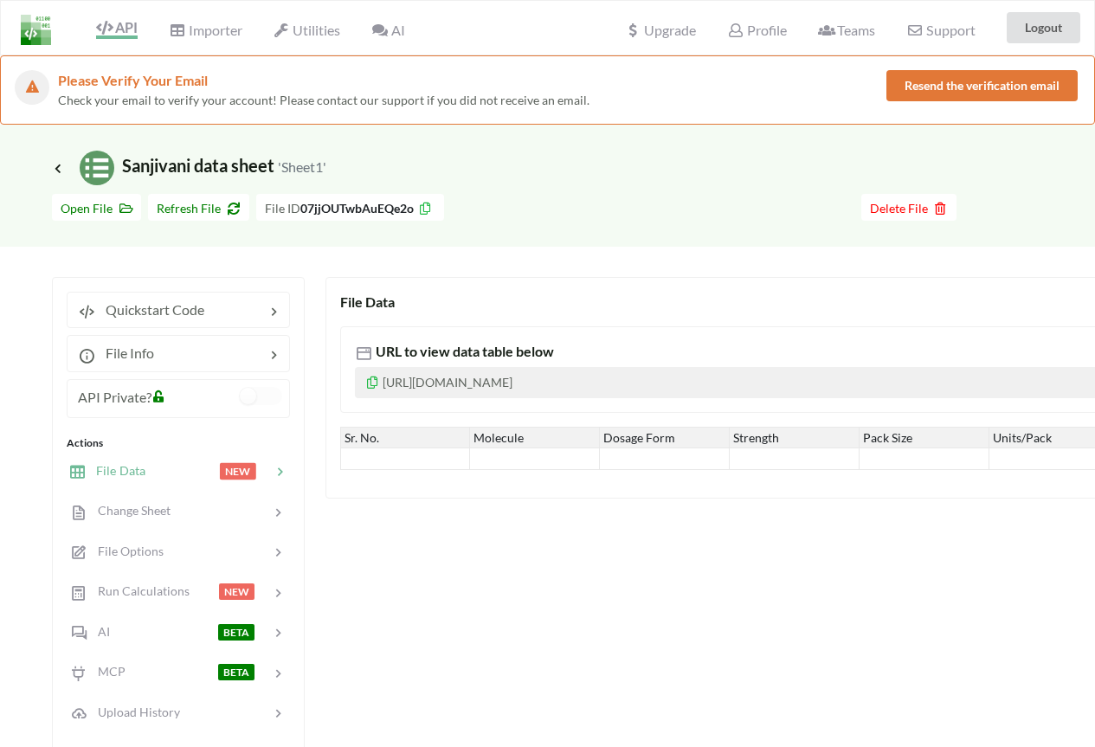
click at [49, 169] on div "Icon Link Sanjivani data sheet 'Sheet1'" at bounding box center [547, 155] width 1095 height 61
click at [55, 170] on icon at bounding box center [58, 168] width 16 height 14
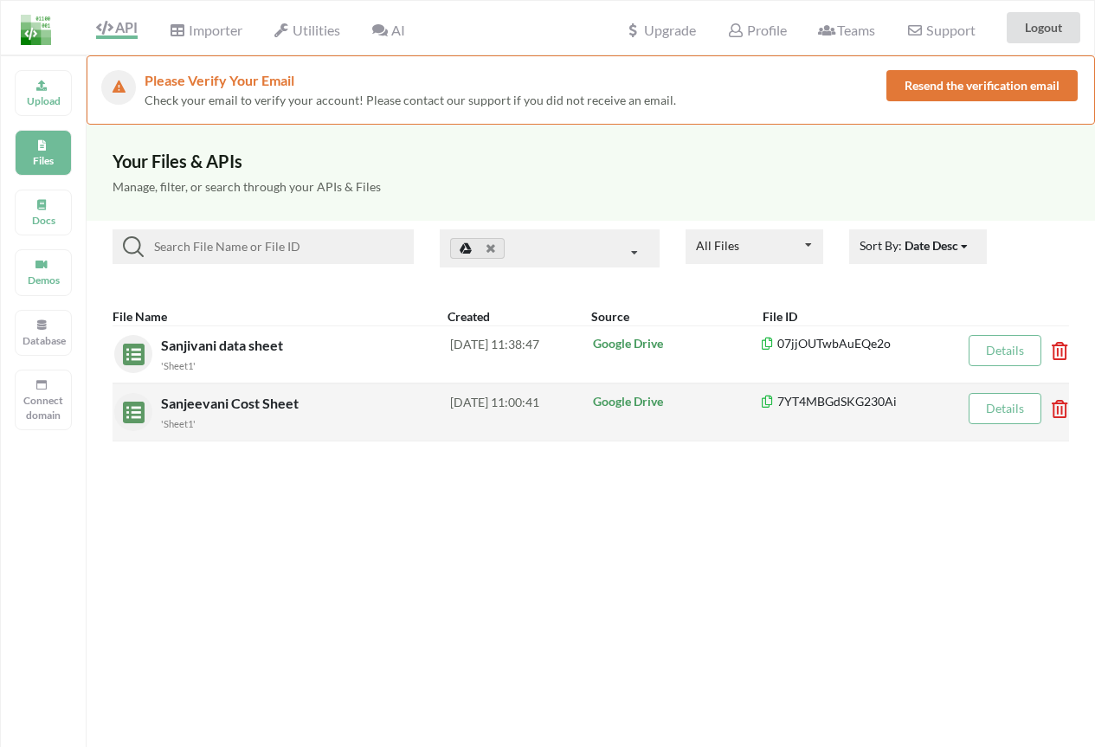
click at [275, 404] on span "Sanjeevani Cost Sheet" at bounding box center [231, 403] width 141 height 16
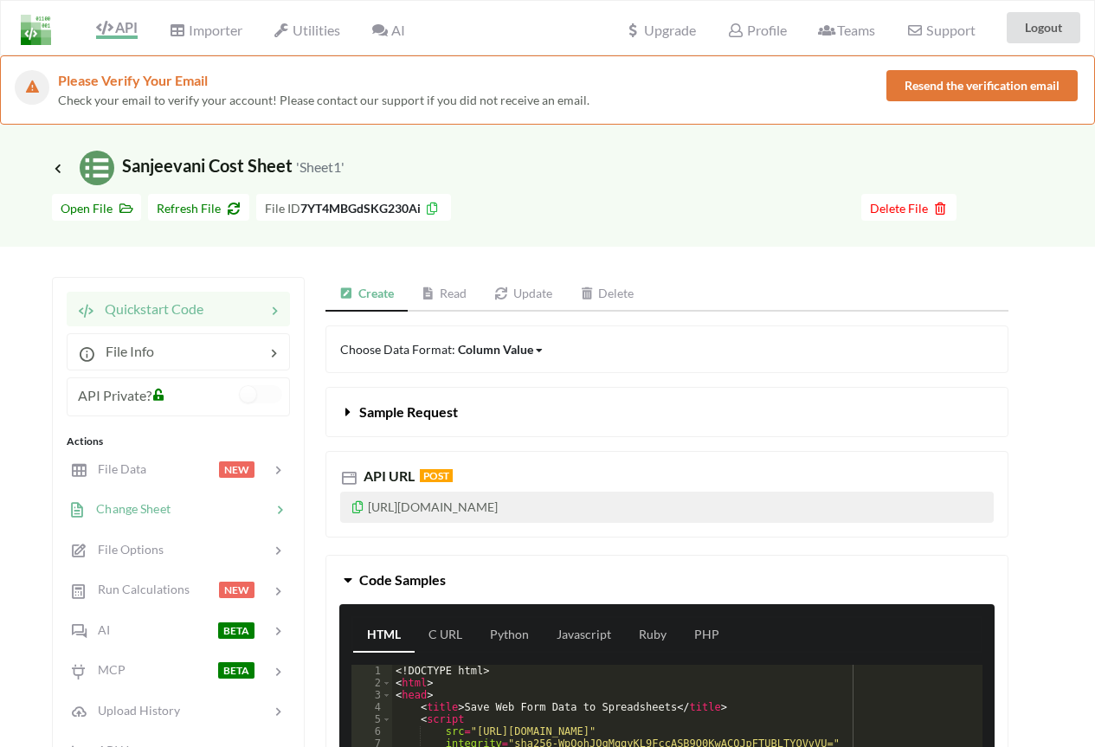
click at [175, 503] on div at bounding box center [221, 510] width 100 height 20
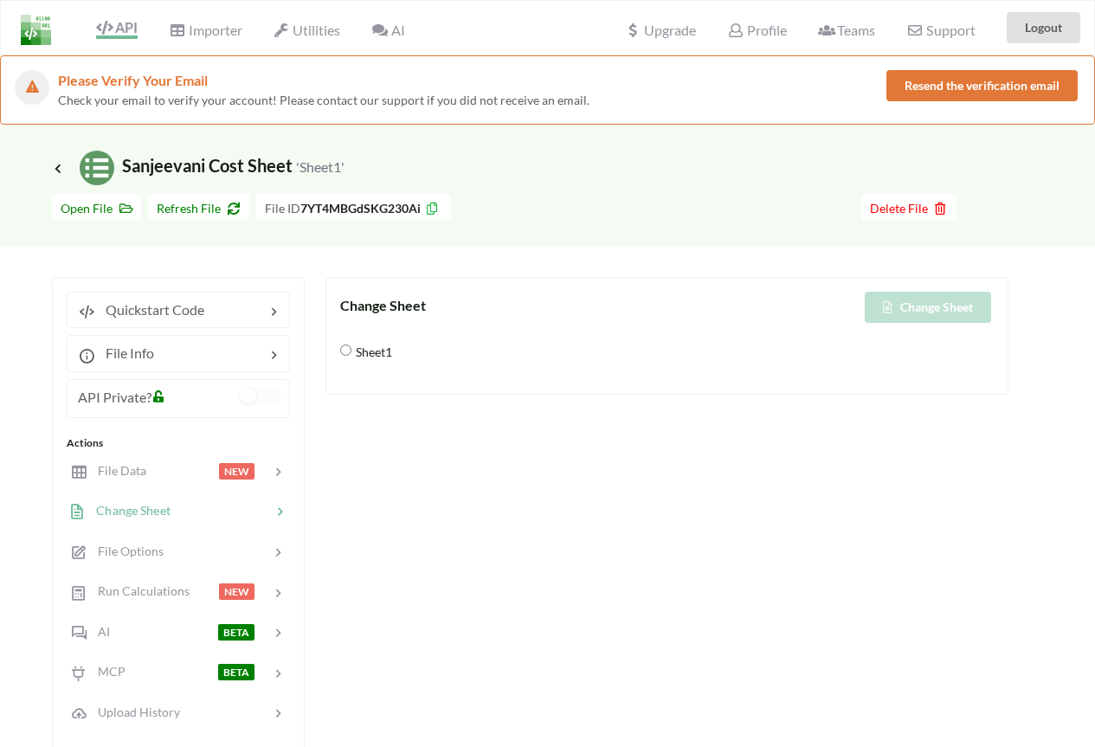
click at [352, 351] on span "Sheet1" at bounding box center [371, 351] width 41 height 36
click at [351, 351] on input "Sheet1" at bounding box center [345, 350] width 11 height 11
radio input "true"
click at [352, 351] on span "Sheet1" at bounding box center [371, 351] width 41 height 36
click at [351, 351] on input "Sheet1" at bounding box center [345, 350] width 11 height 11
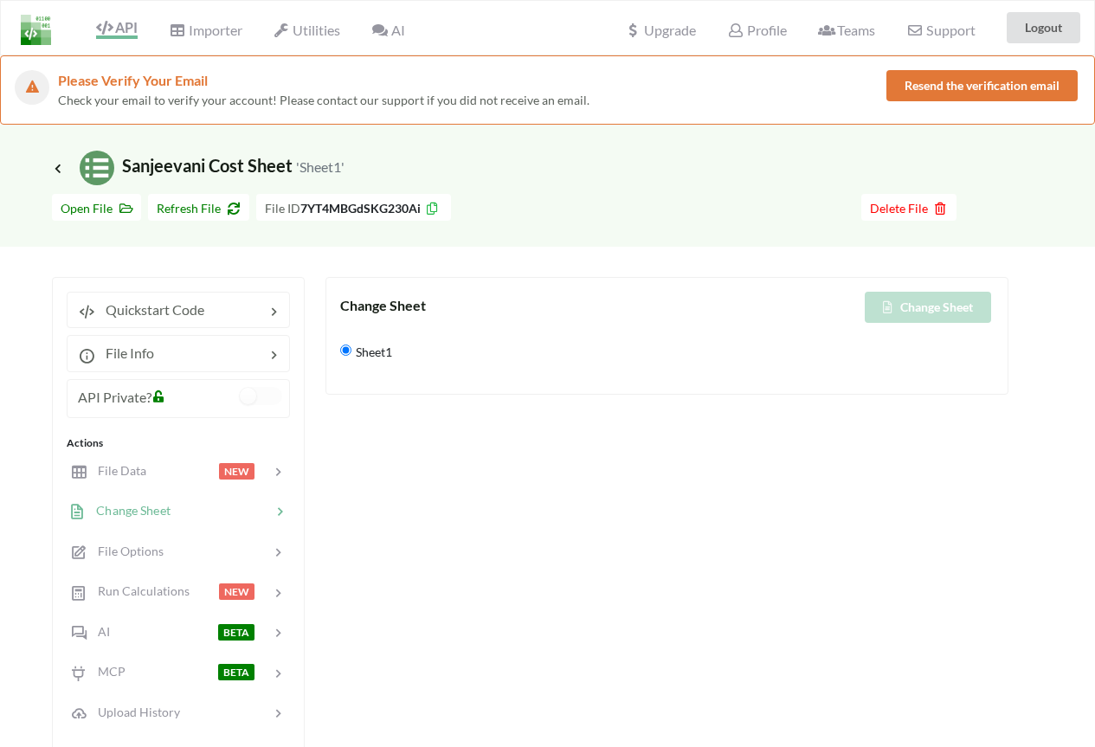
click at [344, 350] on input "Sheet1" at bounding box center [345, 350] width 11 height 11
click at [351, 432] on div "Change Sheet Change Sheet Sheet1" at bounding box center [666, 673] width 683 height 792
click at [128, 471] on span "File Data" at bounding box center [116, 470] width 60 height 15
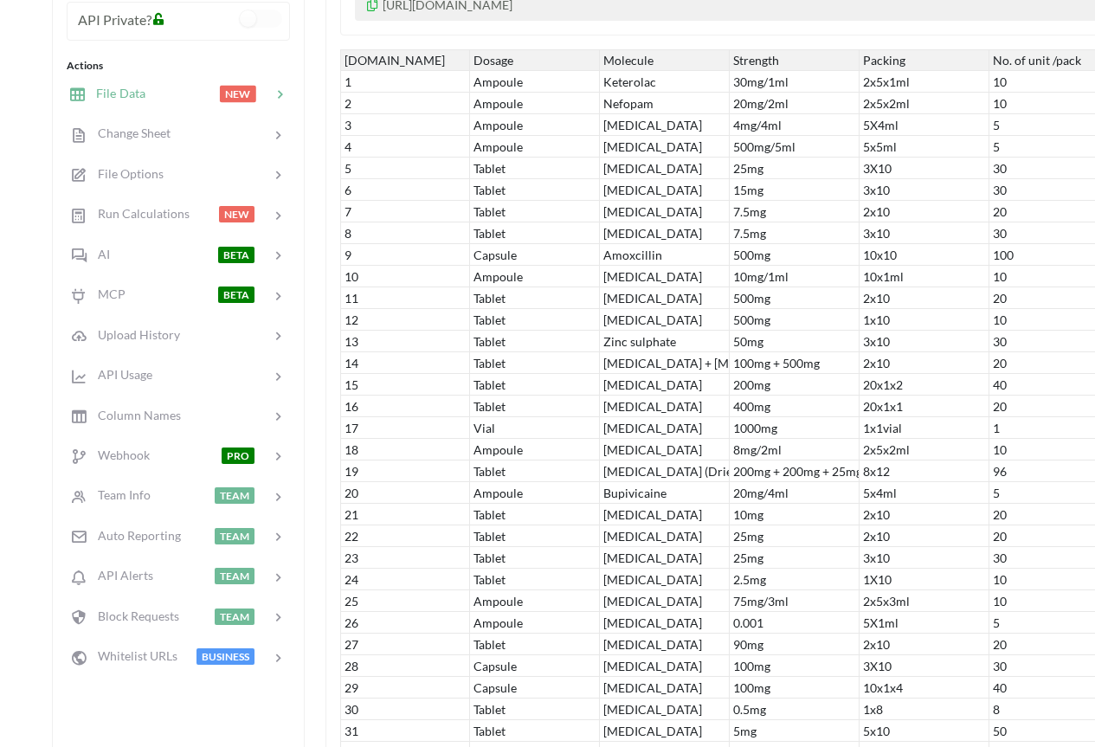
scroll to position [173, 0]
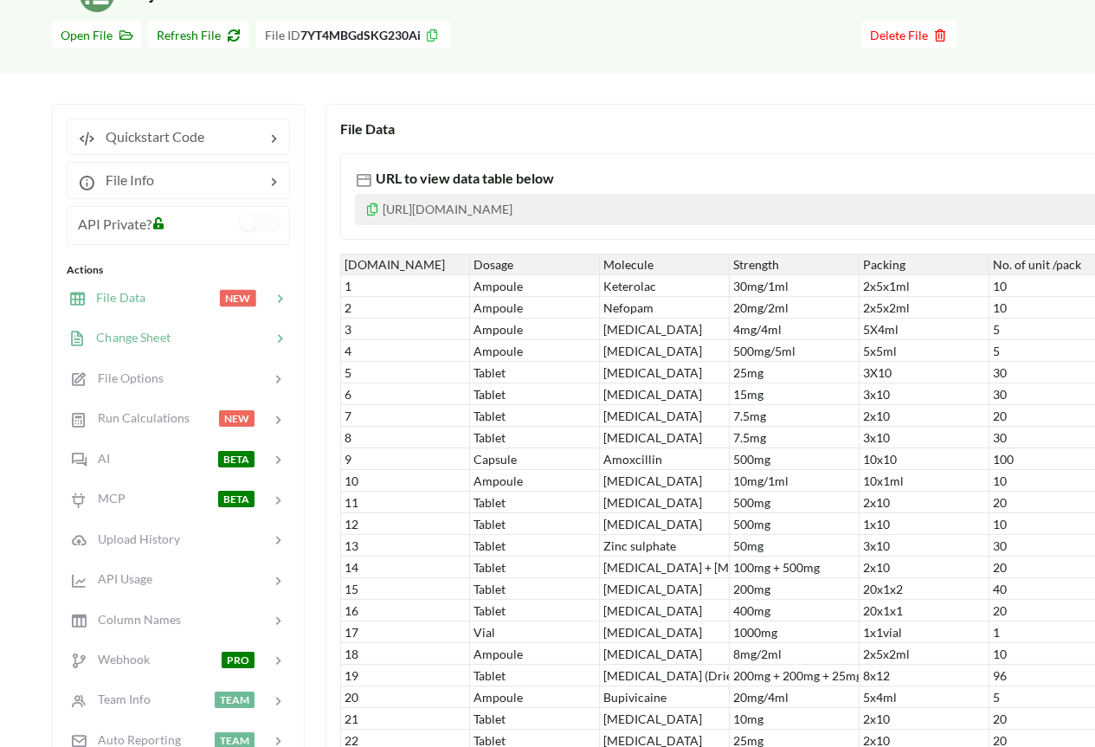
click at [164, 344] on span "Change Sheet" at bounding box center [128, 337] width 85 height 15
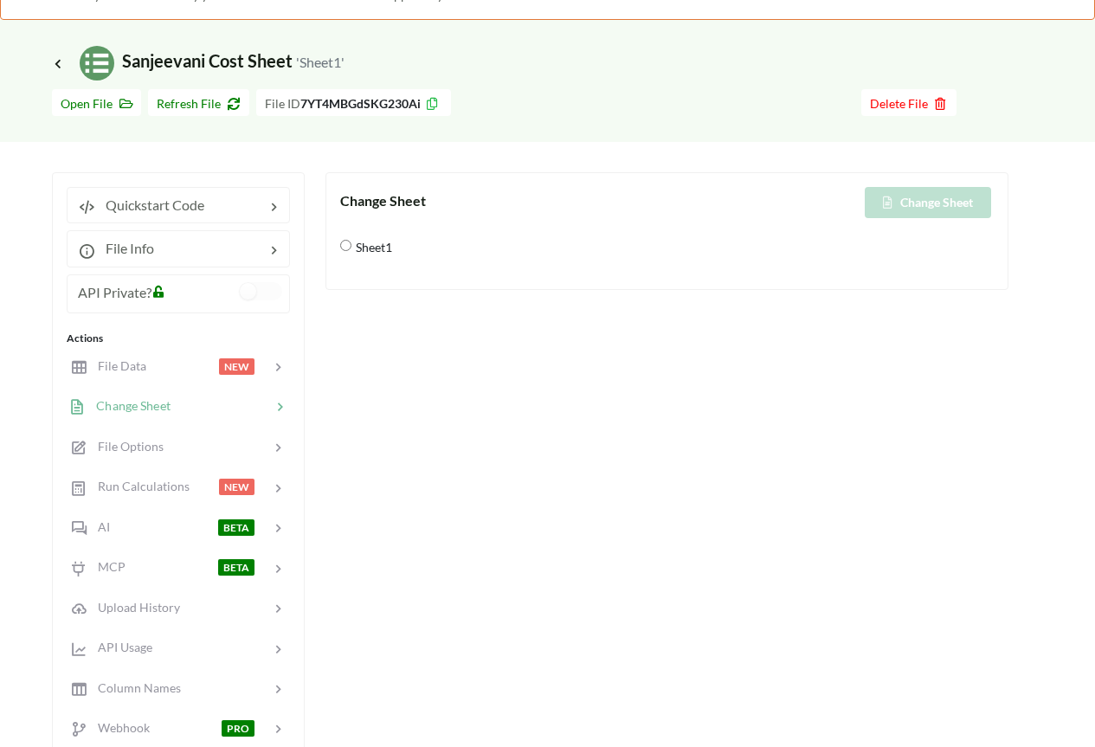
scroll to position [0, 0]
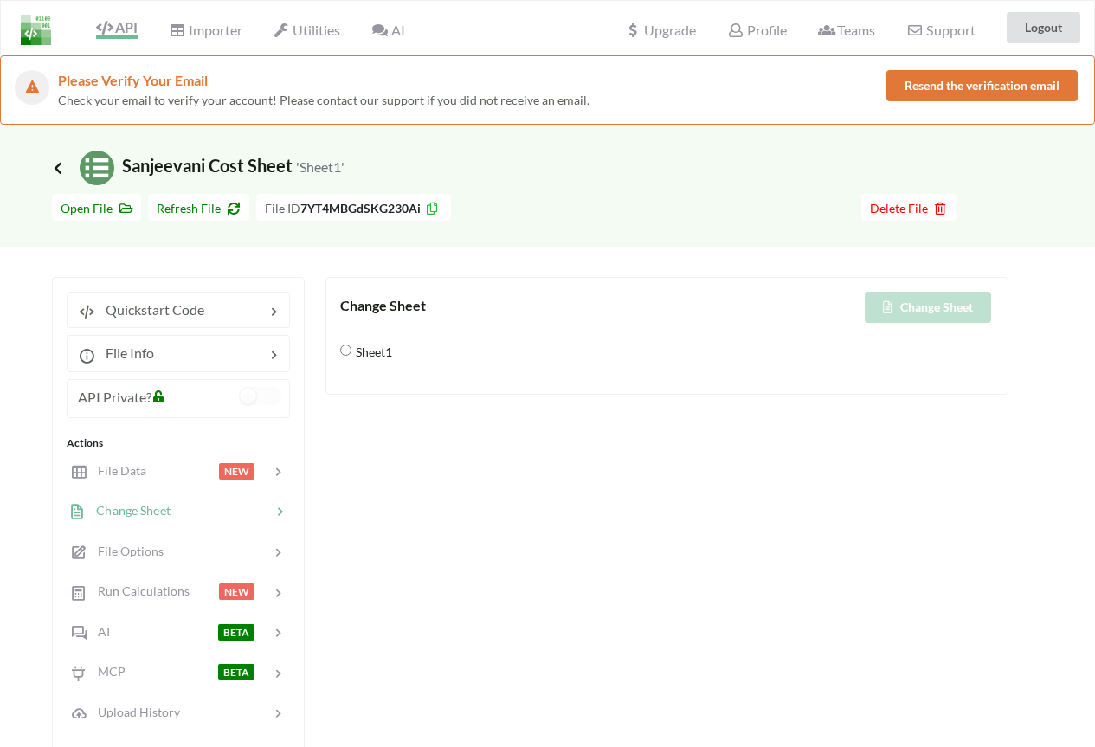
click at [61, 168] on icon at bounding box center [58, 168] width 16 height 14
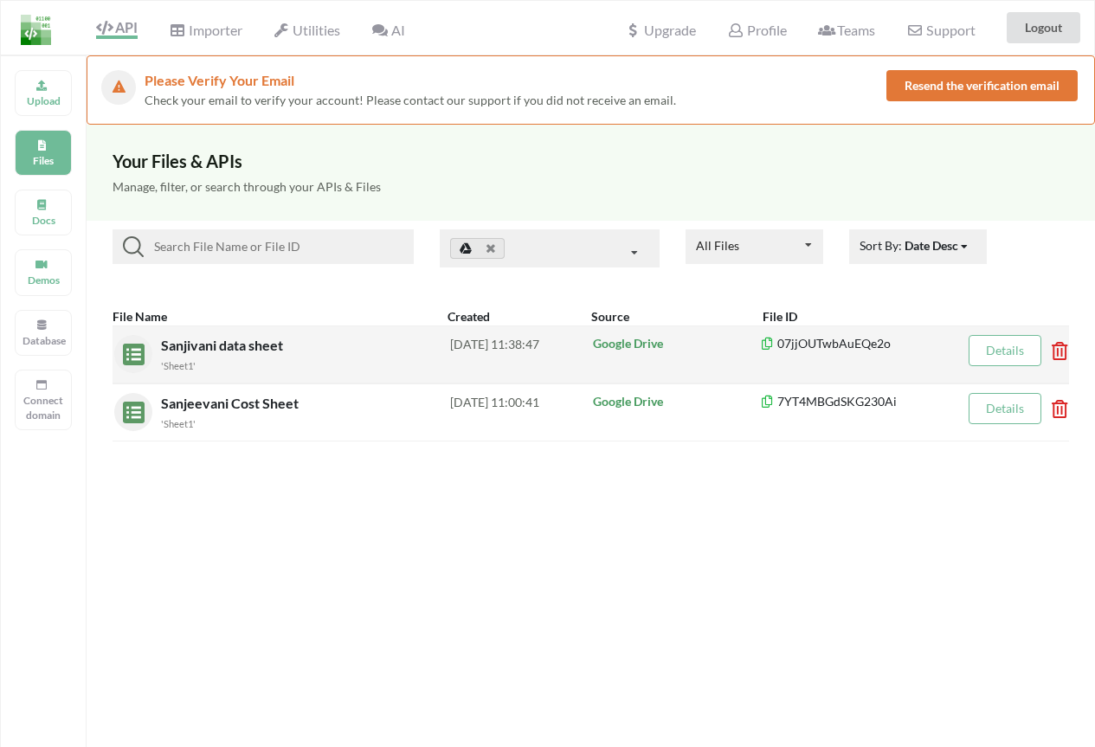
click at [355, 345] on div "Sanjivani data sheet 'Sheet1'" at bounding box center [305, 354] width 289 height 39
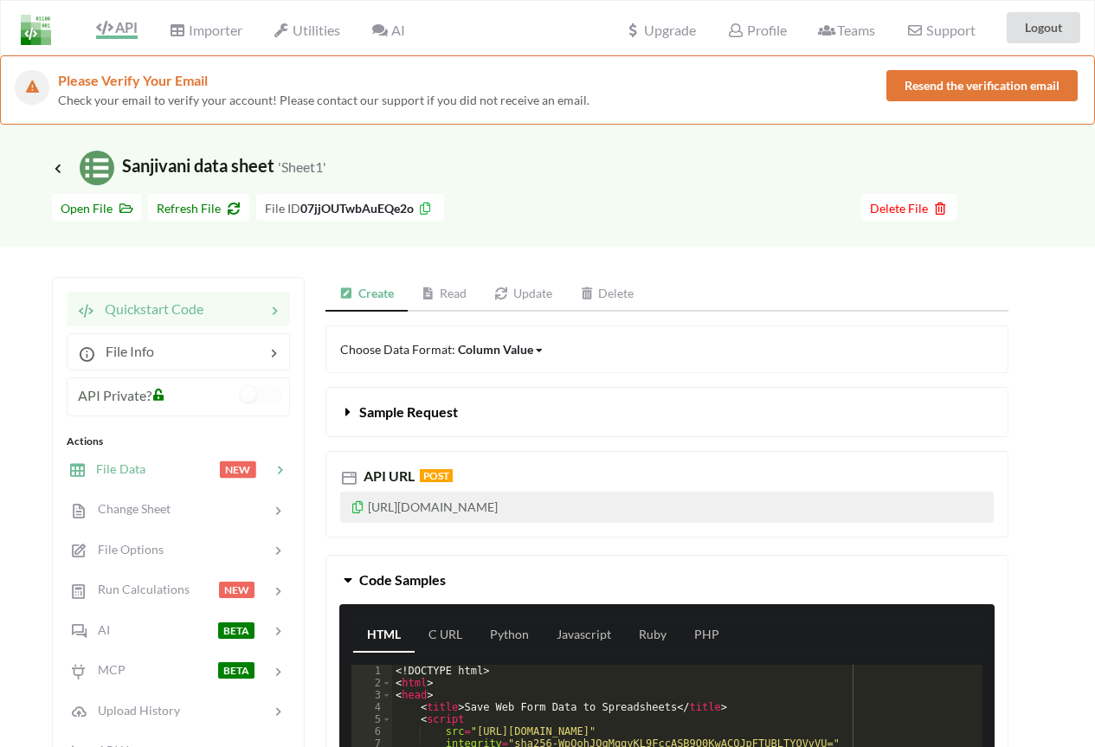
click at [100, 460] on div "File Data" at bounding box center [107, 470] width 78 height 20
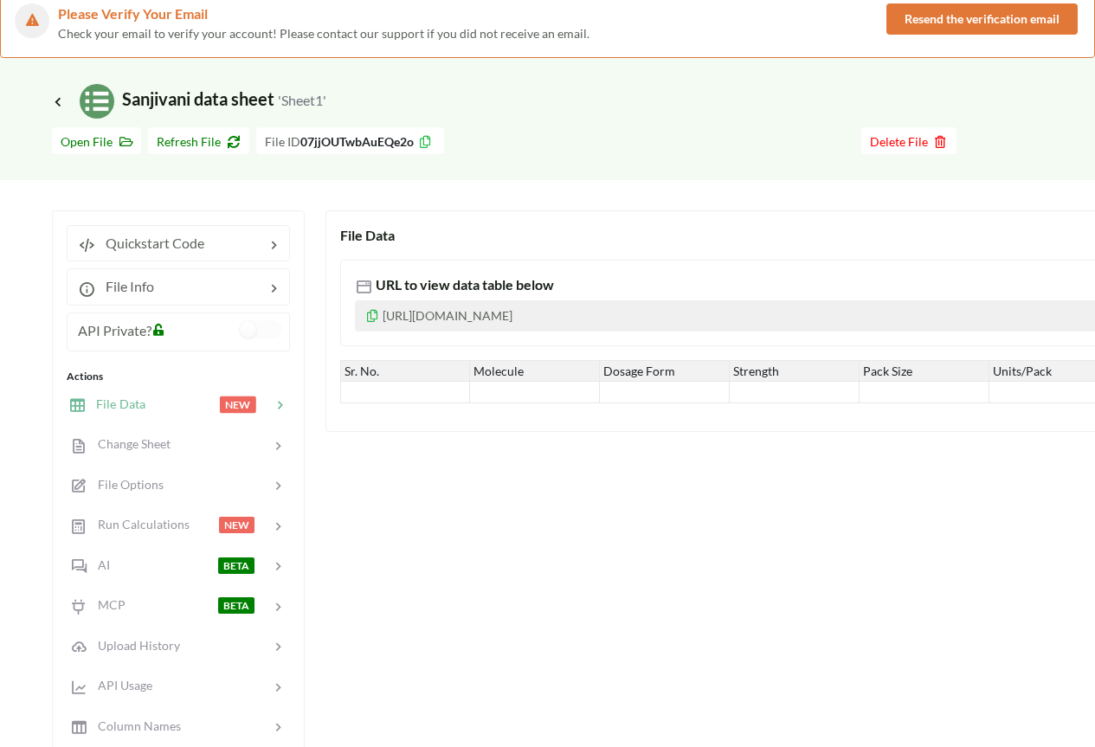
scroll to position [87, 0]
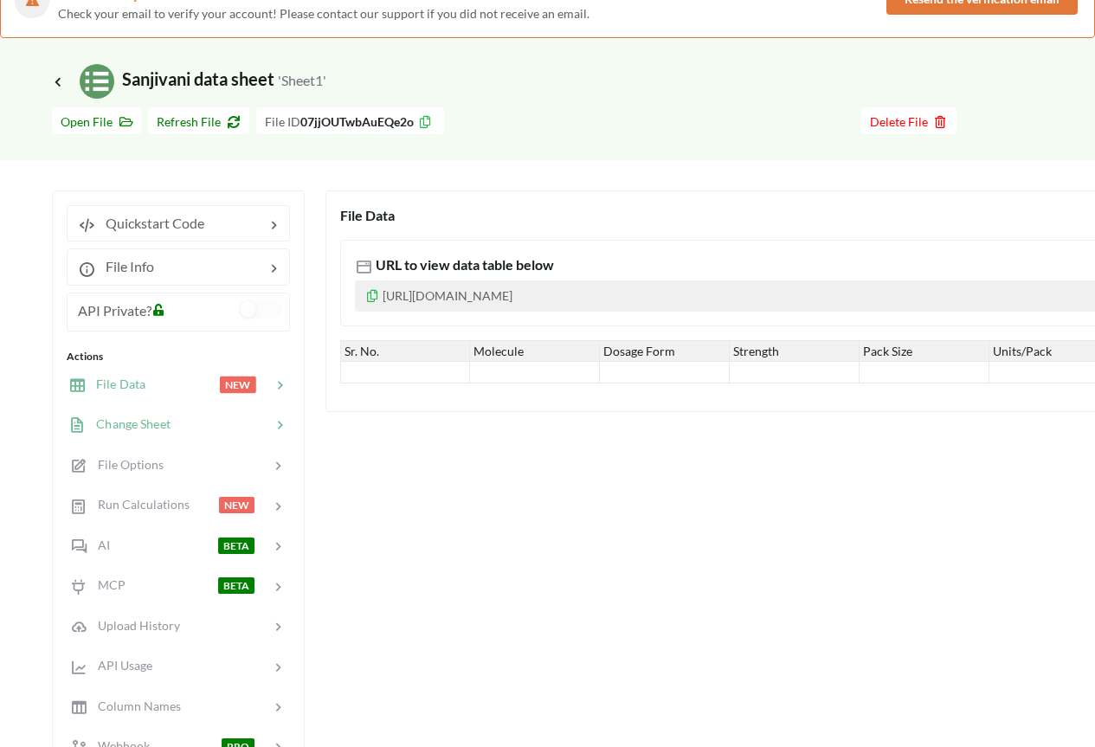
click at [139, 430] on span "Change Sheet" at bounding box center [128, 423] width 85 height 15
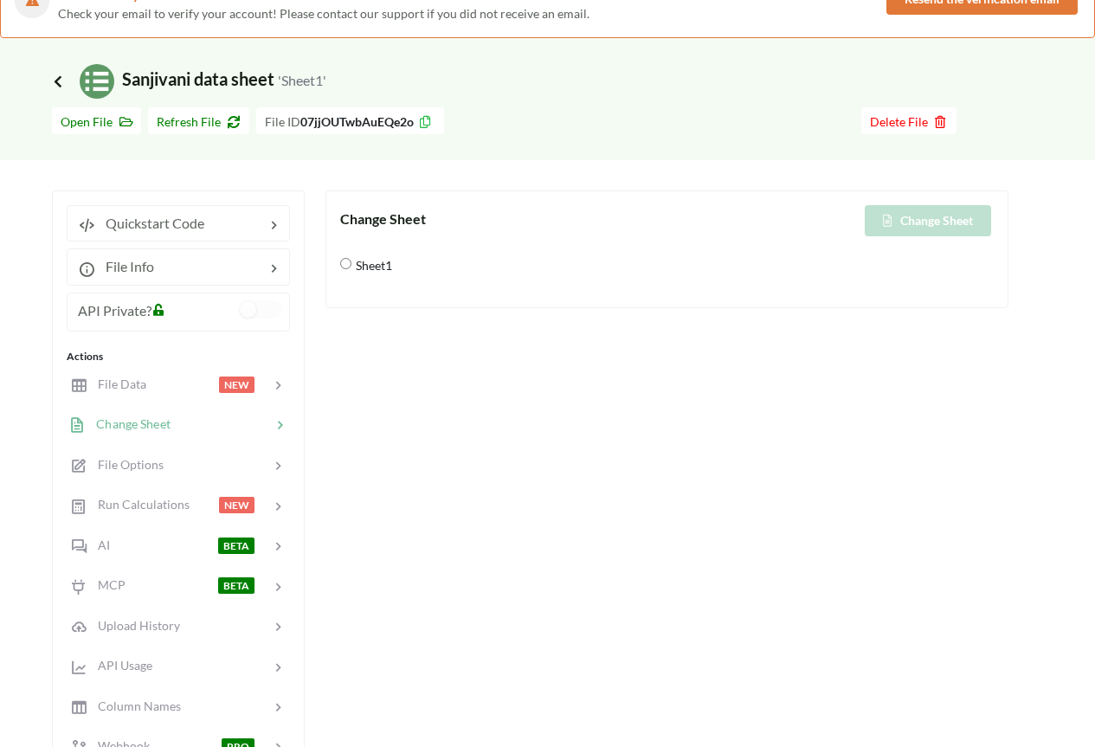
click at [64, 81] on icon at bounding box center [58, 81] width 16 height 14
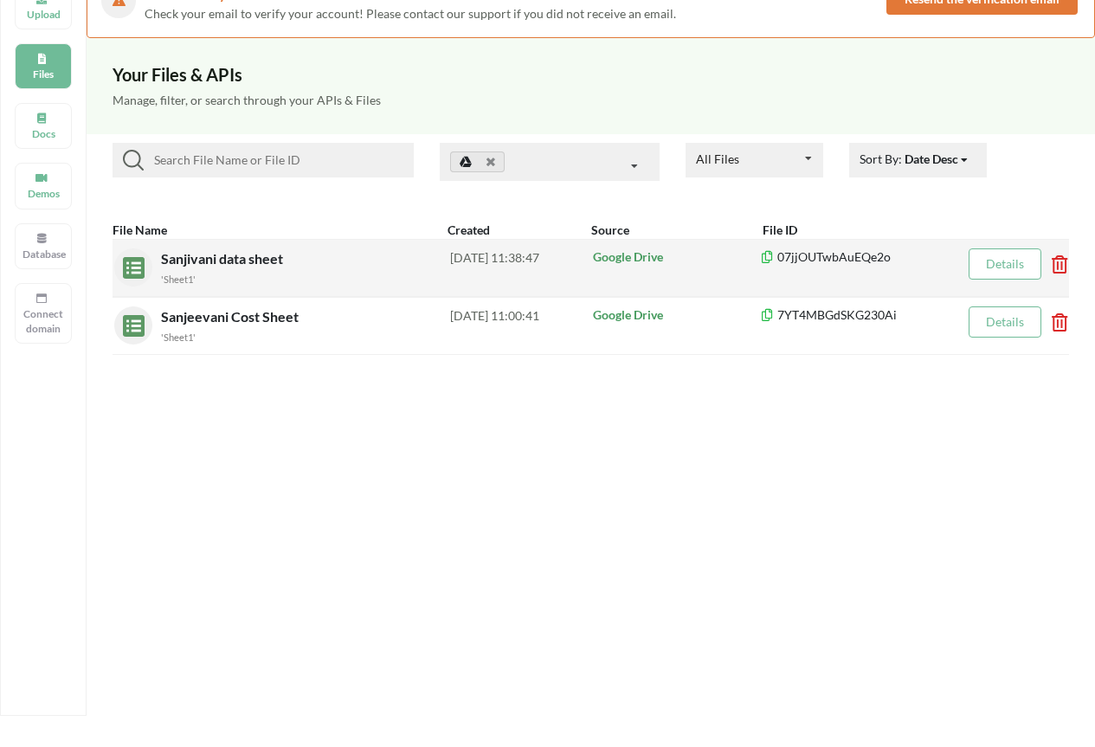
click at [330, 270] on div "'Sheet1'" at bounding box center [305, 278] width 289 height 18
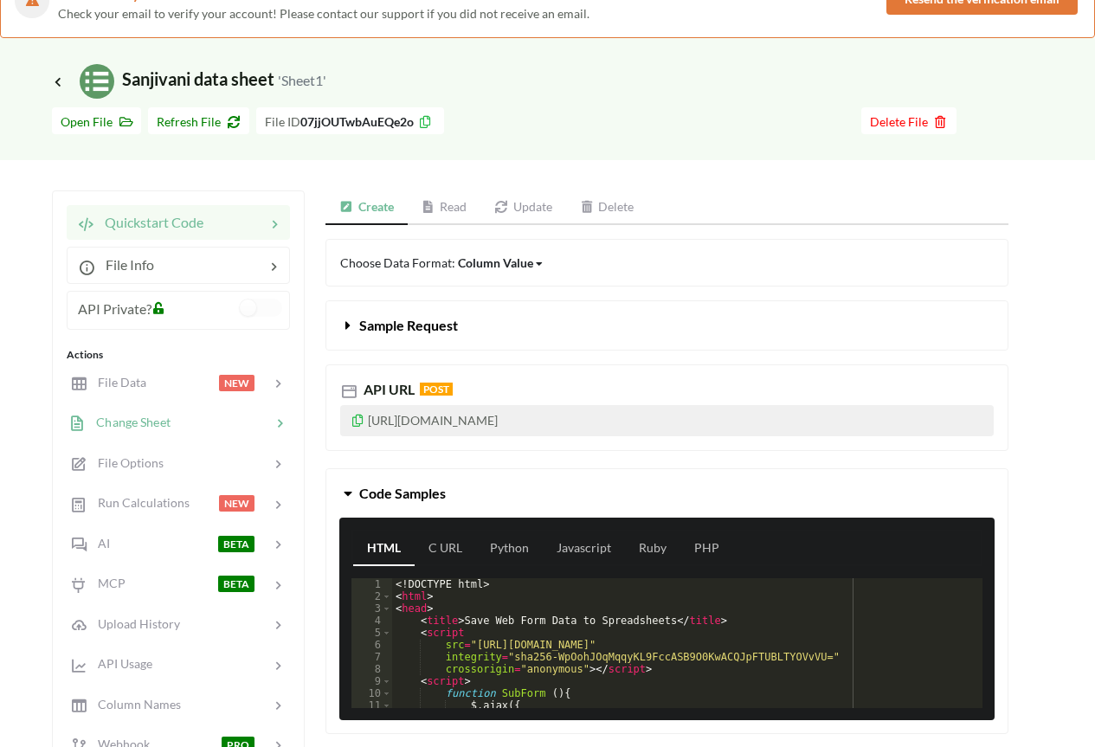
click at [132, 423] on span "Change Sheet" at bounding box center [128, 422] width 85 height 15
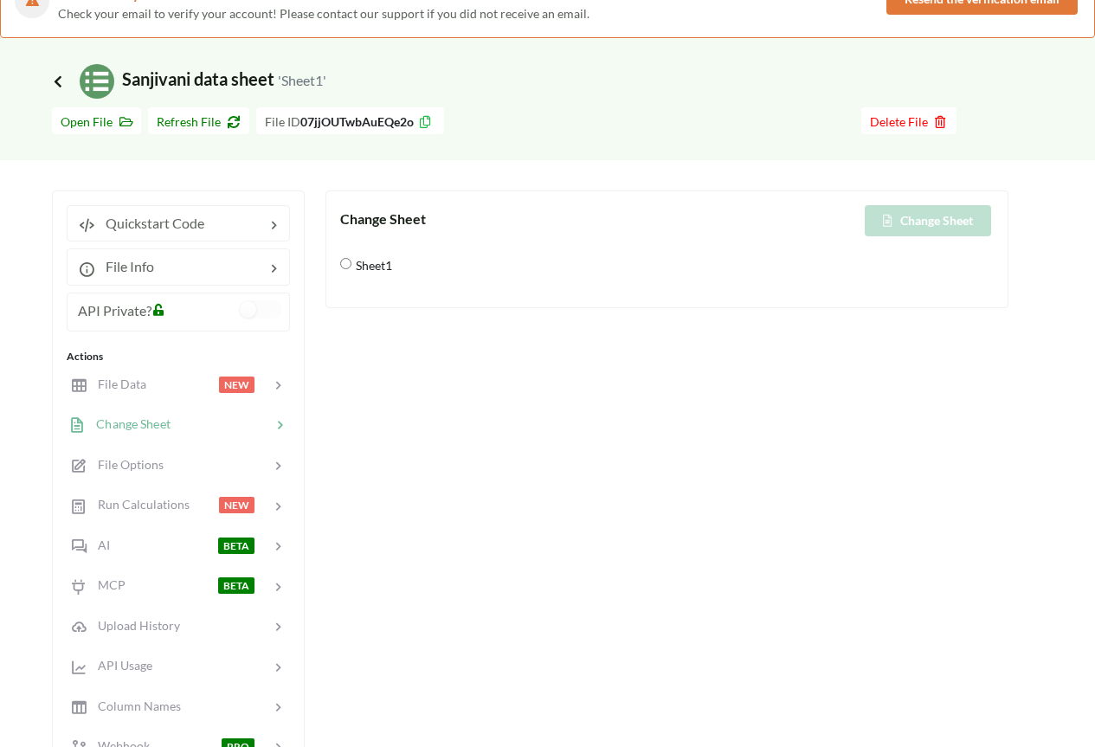
click at [65, 82] on span "Icon Link" at bounding box center [60, 81] width 16 height 13
click at [57, 85] on icon at bounding box center [58, 81] width 16 height 14
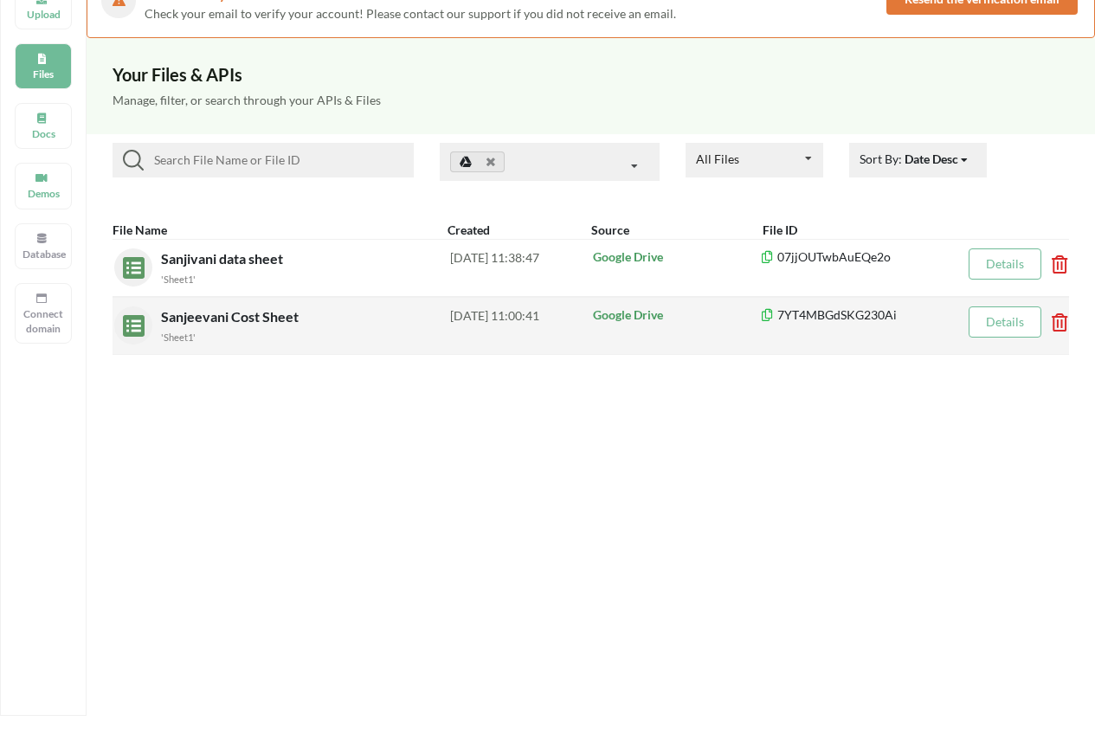
click at [329, 332] on div "'Sheet1'" at bounding box center [305, 336] width 289 height 18
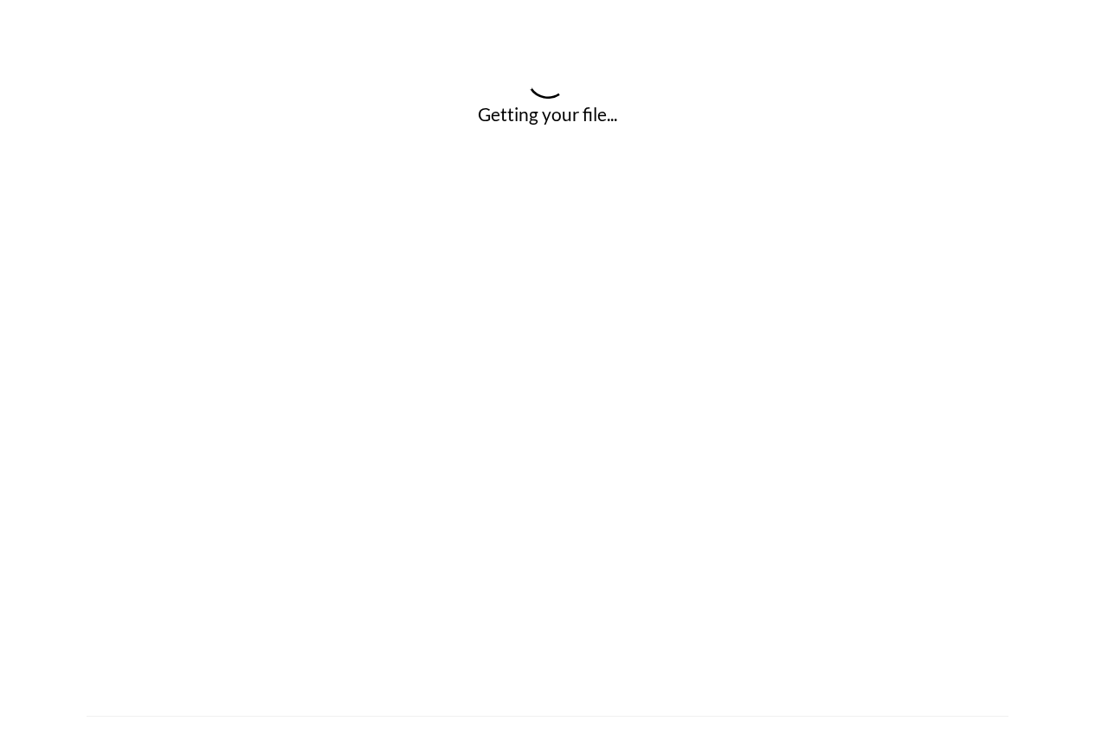
click at [329, 332] on div "Getting your file..." at bounding box center [547, 342] width 1095 height 747
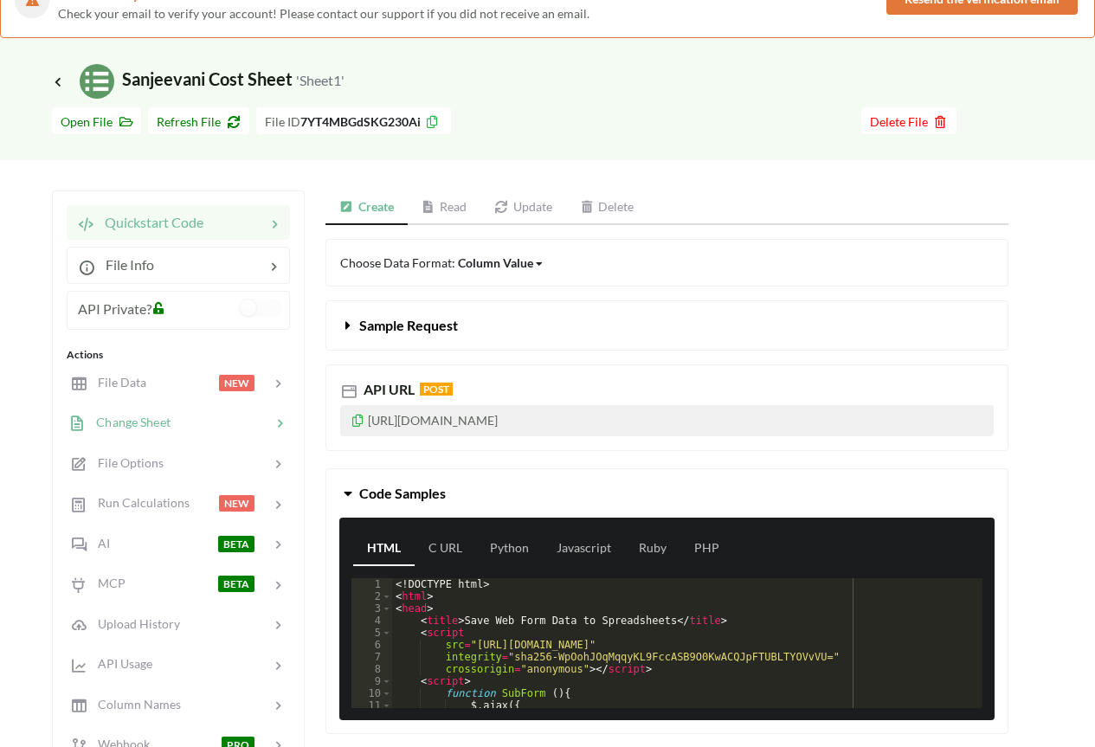
click at [164, 431] on div "Change Sheet" at bounding box center [119, 423] width 102 height 20
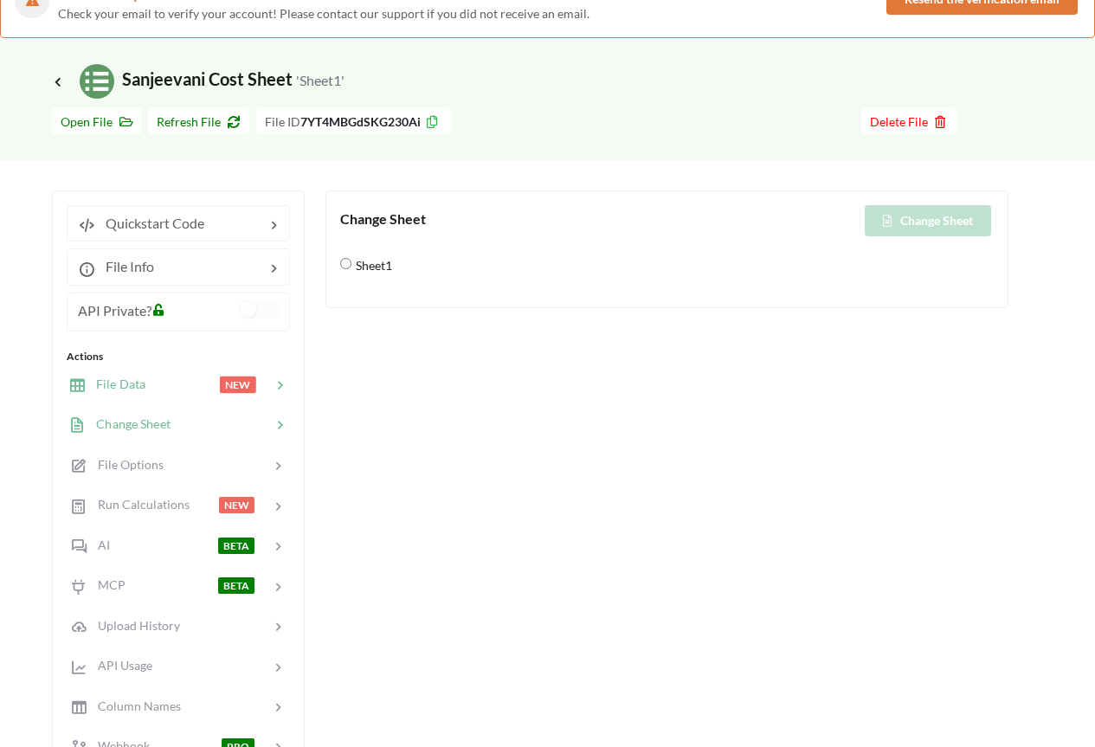
click at [156, 389] on div at bounding box center [182, 385] width 74 height 20
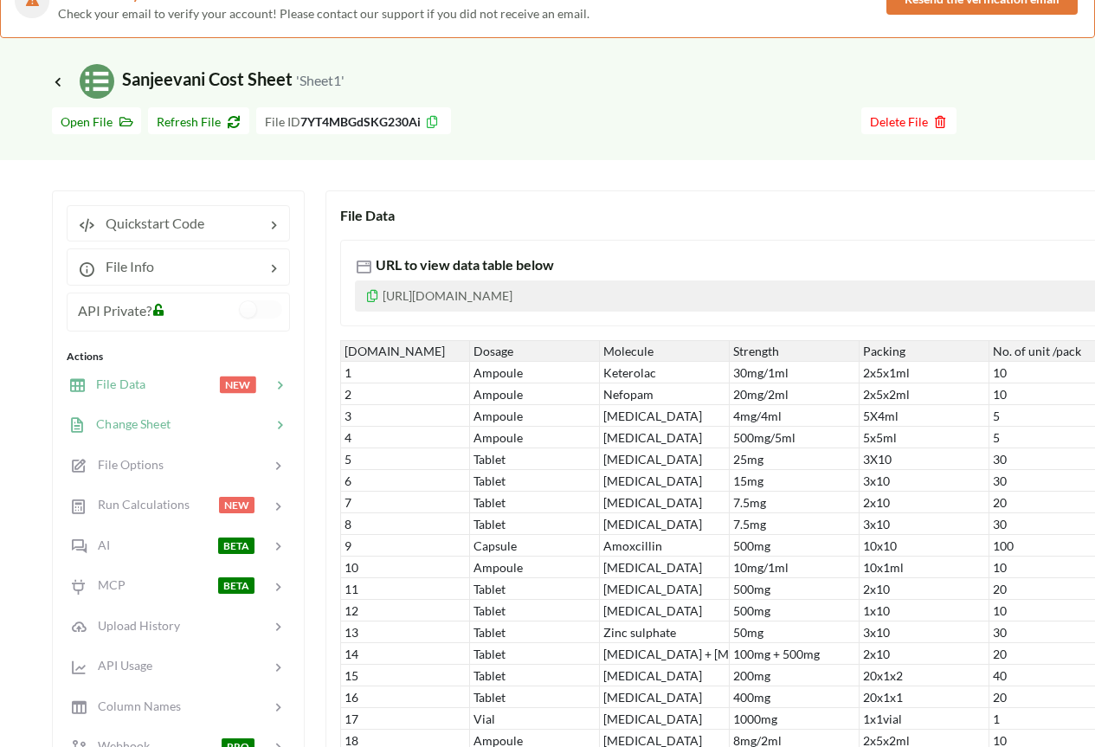
click at [113, 422] on span "Change Sheet" at bounding box center [128, 423] width 85 height 15
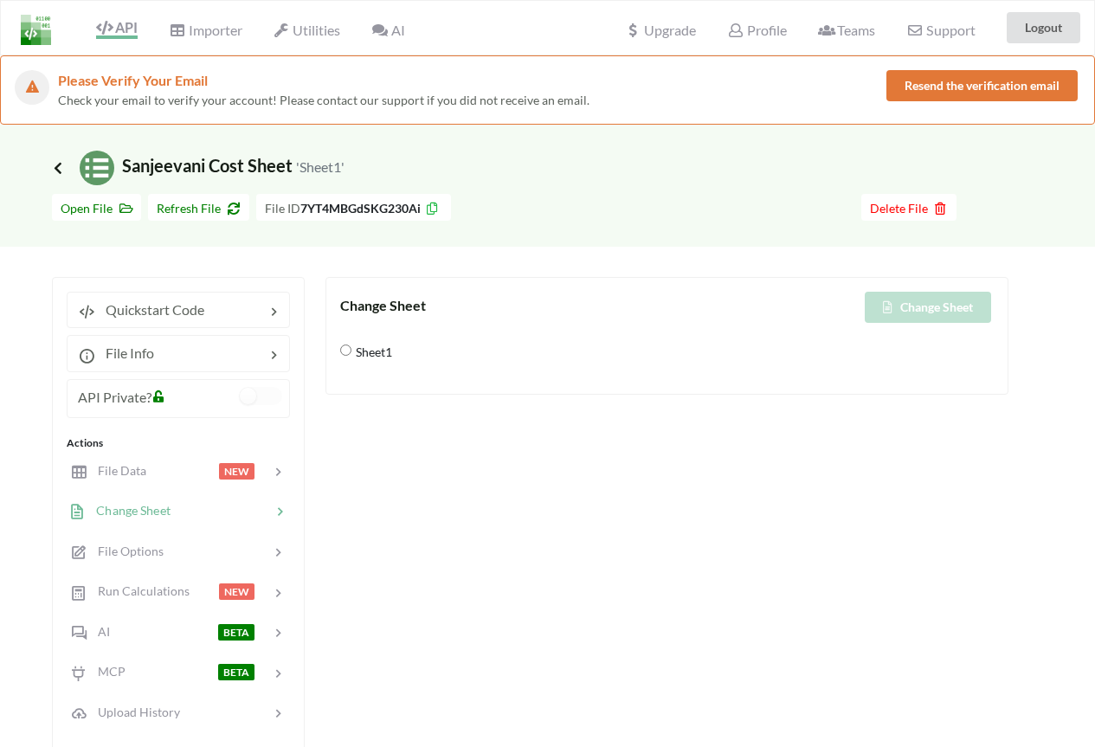
click at [61, 172] on icon at bounding box center [58, 168] width 16 height 14
